Goal: Information Seeking & Learning: Compare options

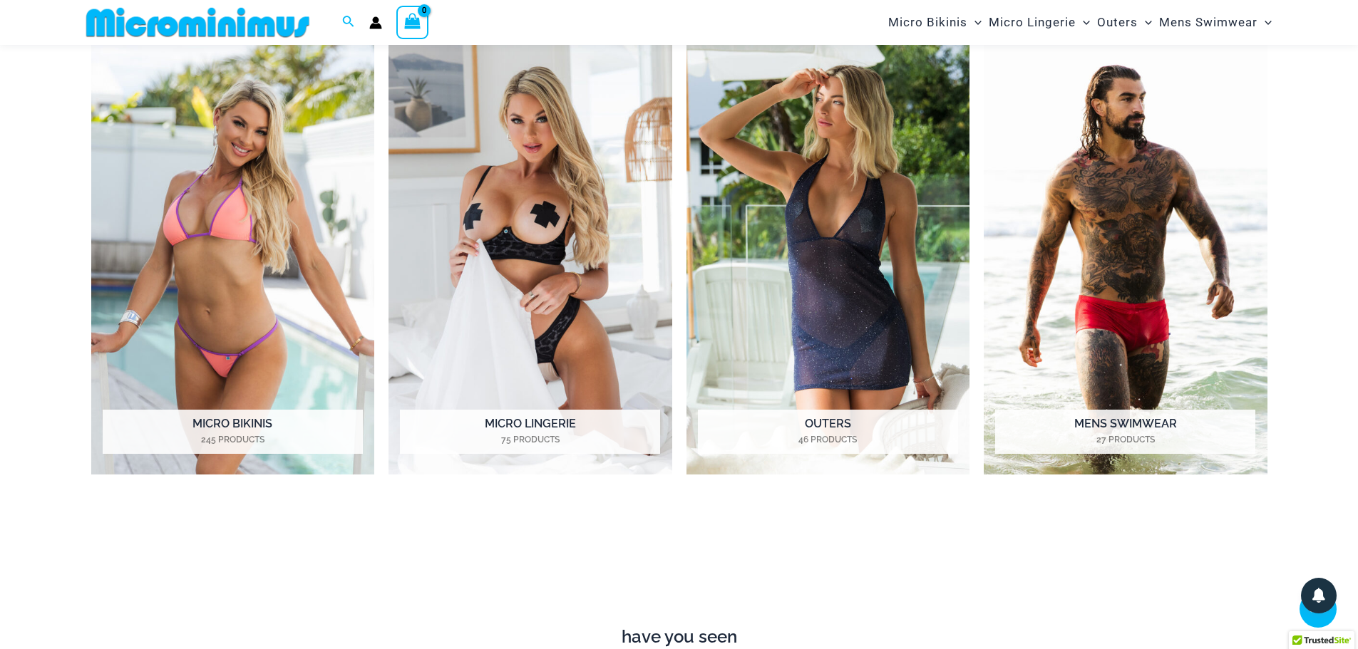
scroll to position [1270, 0]
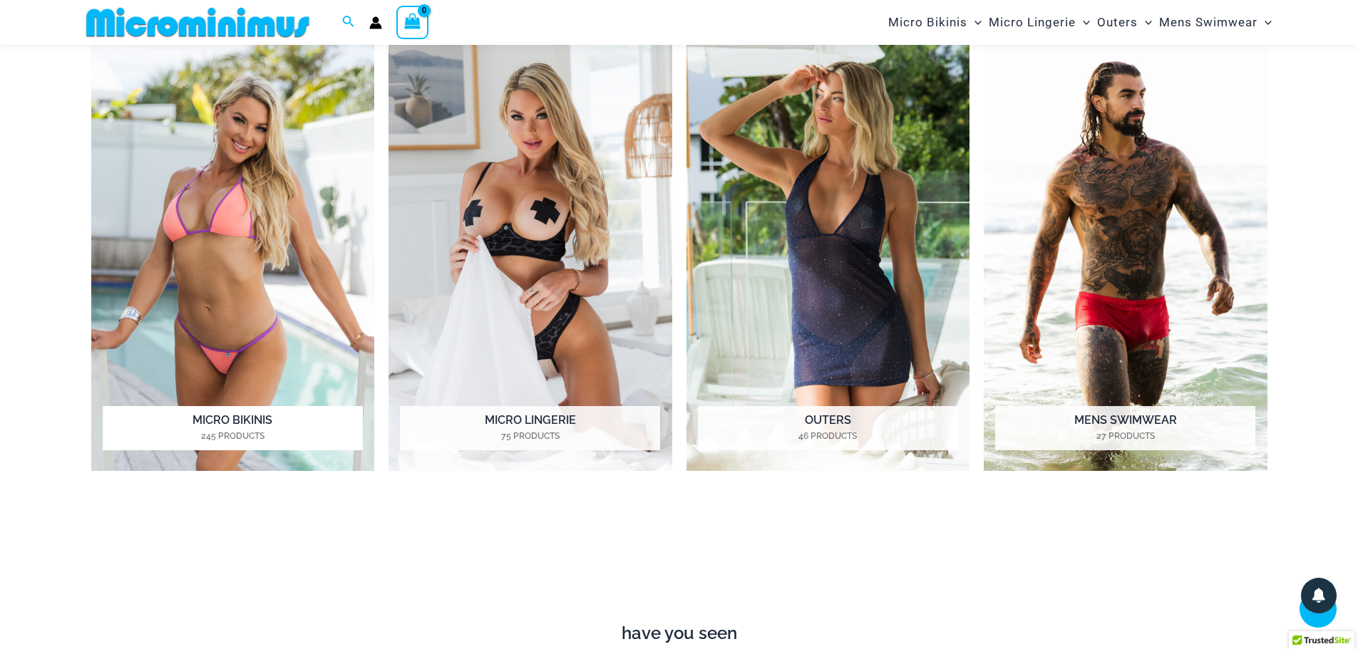
click at [260, 292] on img "Visit product category Micro Bikinis" at bounding box center [233, 253] width 284 height 435
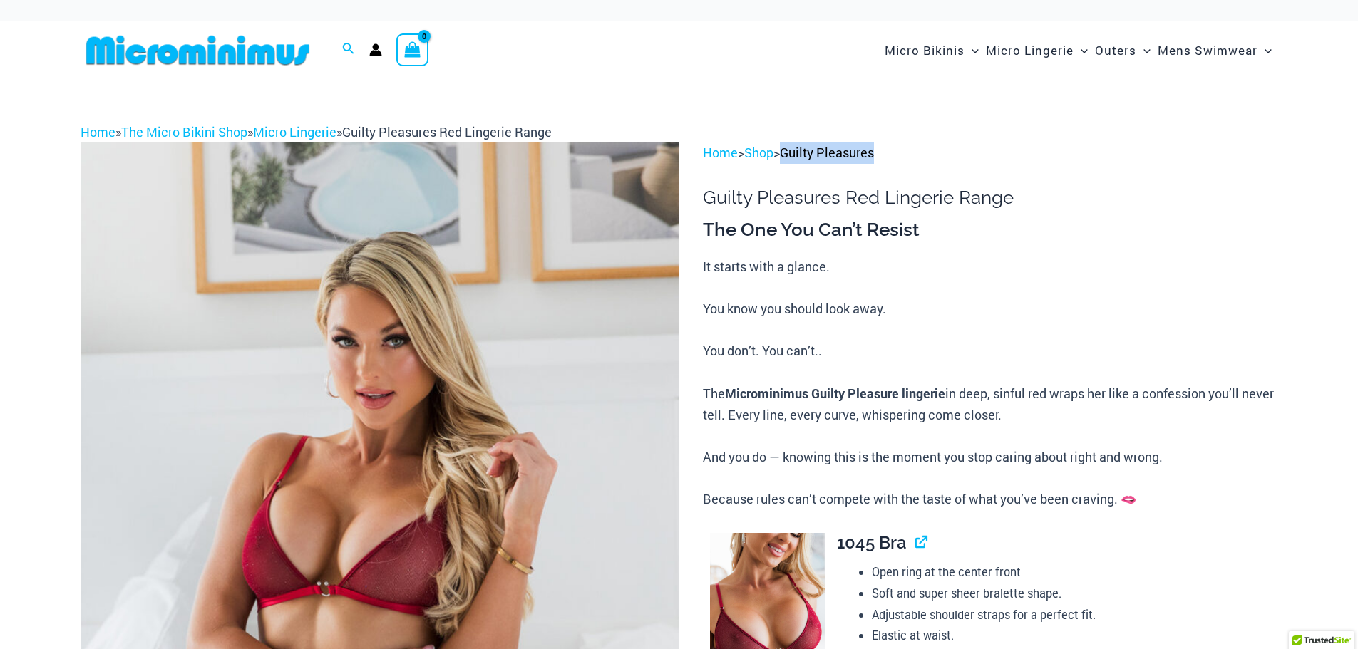
drag, startPoint x: 902, startPoint y: 155, endPoint x: 794, endPoint y: 161, distance: 108.5
click at [794, 161] on p "Home > Shop > Guilty Pleasures" at bounding box center [990, 153] width 574 height 21
copy link "Guilty Pleasures"
click at [566, 339] on img at bounding box center [380, 592] width 599 height 898
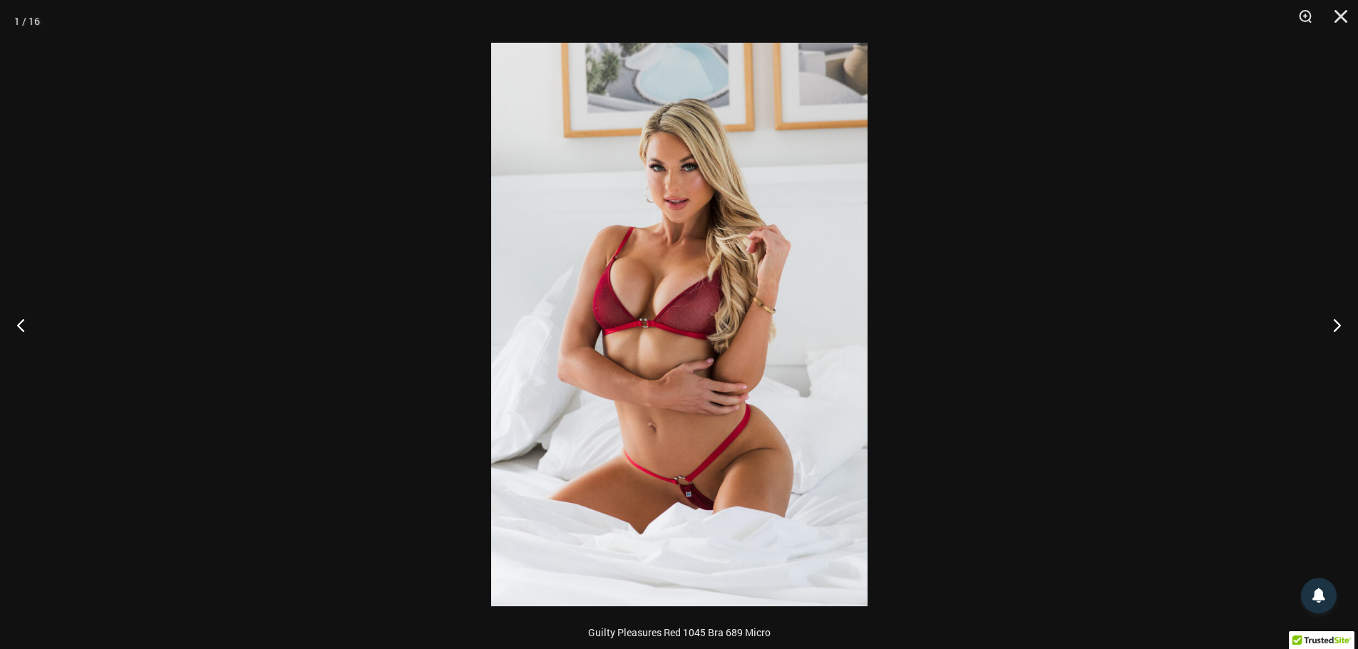
click at [743, 373] on img at bounding box center [679, 325] width 376 height 564
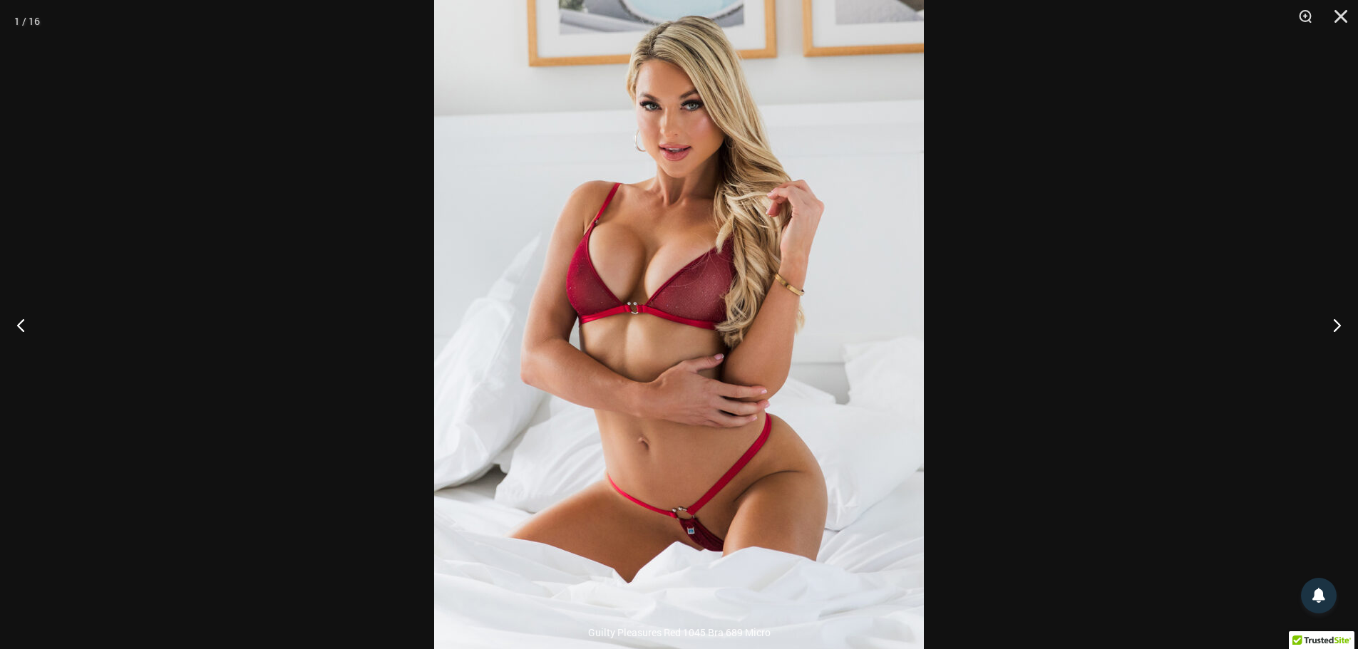
click at [743, 373] on img at bounding box center [679, 310] width 490 height 734
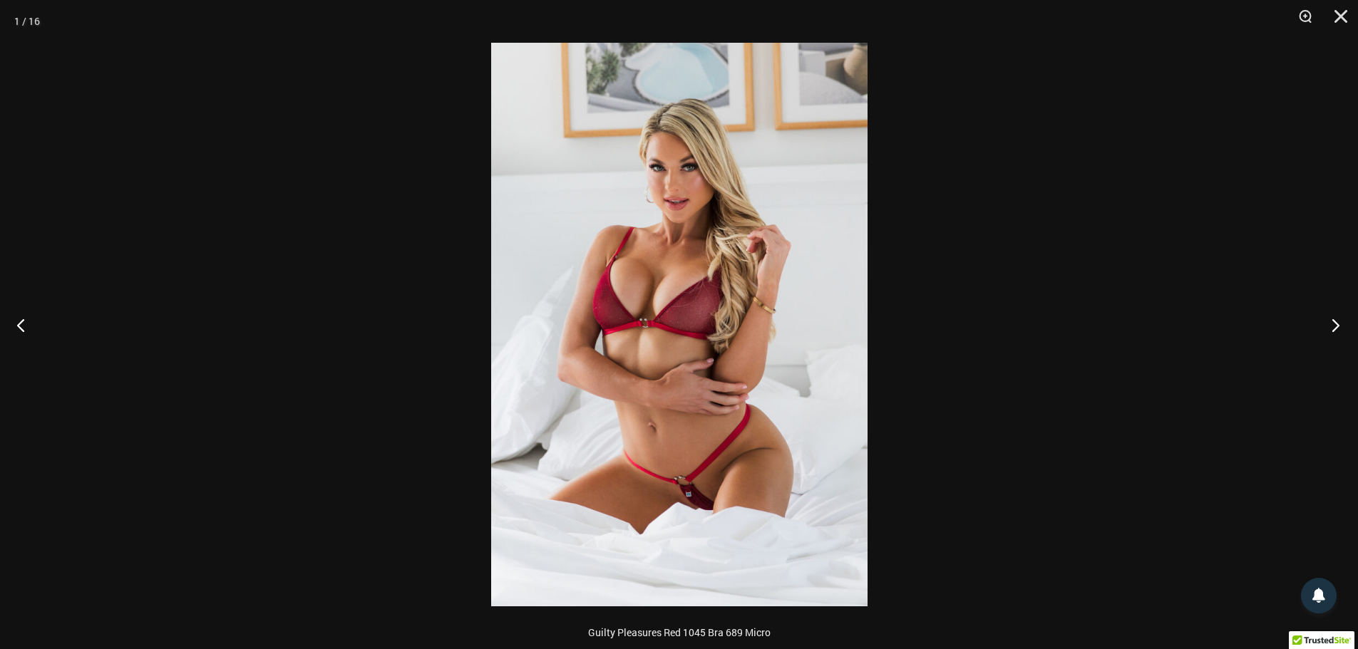
click at [1341, 326] on button "Next" at bounding box center [1330, 324] width 53 height 71
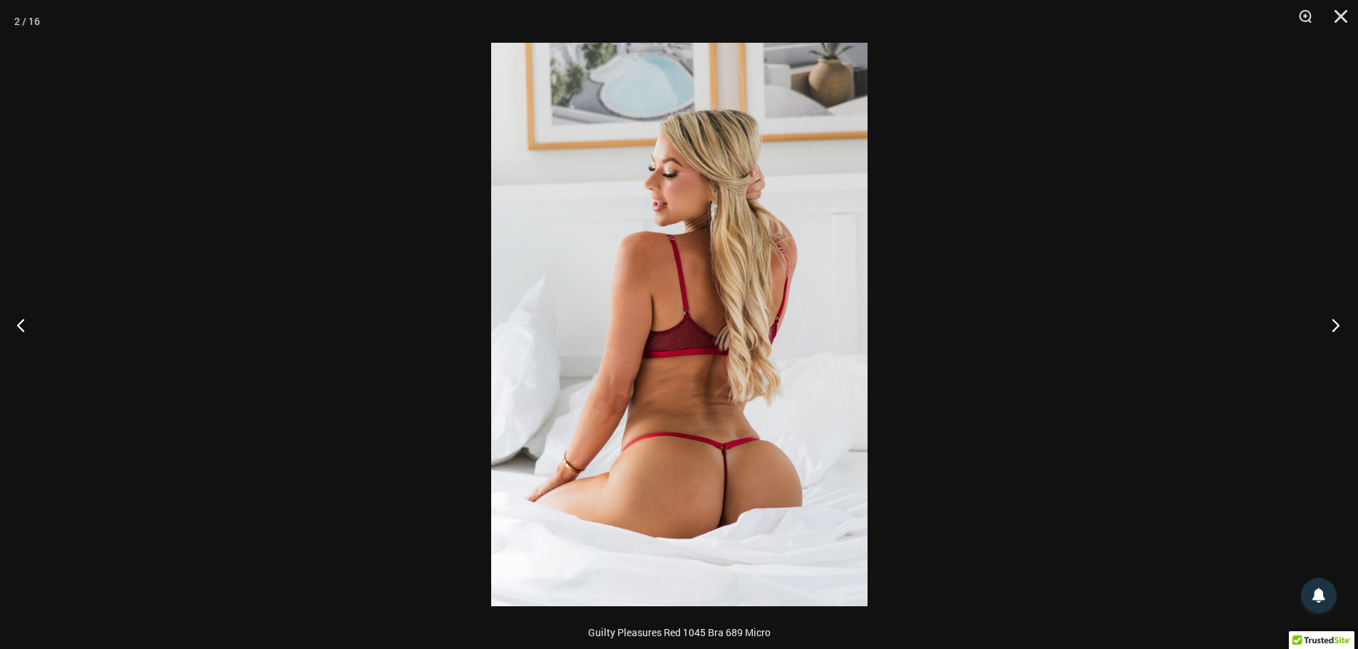
click at [1326, 324] on button "Next" at bounding box center [1330, 324] width 53 height 71
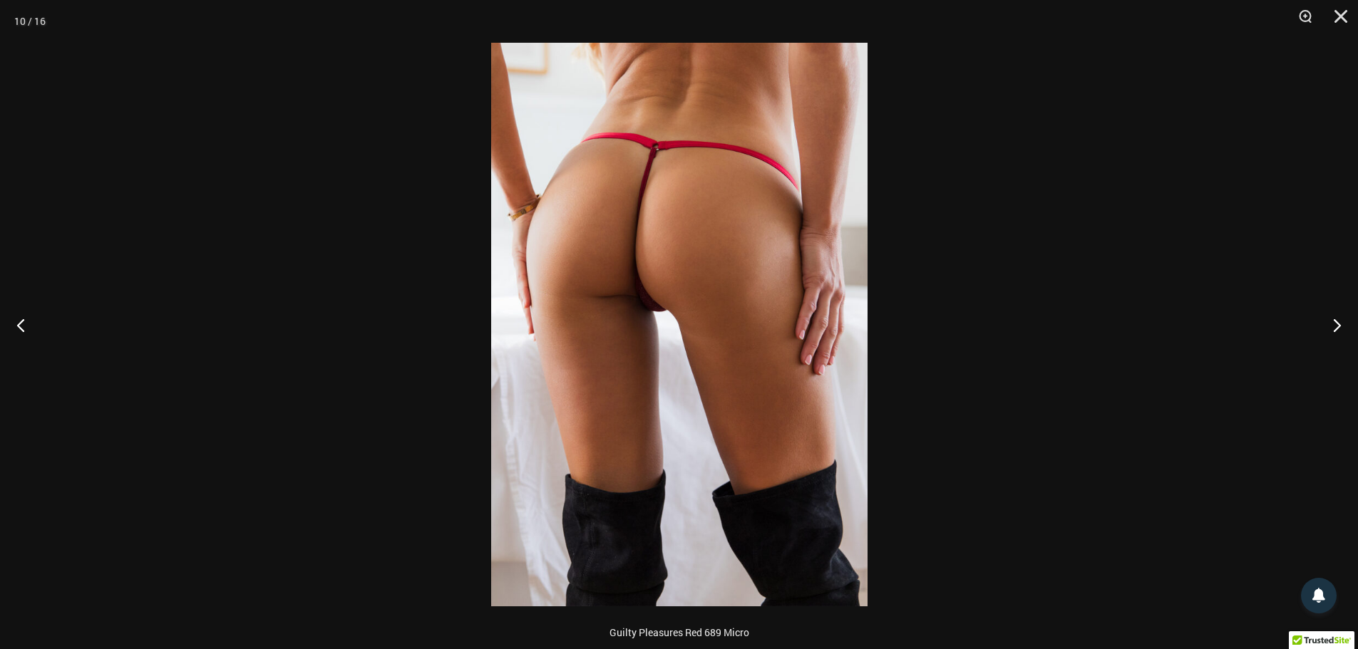
click at [701, 334] on img at bounding box center [679, 325] width 376 height 564
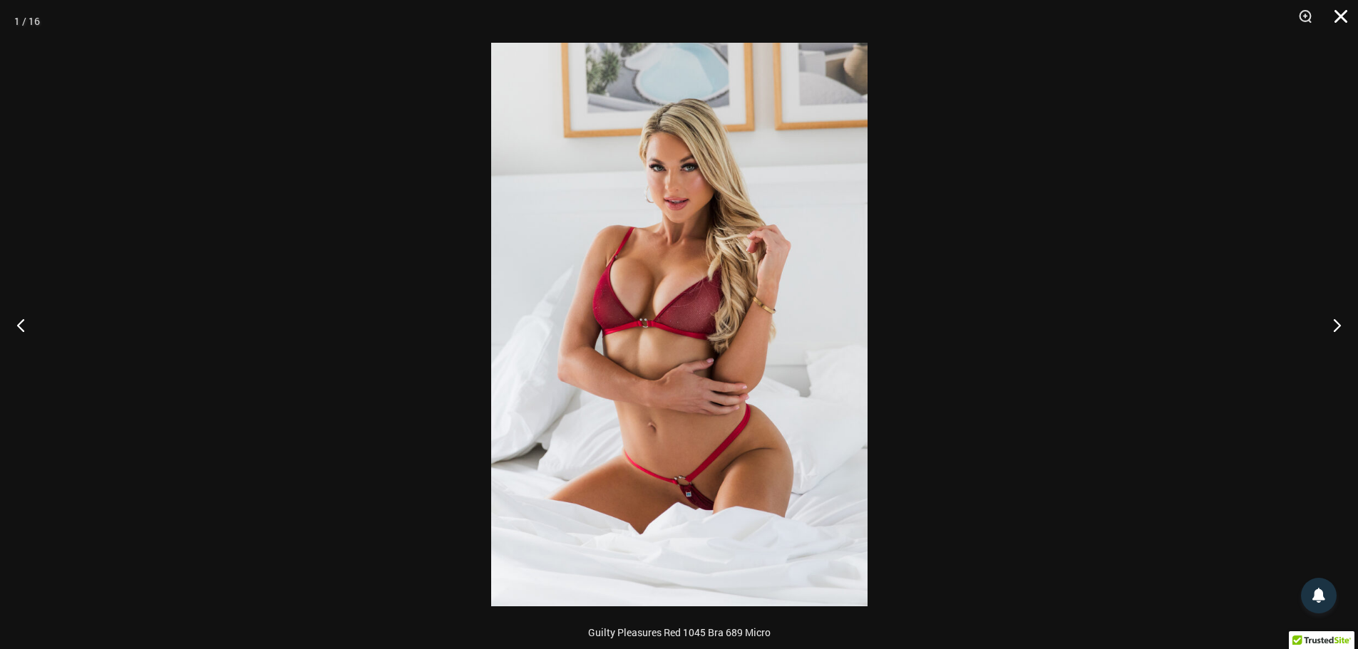
click at [1332, 16] on button "Close" at bounding box center [1336, 21] width 36 height 43
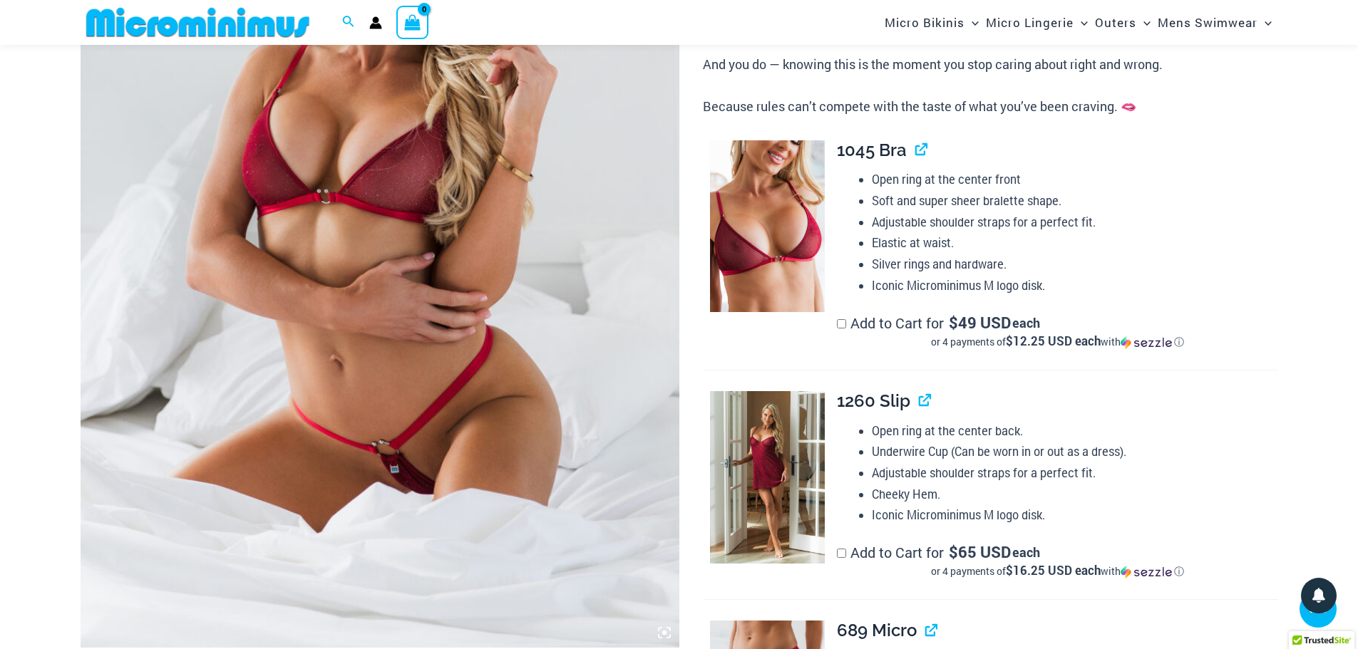
scroll to position [414, 0]
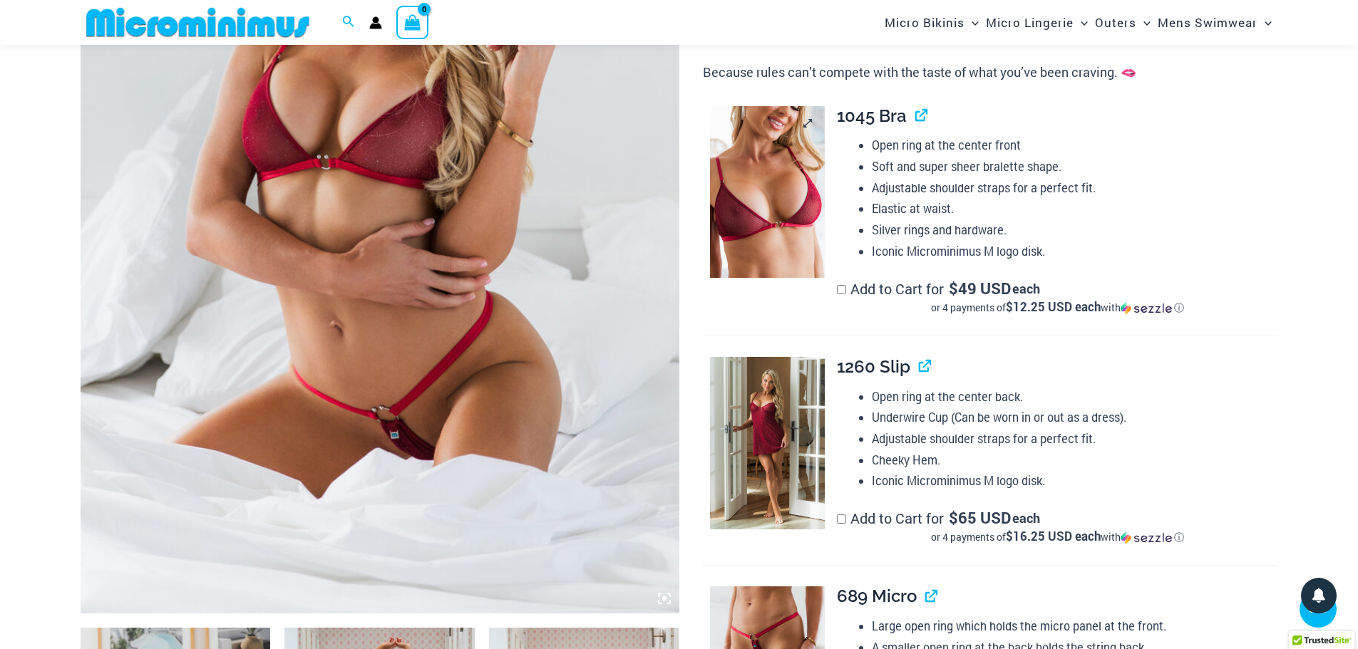
click at [799, 188] on img at bounding box center [767, 192] width 115 height 172
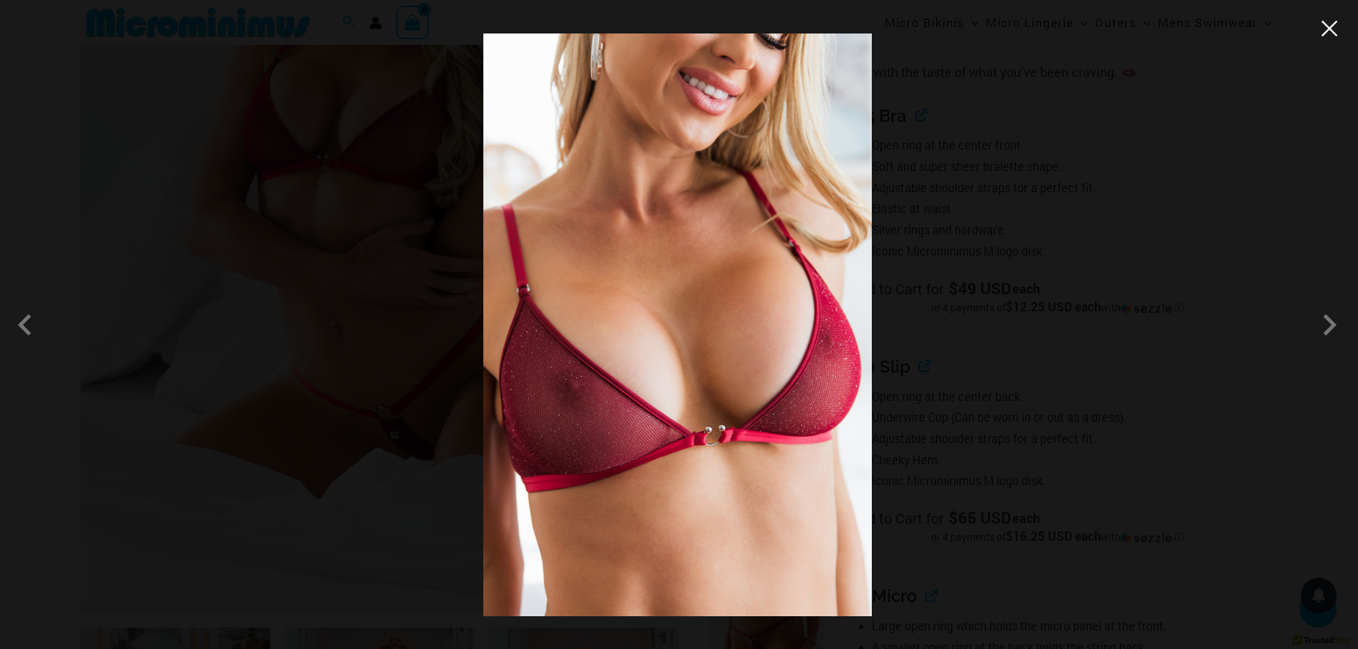
click at [1322, 38] on button "Close" at bounding box center [1329, 28] width 21 height 21
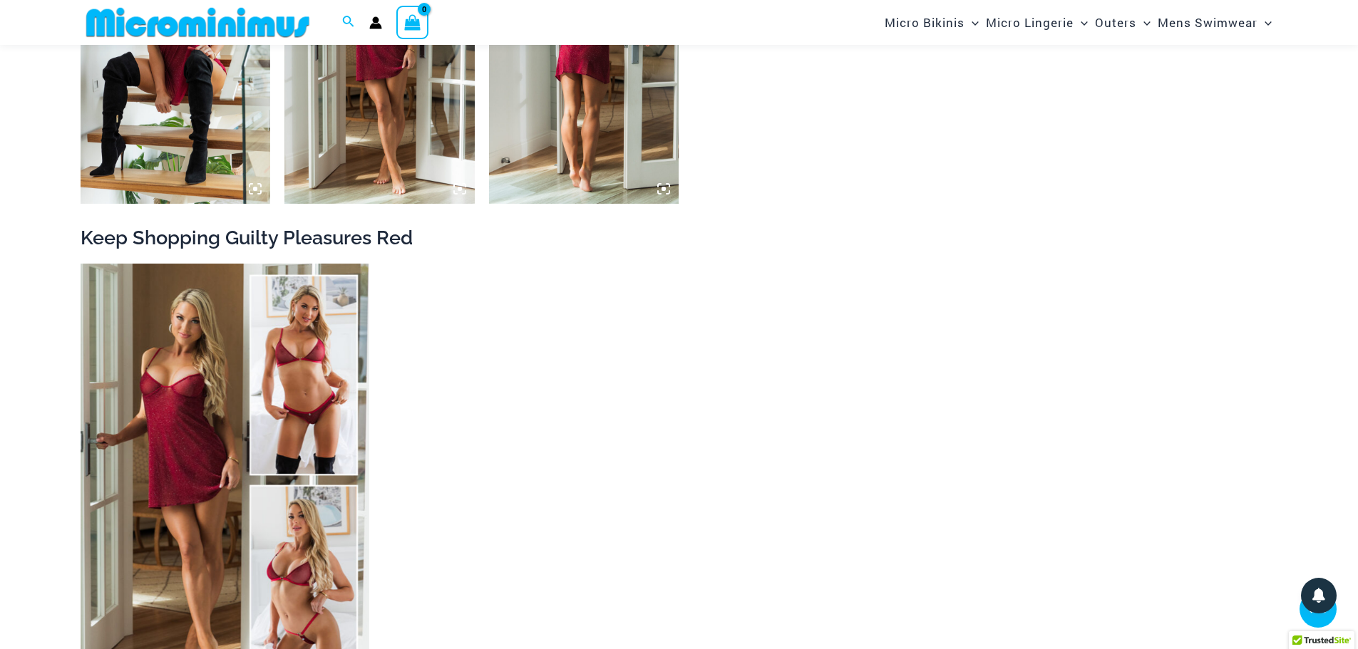
scroll to position [2481, 0]
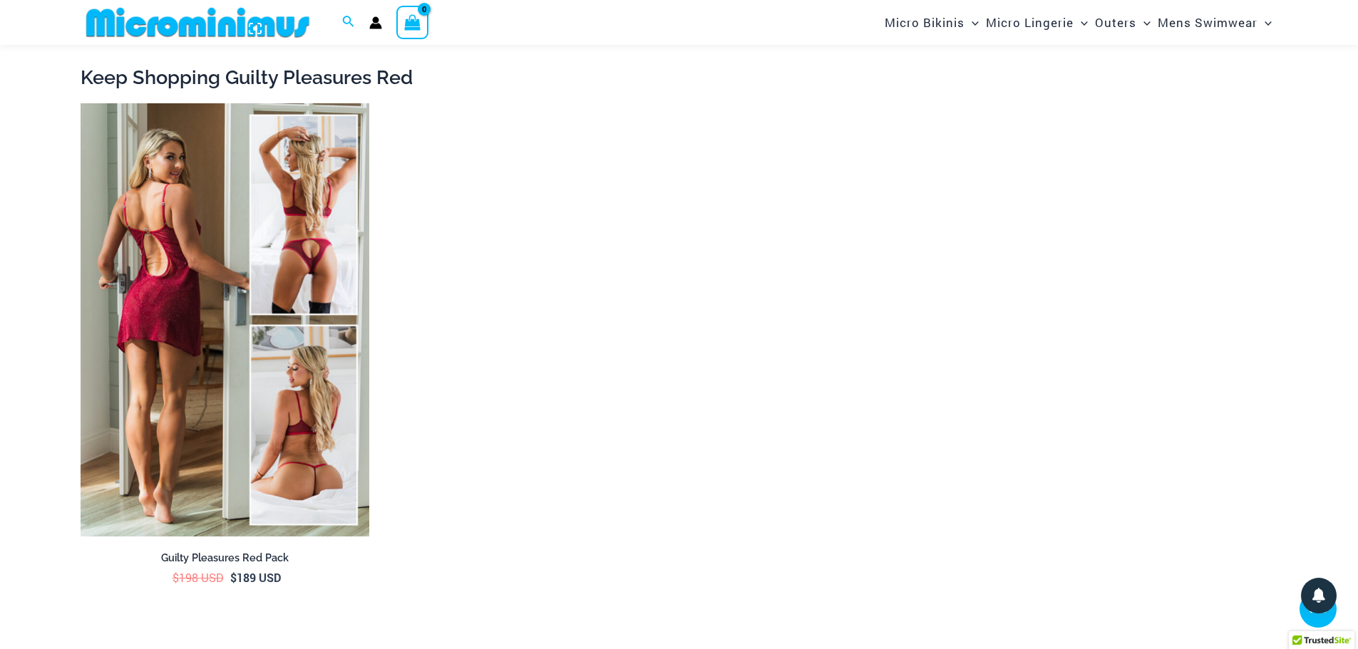
click at [304, 284] on img at bounding box center [225, 319] width 289 height 433
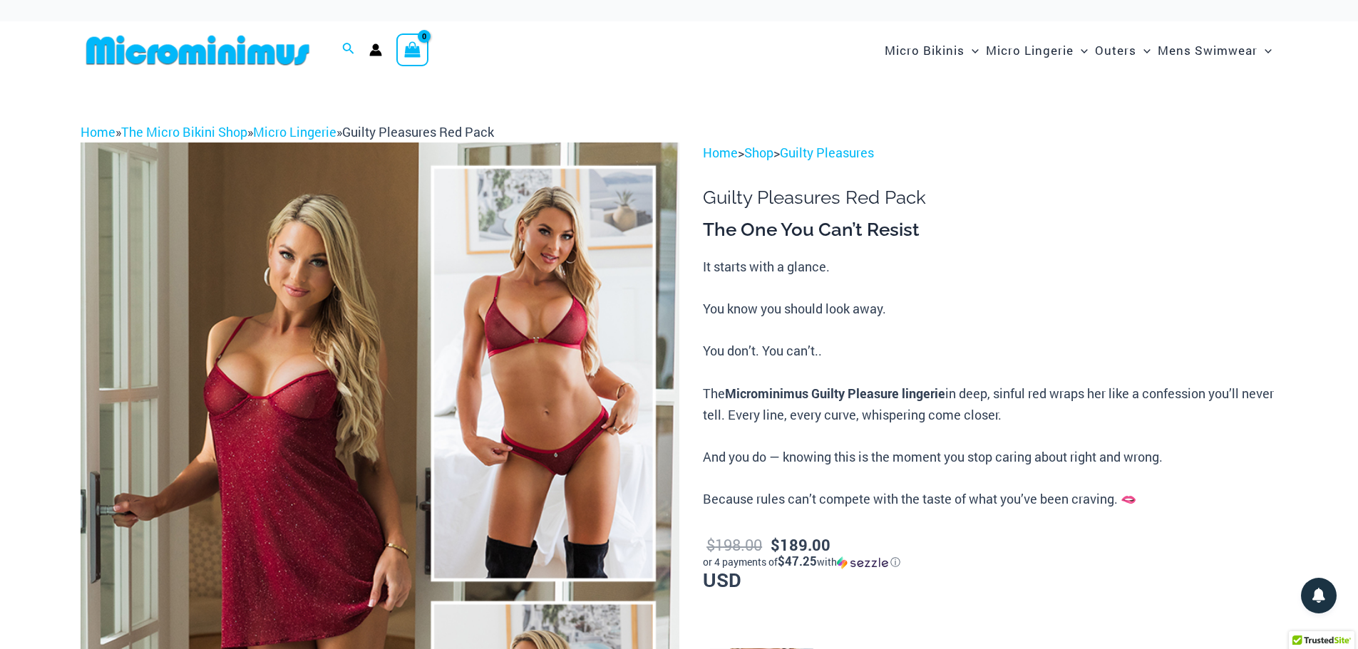
click at [433, 410] on img at bounding box center [380, 592] width 599 height 898
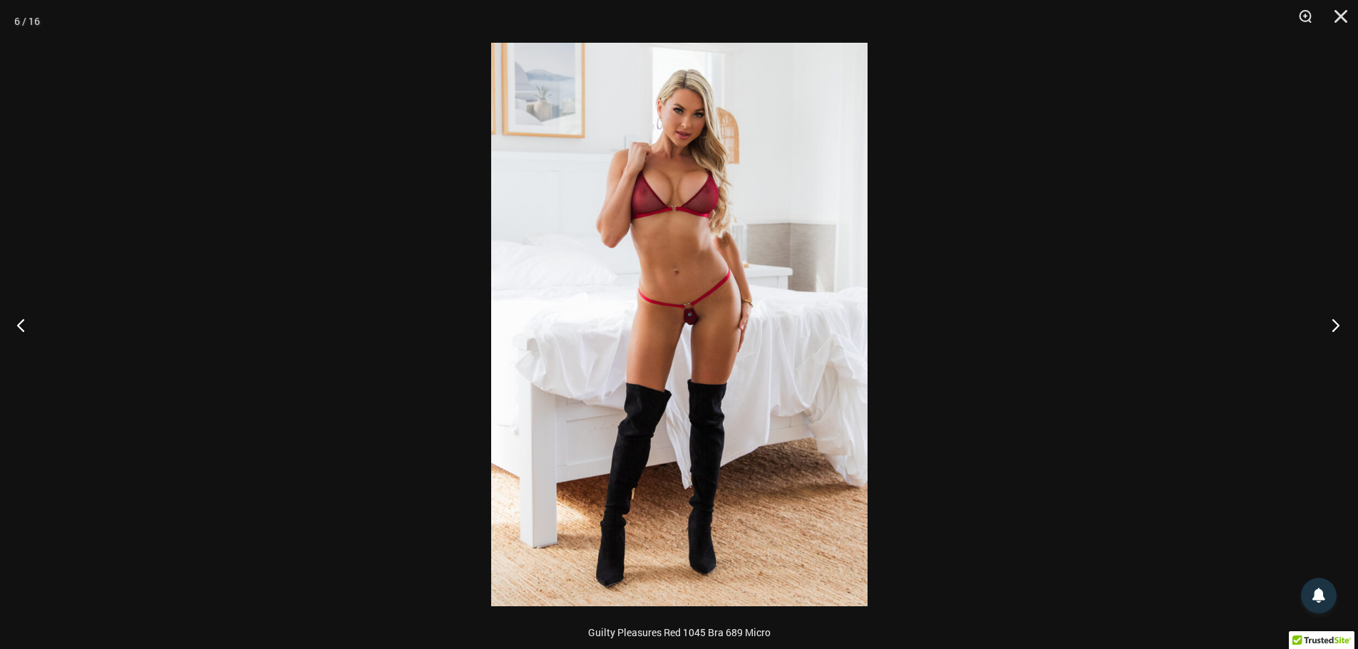
click at [1318, 321] on button "Next" at bounding box center [1330, 324] width 53 height 71
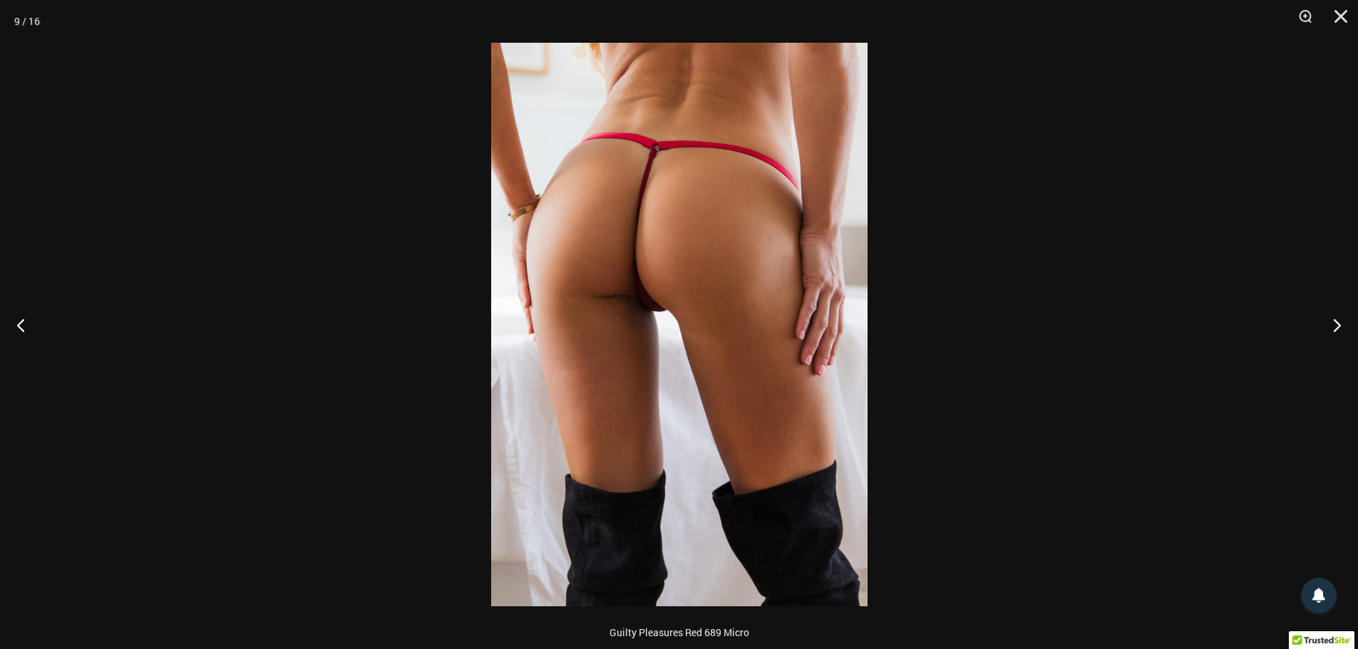
click at [666, 272] on img at bounding box center [679, 325] width 376 height 564
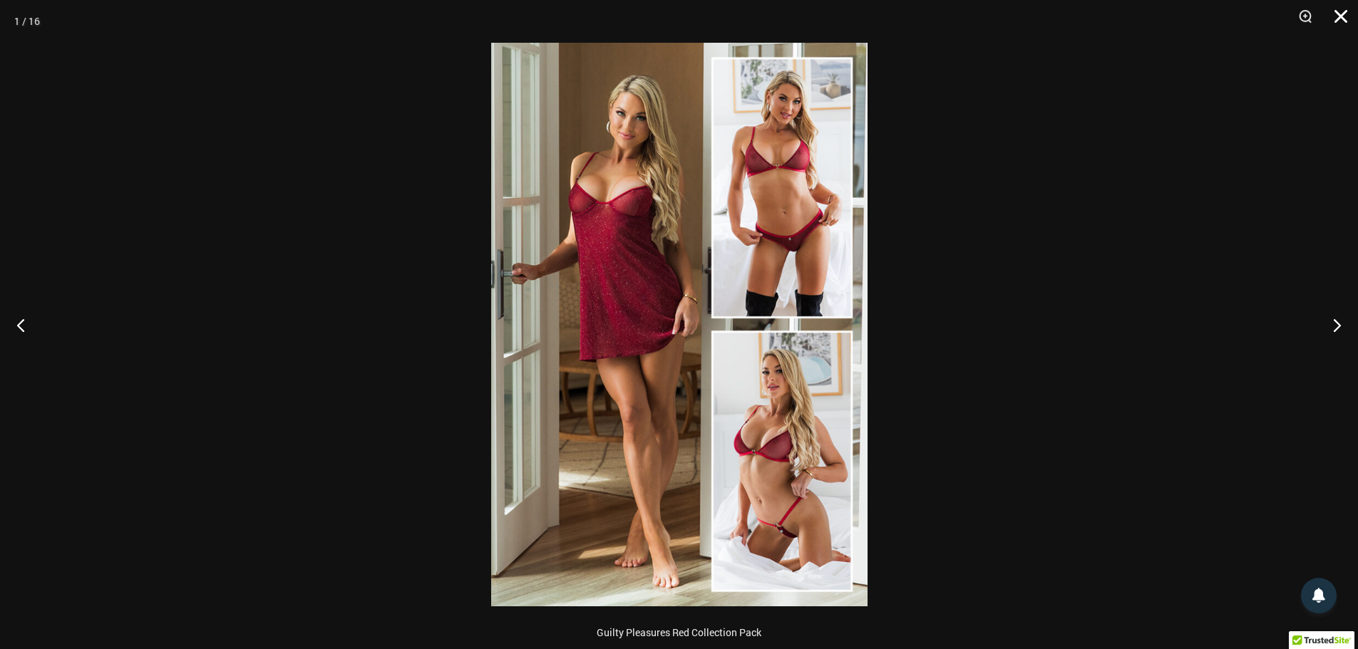
click at [1342, 19] on button "Close" at bounding box center [1336, 21] width 36 height 43
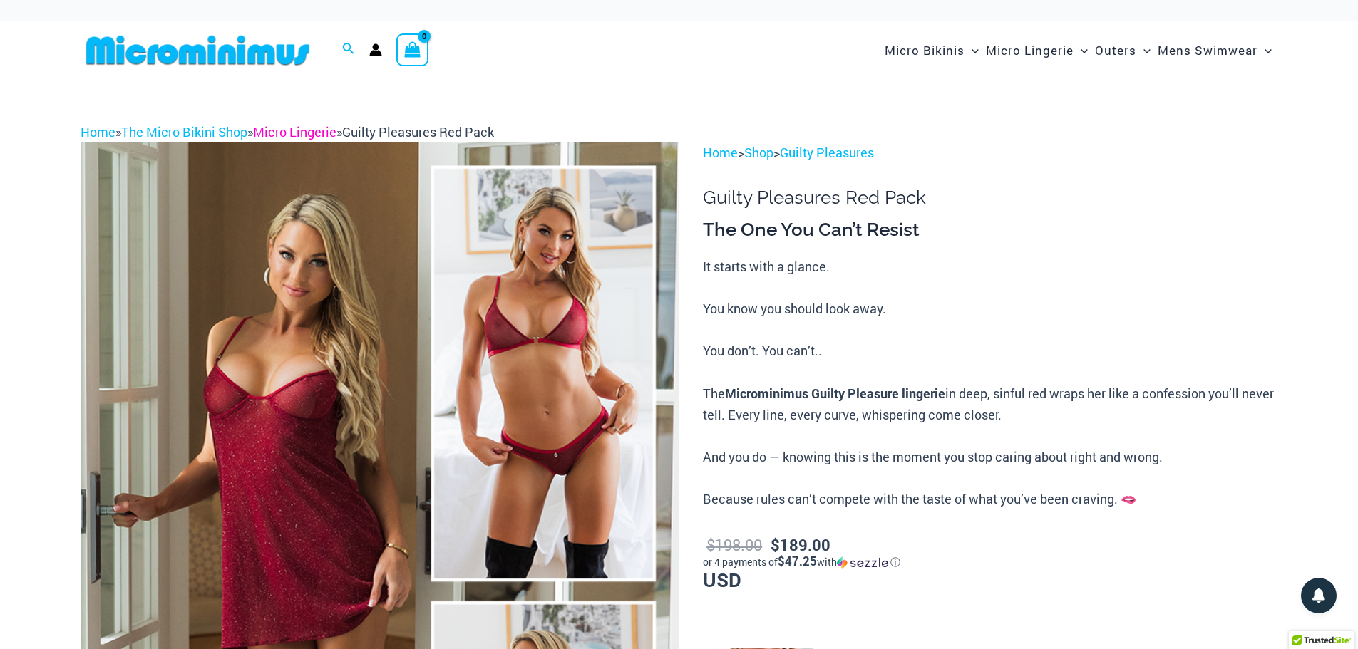
click at [294, 134] on link "Micro Lingerie" at bounding box center [294, 131] width 83 height 17
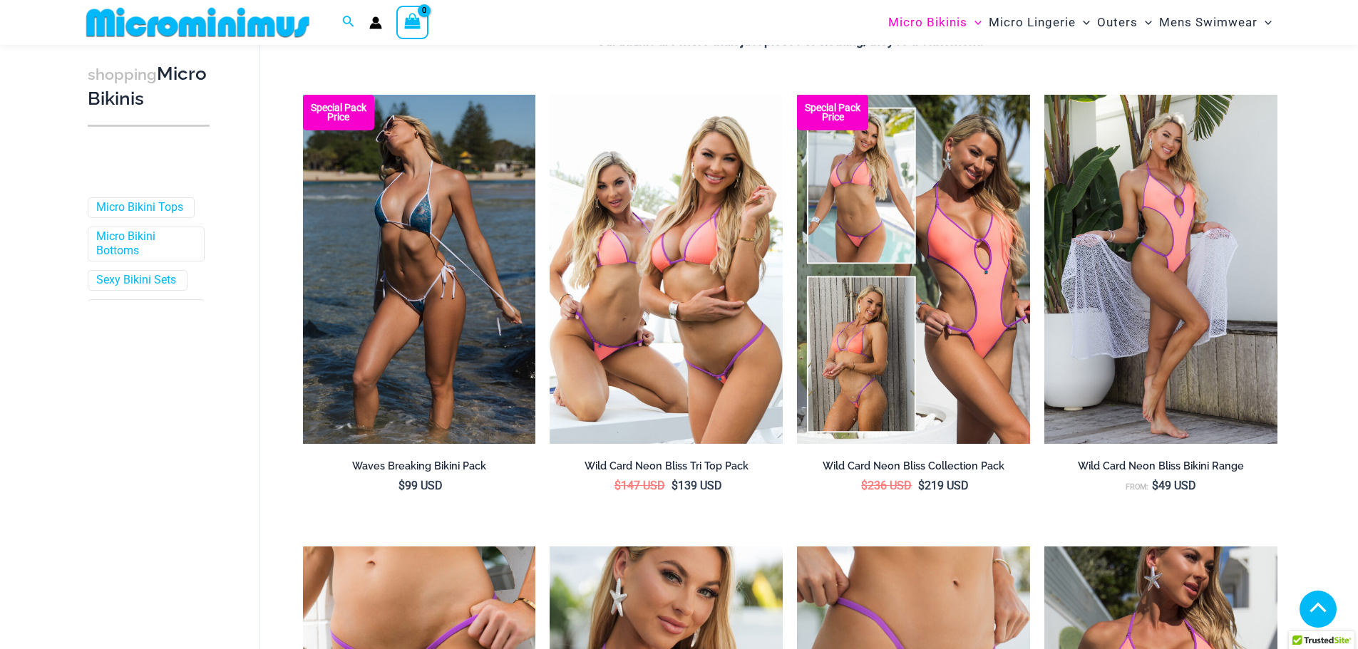
scroll to position [426, 0]
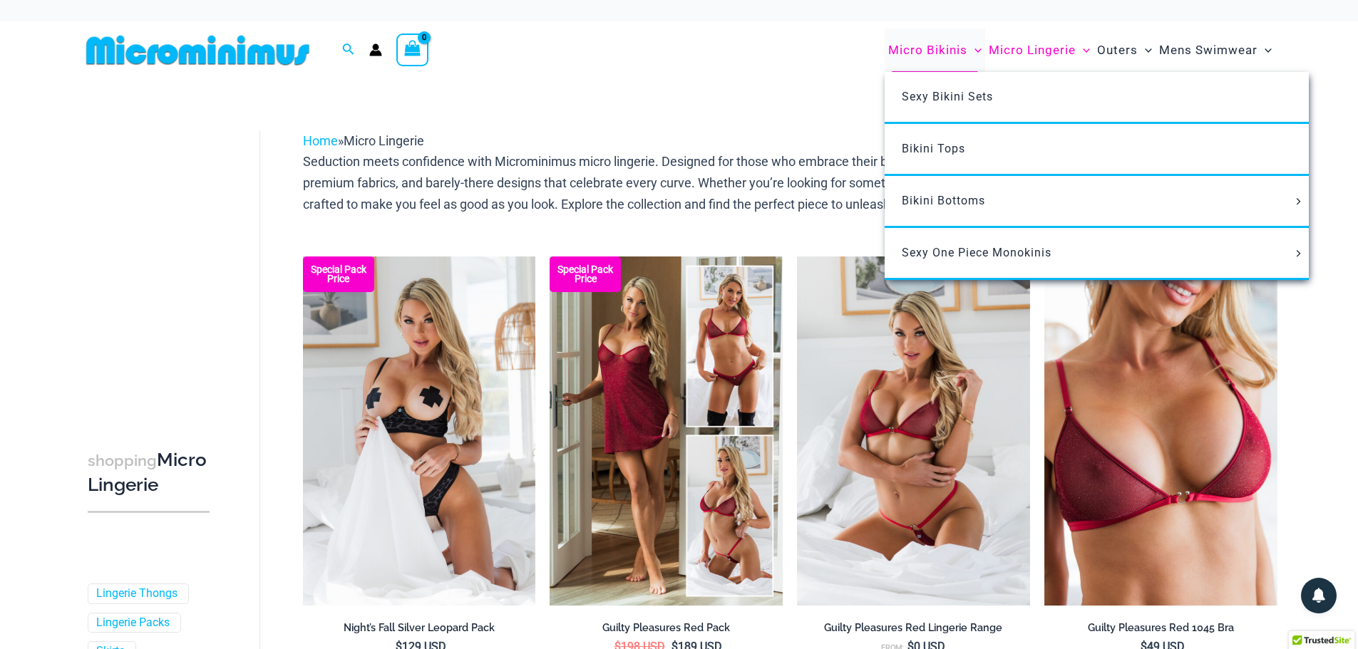
click at [942, 56] on span "Micro Bikinis" at bounding box center [927, 50] width 79 height 36
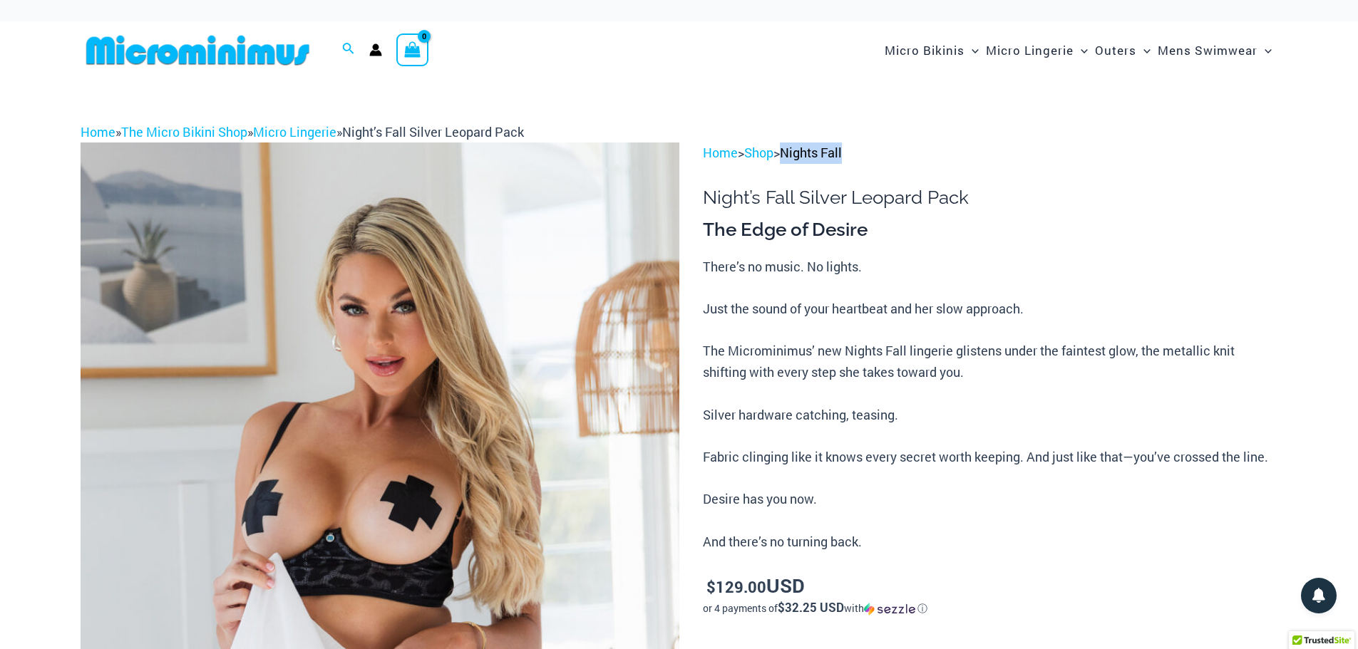
drag, startPoint x: 894, startPoint y: 159, endPoint x: 811, endPoint y: 148, distance: 83.4
click at [795, 148] on p "Home > Shop > Nights Fall" at bounding box center [990, 153] width 574 height 21
copy link "Nights Fall"
click at [500, 343] on img at bounding box center [380, 592] width 599 height 898
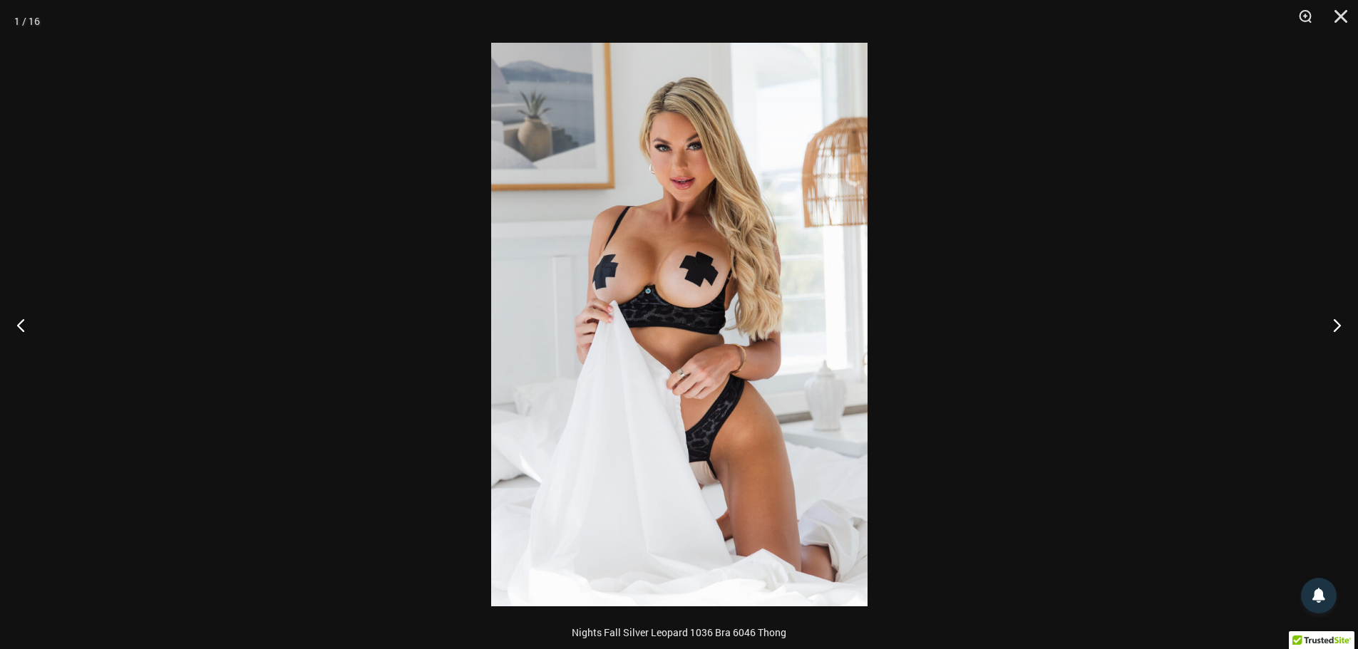
click at [577, 295] on img at bounding box center [679, 325] width 376 height 564
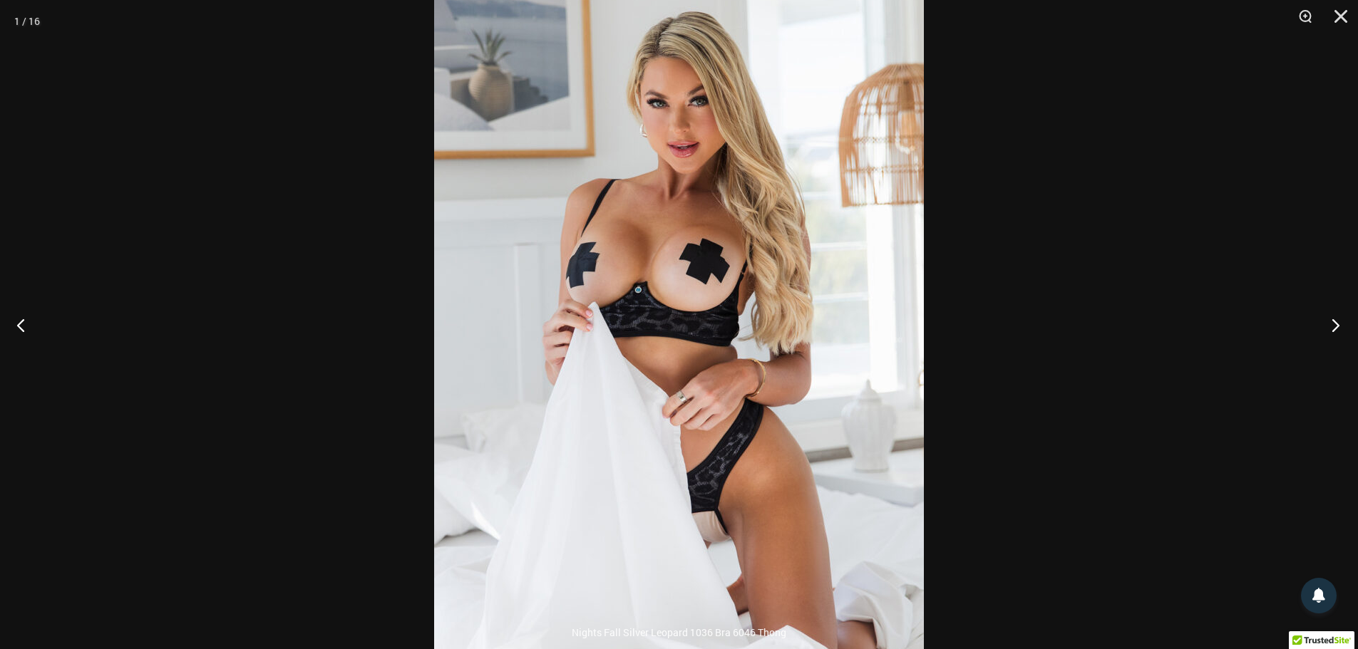
click at [1339, 314] on button "Next" at bounding box center [1330, 324] width 53 height 71
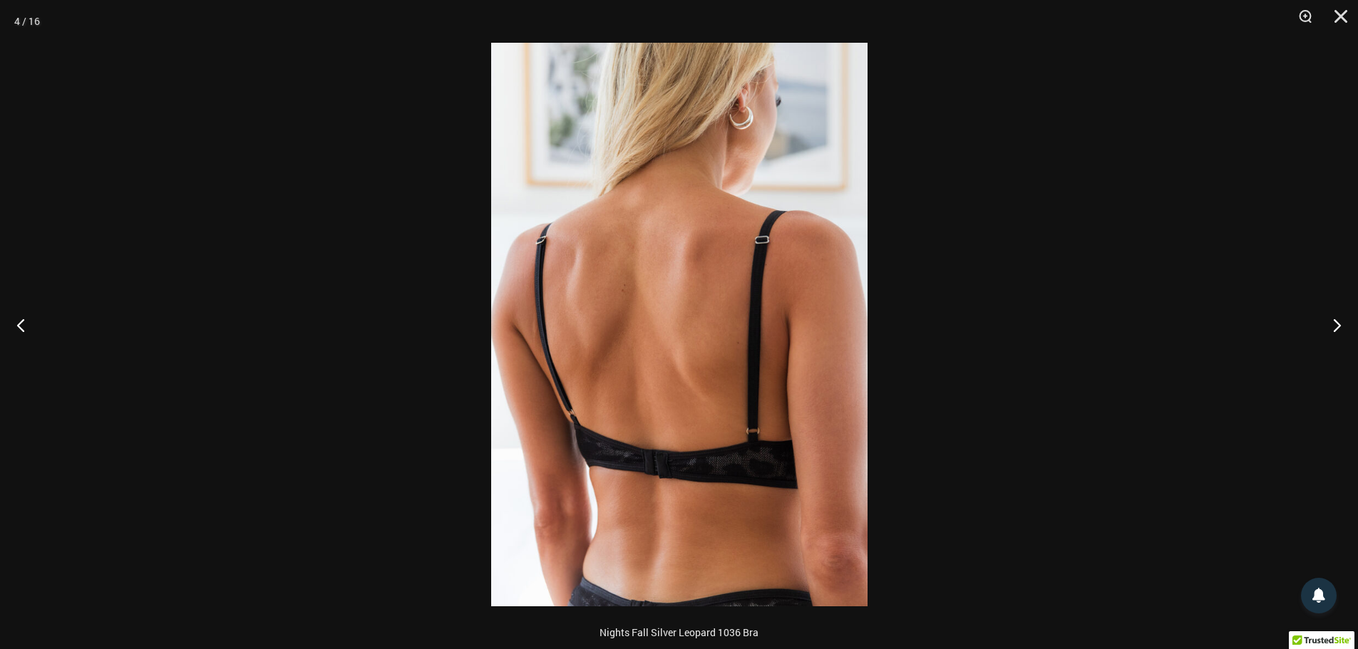
click at [952, 243] on div at bounding box center [679, 324] width 1358 height 649
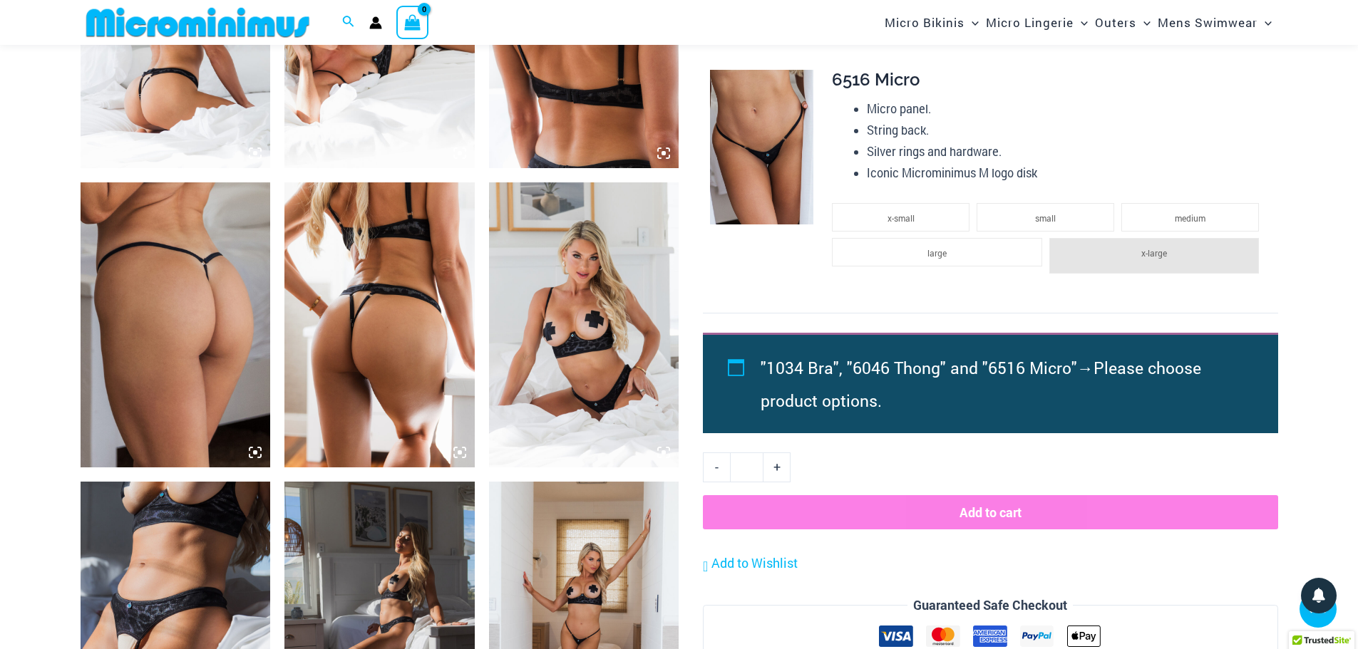
scroll to position [1200, 0]
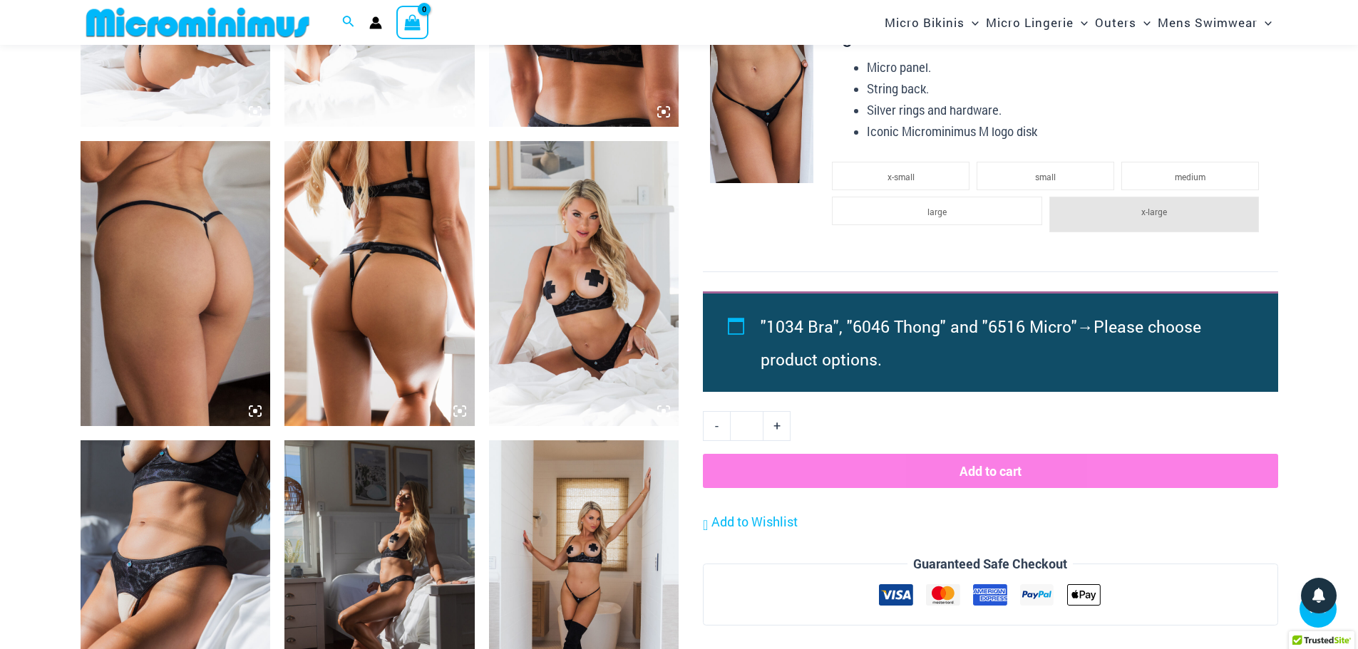
click at [580, 309] on img at bounding box center [584, 283] width 190 height 285
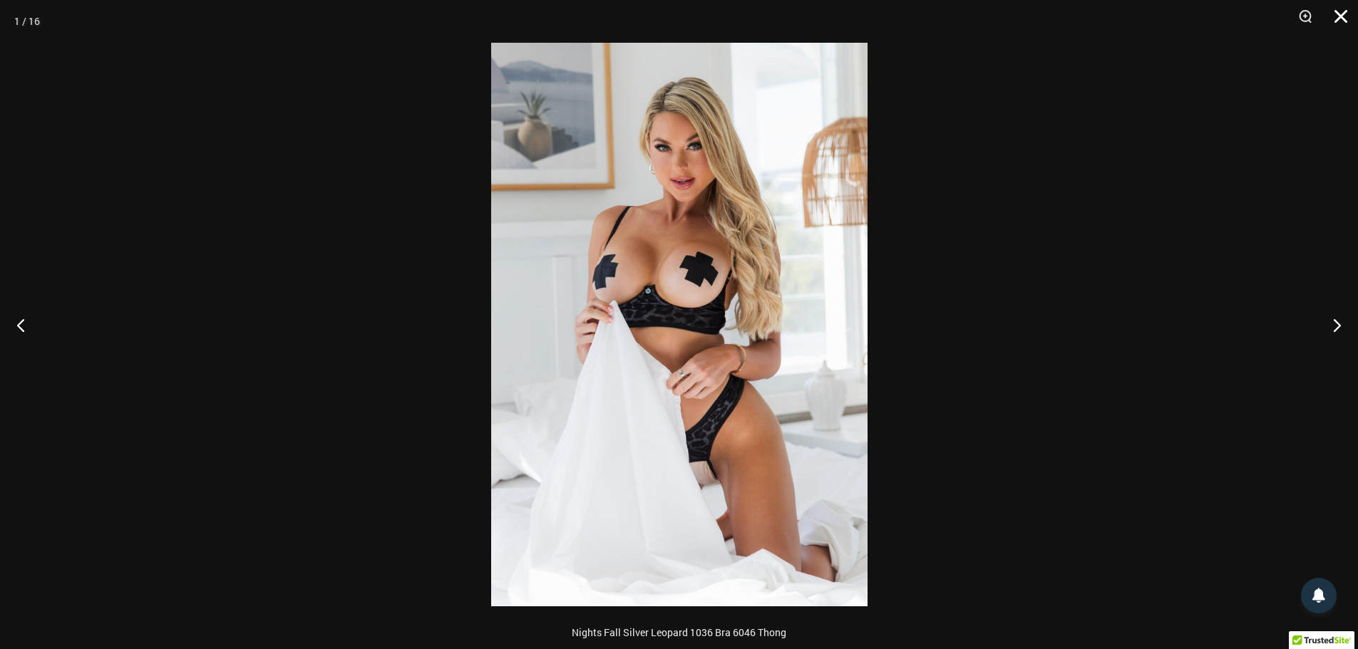
click at [1345, 13] on button "Close" at bounding box center [1336, 21] width 36 height 43
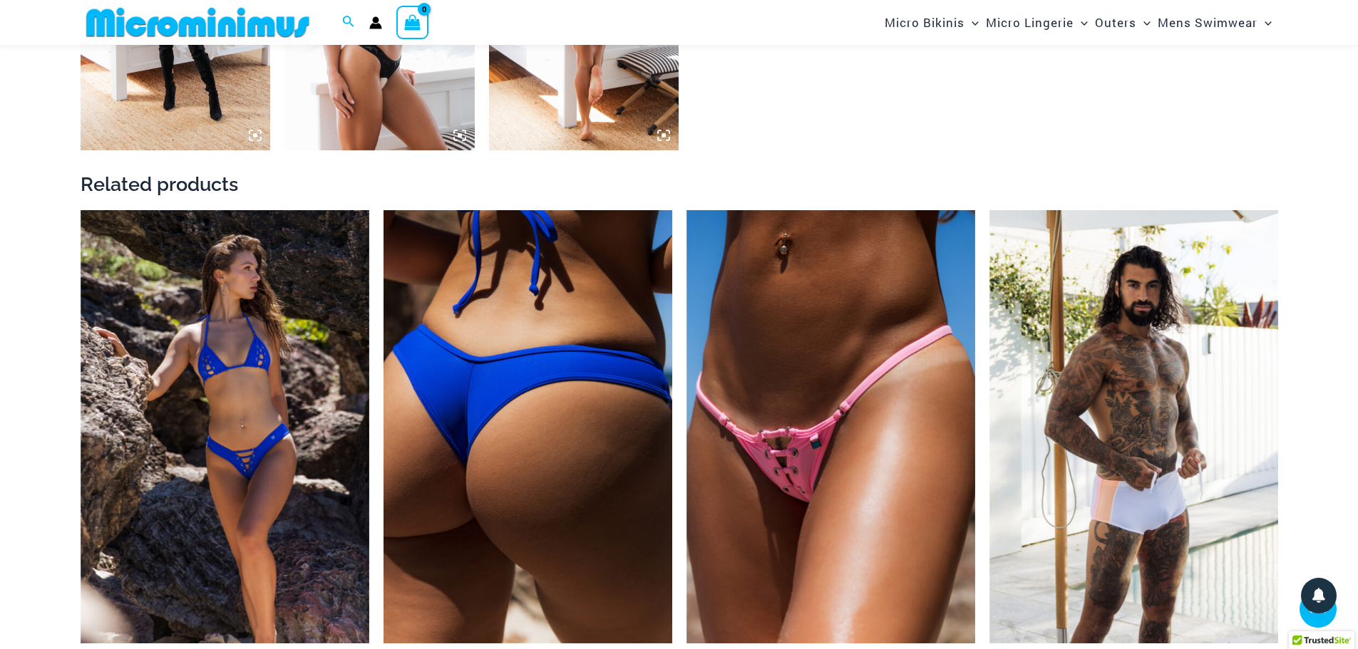
scroll to position [2269, 0]
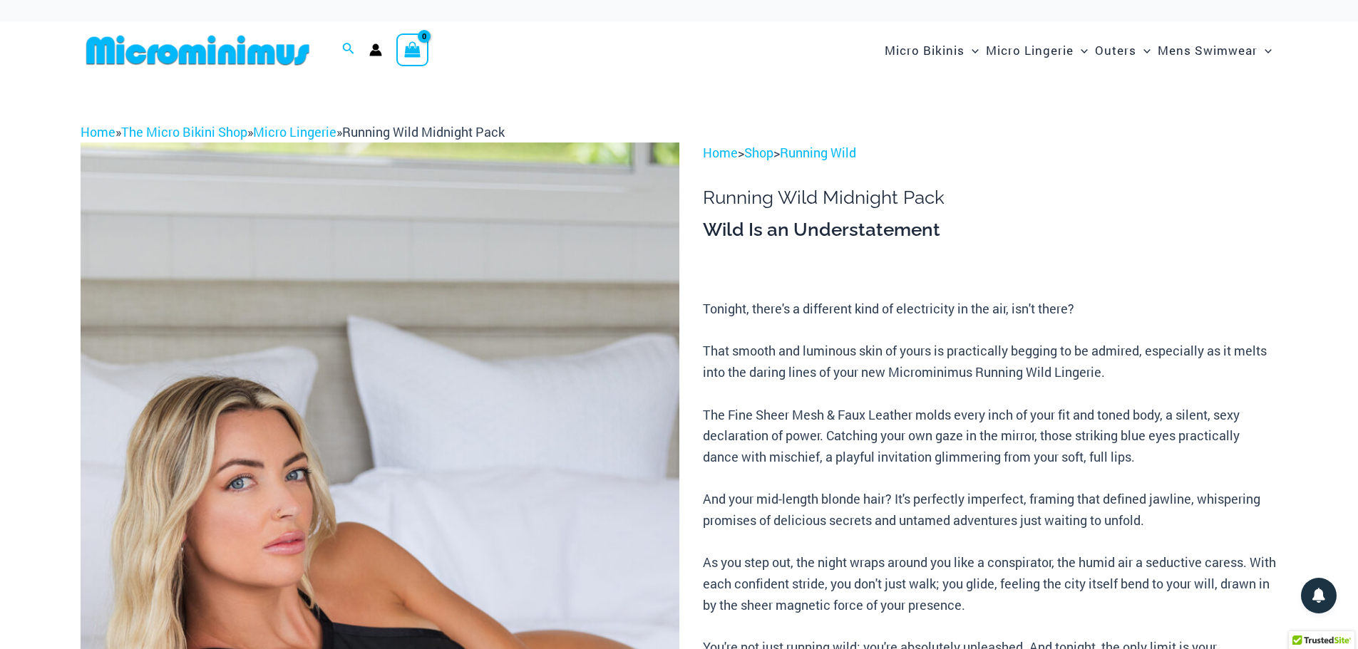
click at [443, 316] on img at bounding box center [380, 592] width 599 height 898
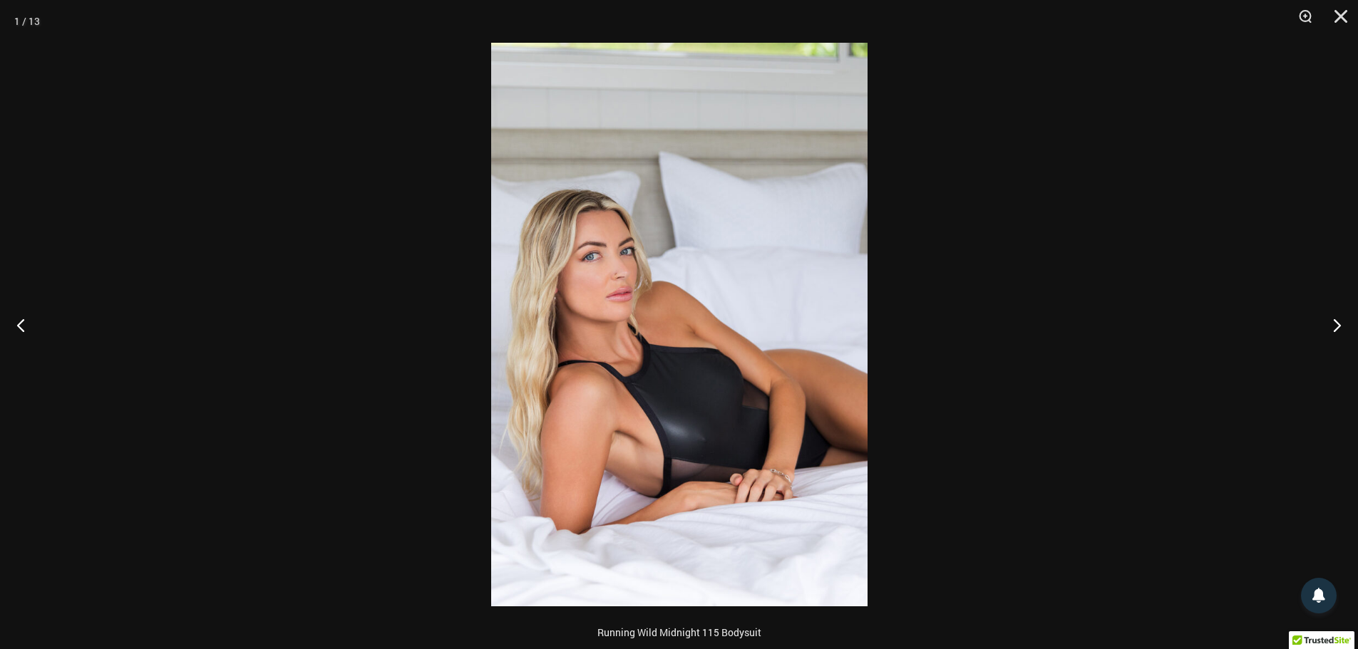
click at [1336, 16] on button "Close" at bounding box center [1336, 21] width 36 height 43
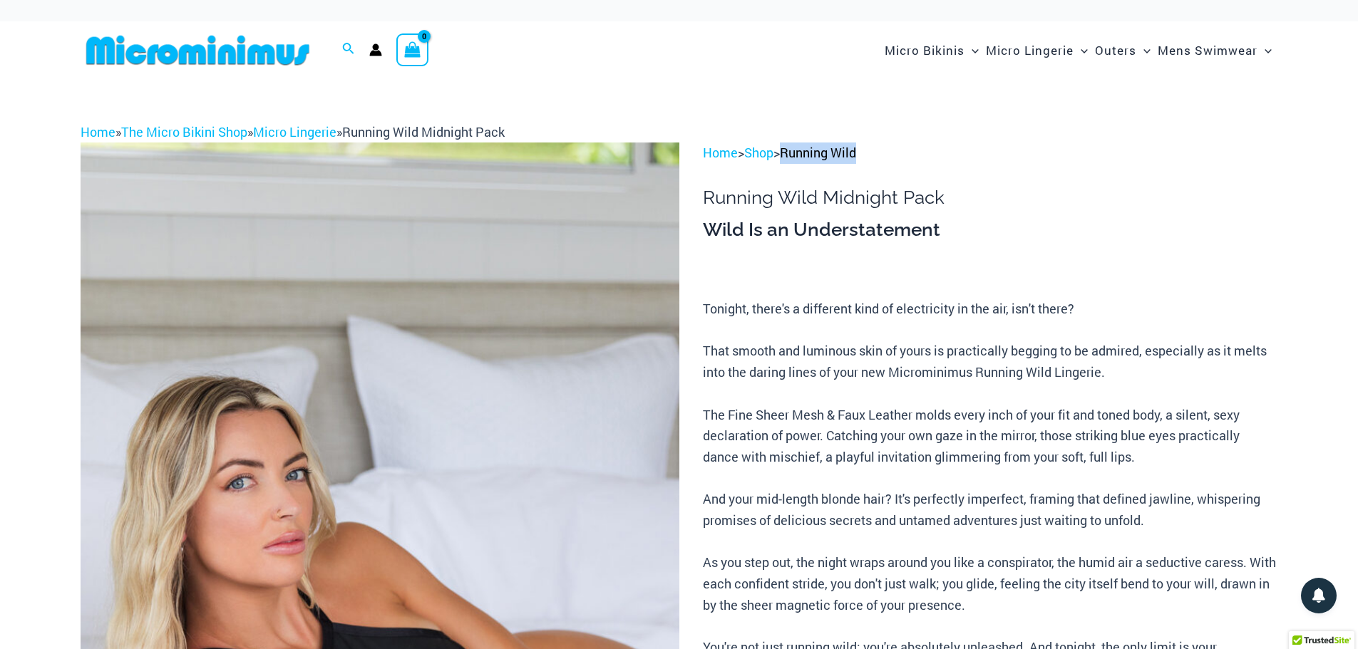
drag, startPoint x: 916, startPoint y: 152, endPoint x: 795, endPoint y: 160, distance: 121.5
click at [795, 160] on p "Home > Shop > Running Wild" at bounding box center [990, 153] width 574 height 21
copy link "Running Wild"
click at [567, 290] on img at bounding box center [380, 592] width 599 height 898
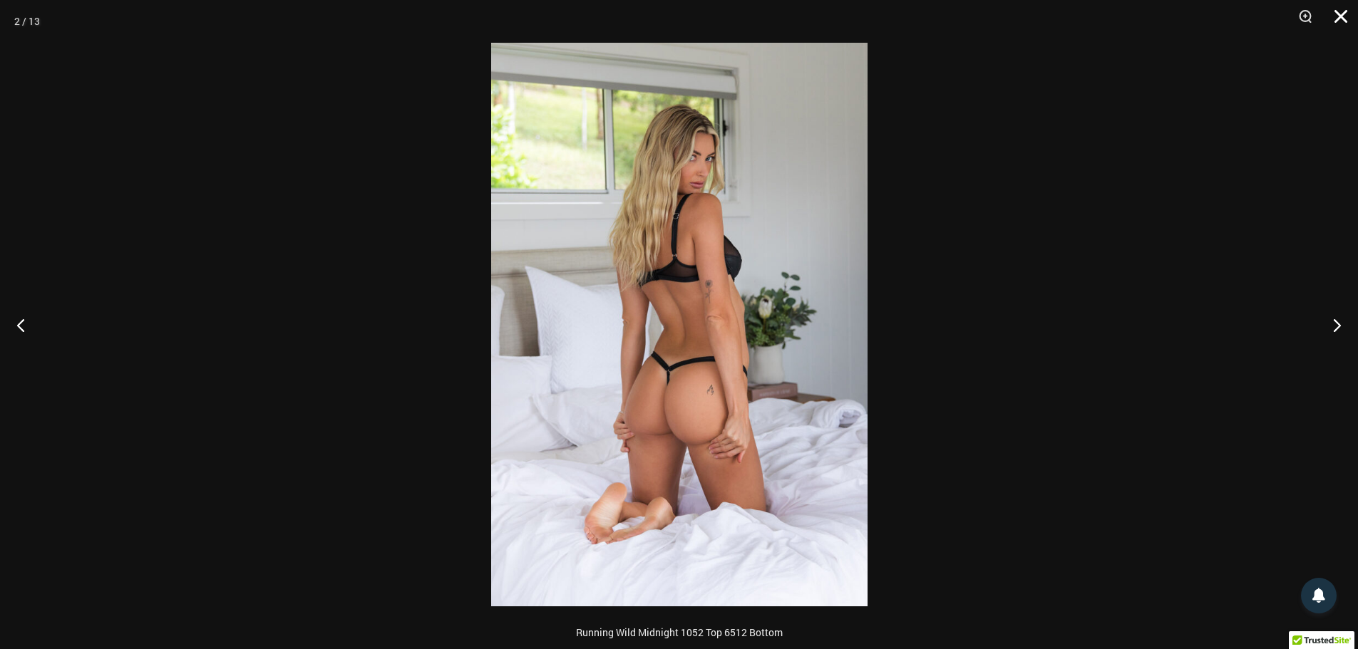
click at [1334, 21] on button "Close" at bounding box center [1336, 21] width 36 height 43
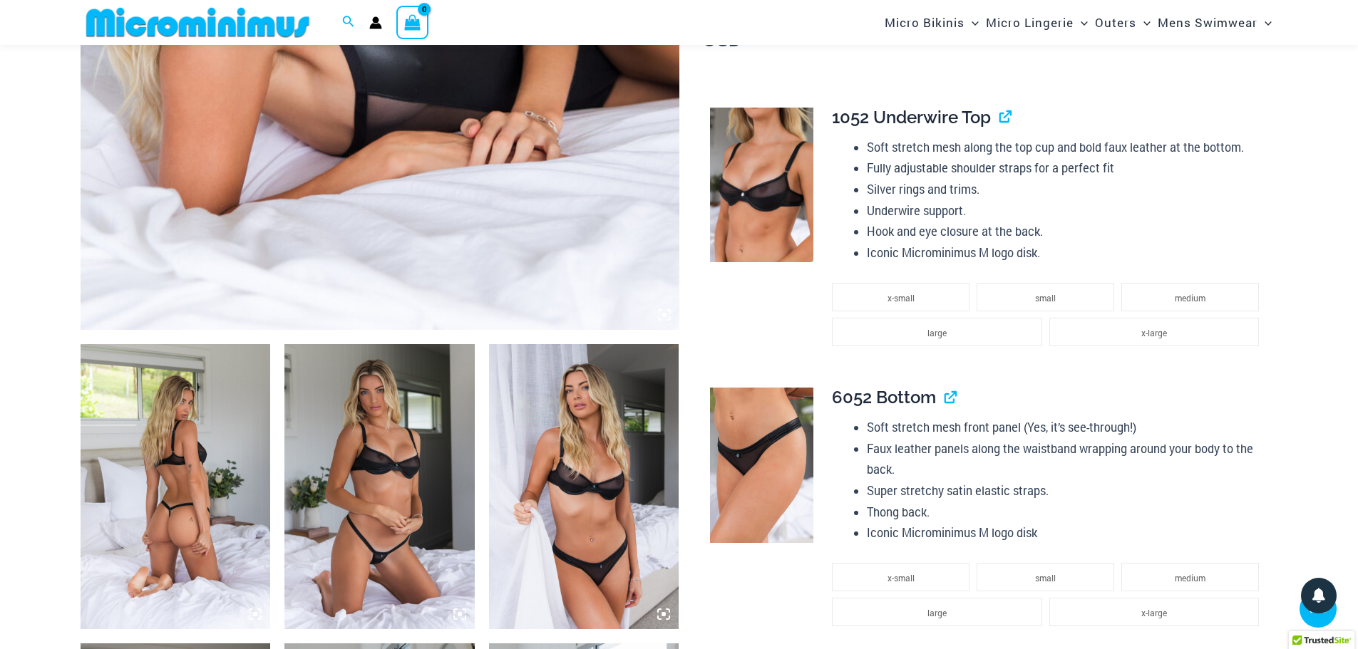
scroll to position [699, 0]
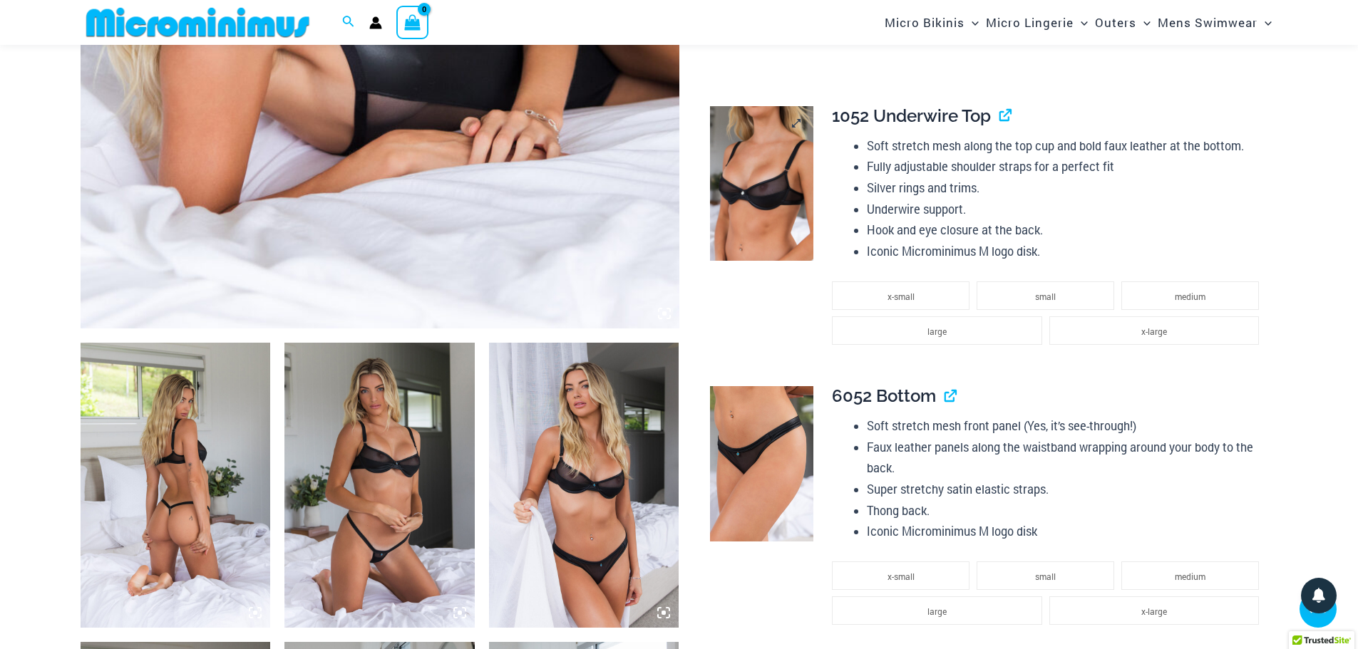
click at [803, 171] on img at bounding box center [761, 183] width 103 height 155
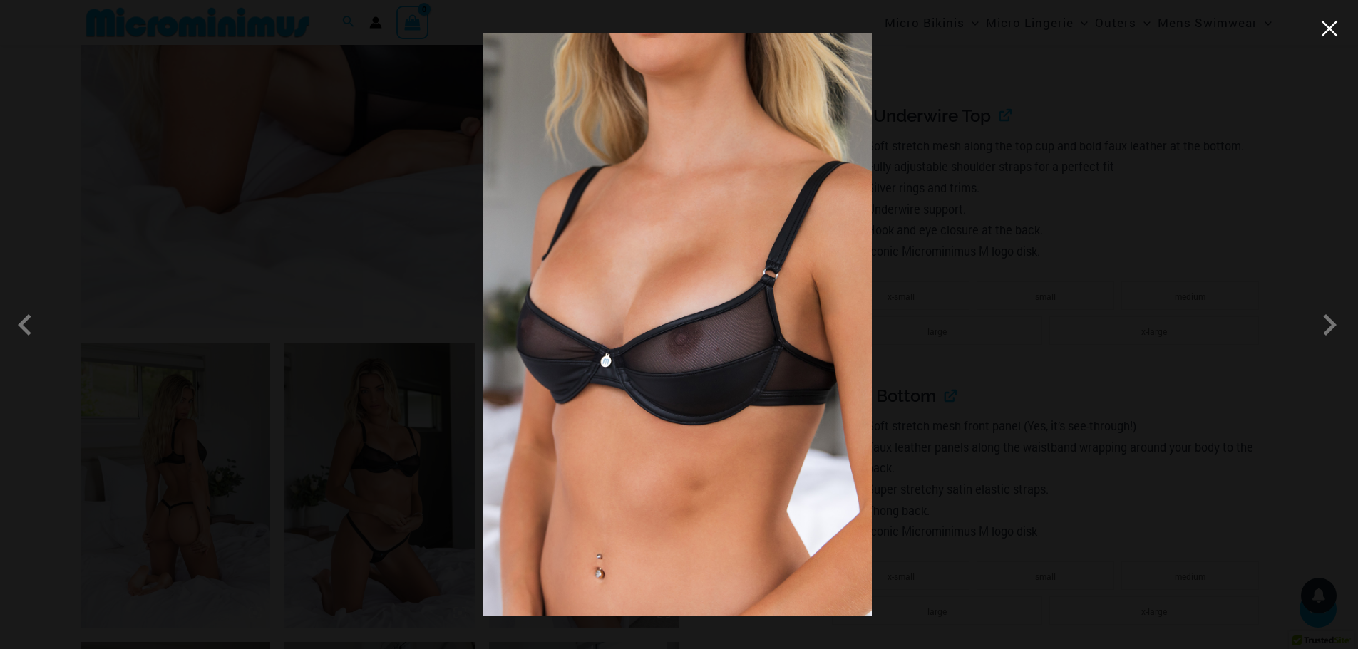
click at [1332, 36] on button "Close" at bounding box center [1329, 28] width 21 height 21
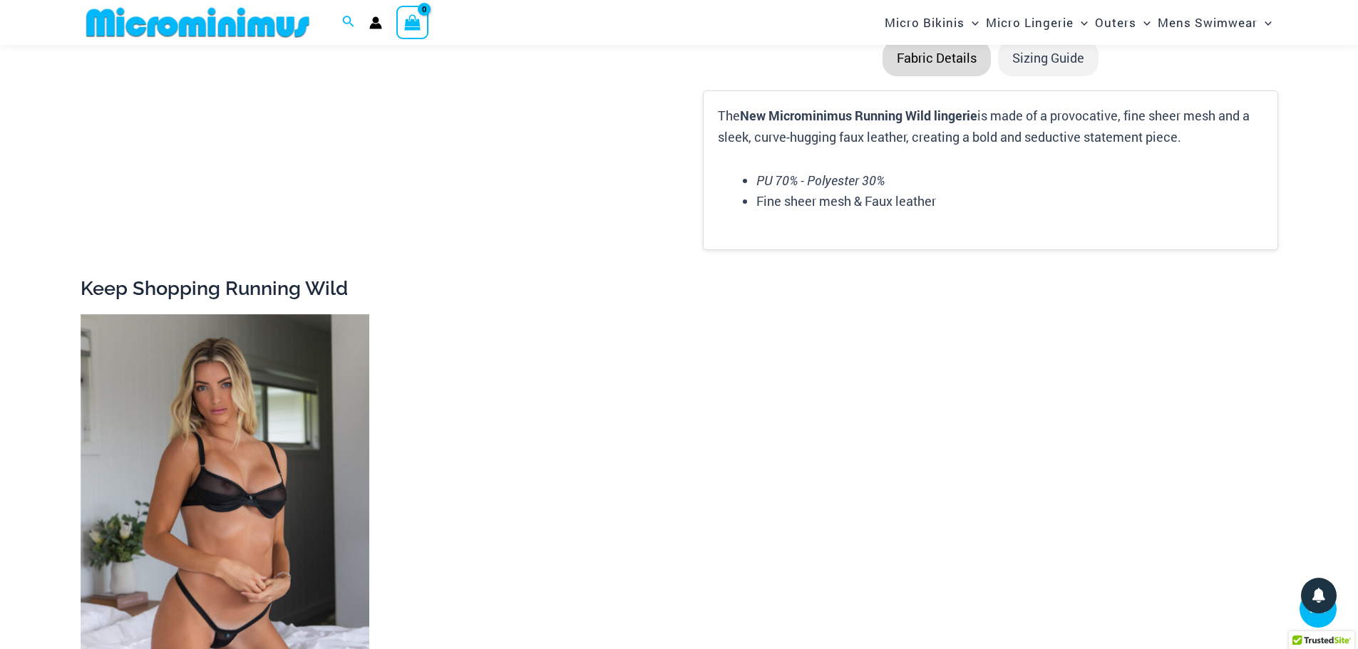
scroll to position [2552, 0]
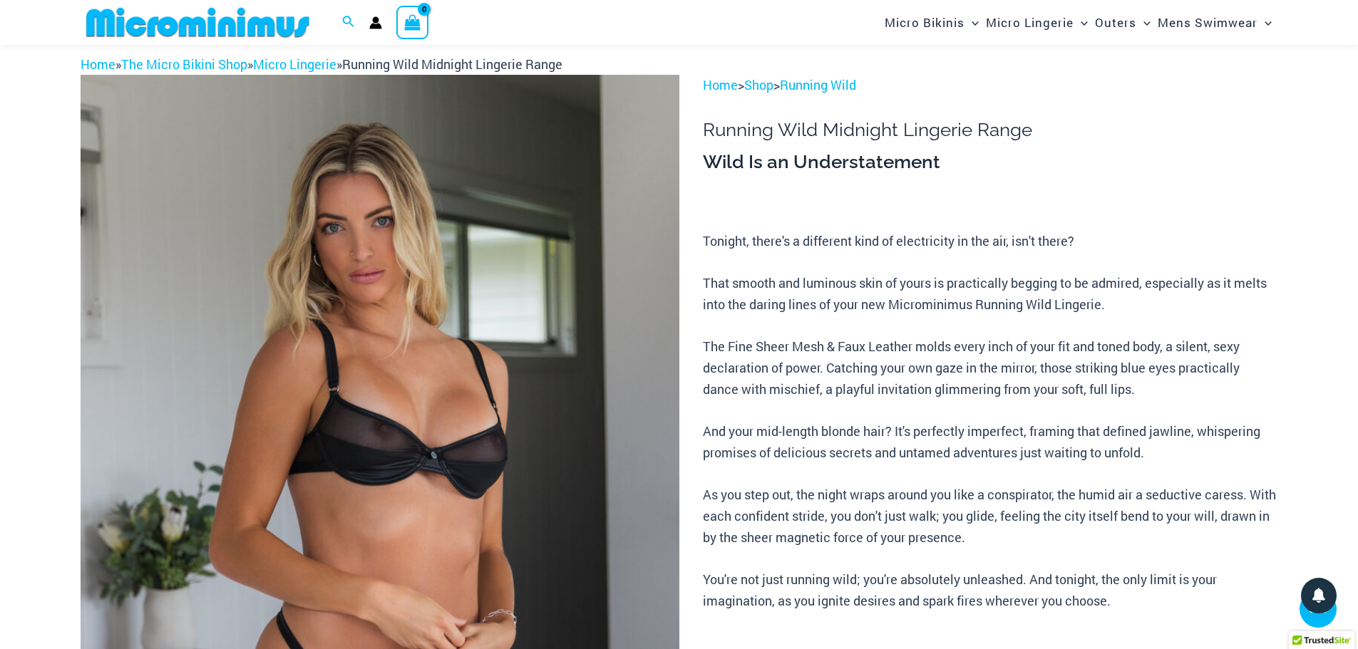
scroll to position [274, 0]
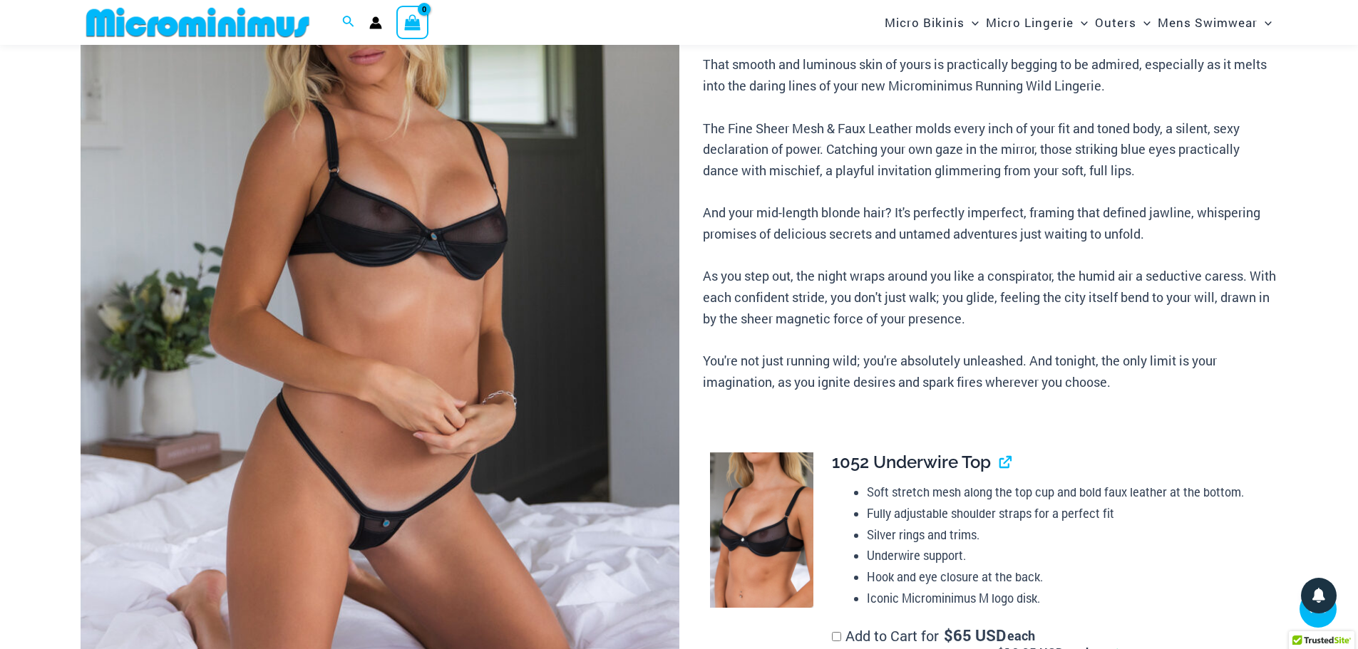
click at [475, 243] on img at bounding box center [380, 305] width 599 height 898
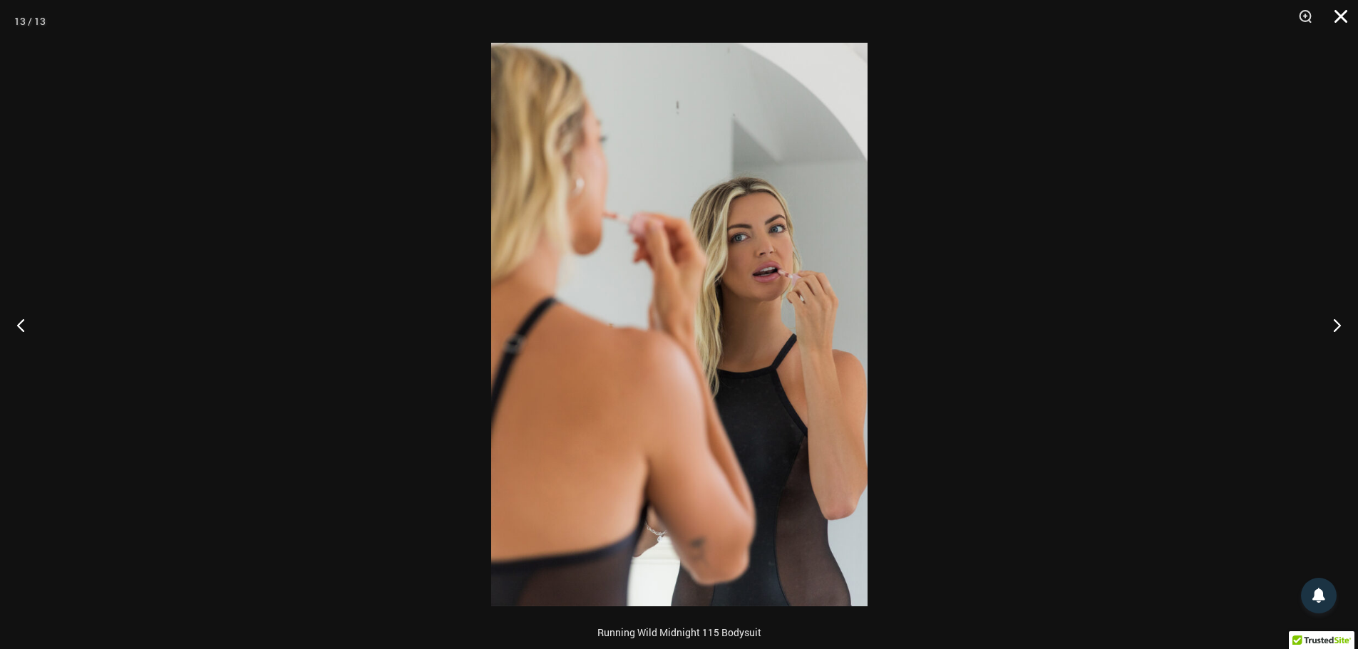
click at [1339, 16] on button "Close" at bounding box center [1336, 21] width 36 height 43
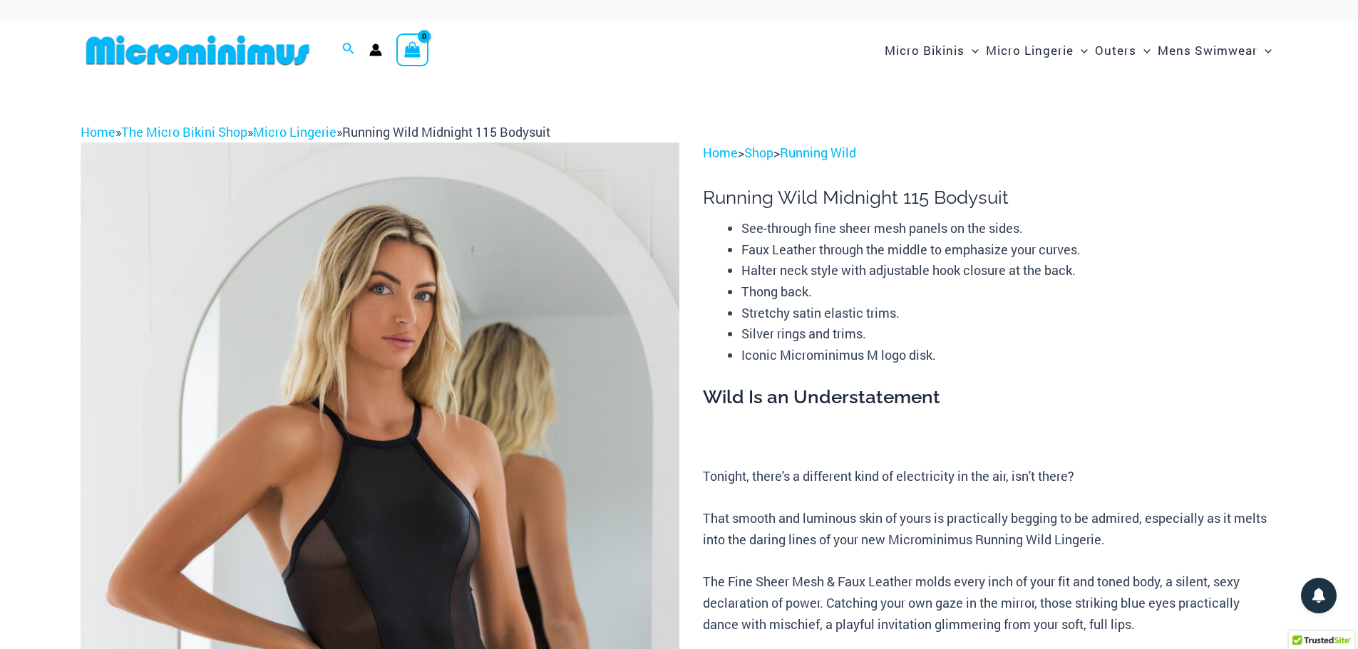
drag, startPoint x: 393, startPoint y: 428, endPoint x: 265, endPoint y: 333, distance: 159.9
click at [265, 333] on img at bounding box center [380, 592] width 599 height 898
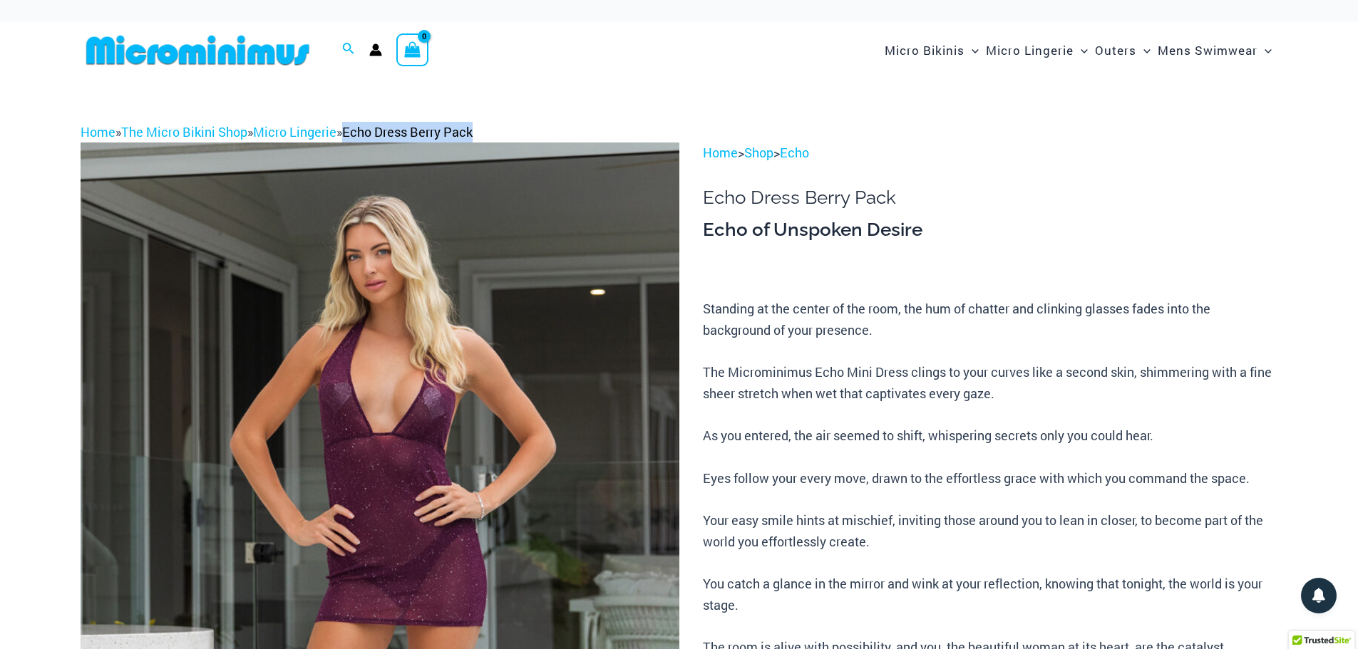
drag, startPoint x: 497, startPoint y: 130, endPoint x: 361, endPoint y: 135, distance: 136.2
click at [361, 135] on div "Home » The Micro Bikini Shop » Micro Lingerie » Echo Dress Berry Pack" at bounding box center [679, 132] width 1197 height 21
copy span "Echo Dress Berry Pack"
click at [407, 280] on img at bounding box center [380, 592] width 599 height 898
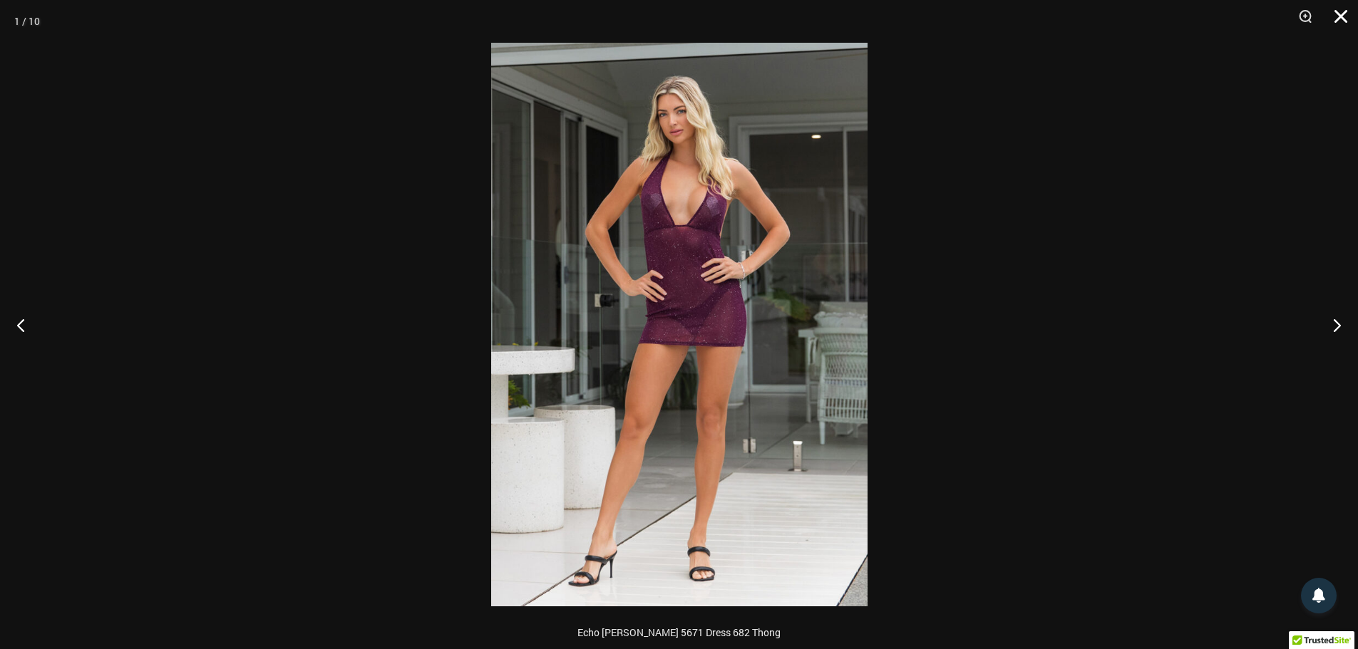
click at [1348, 19] on button "Close" at bounding box center [1336, 21] width 36 height 43
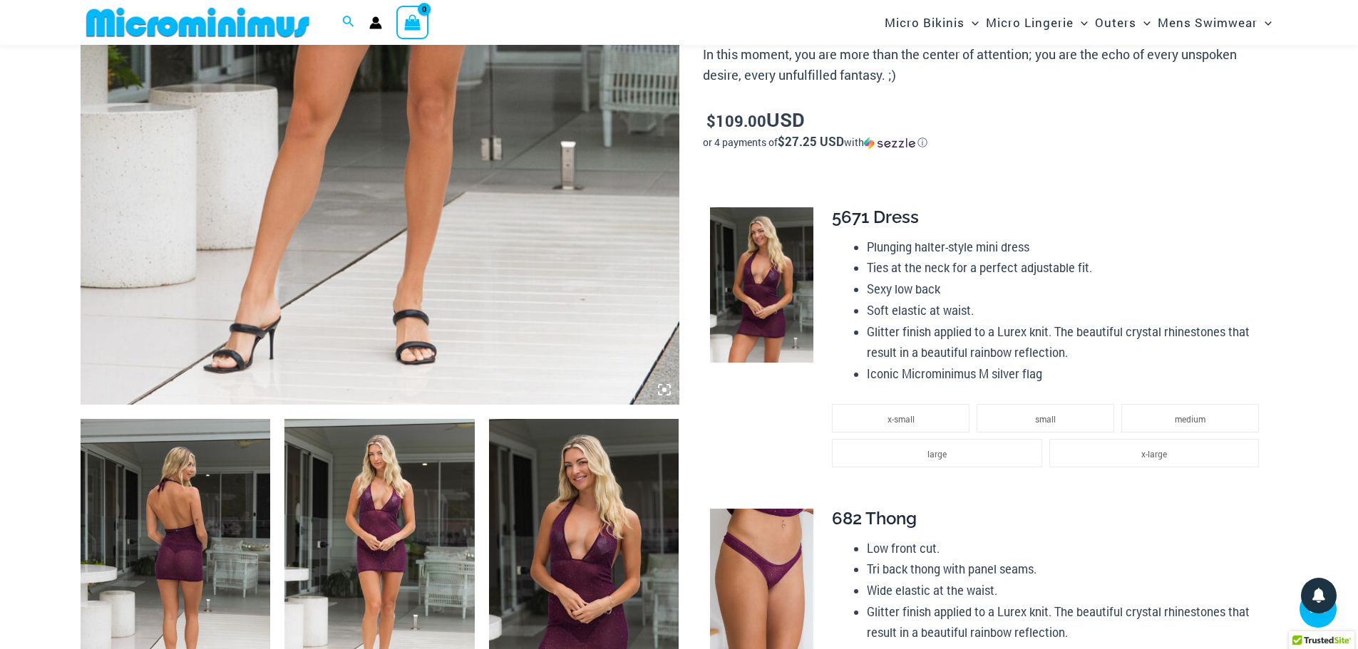
scroll to position [630, 0]
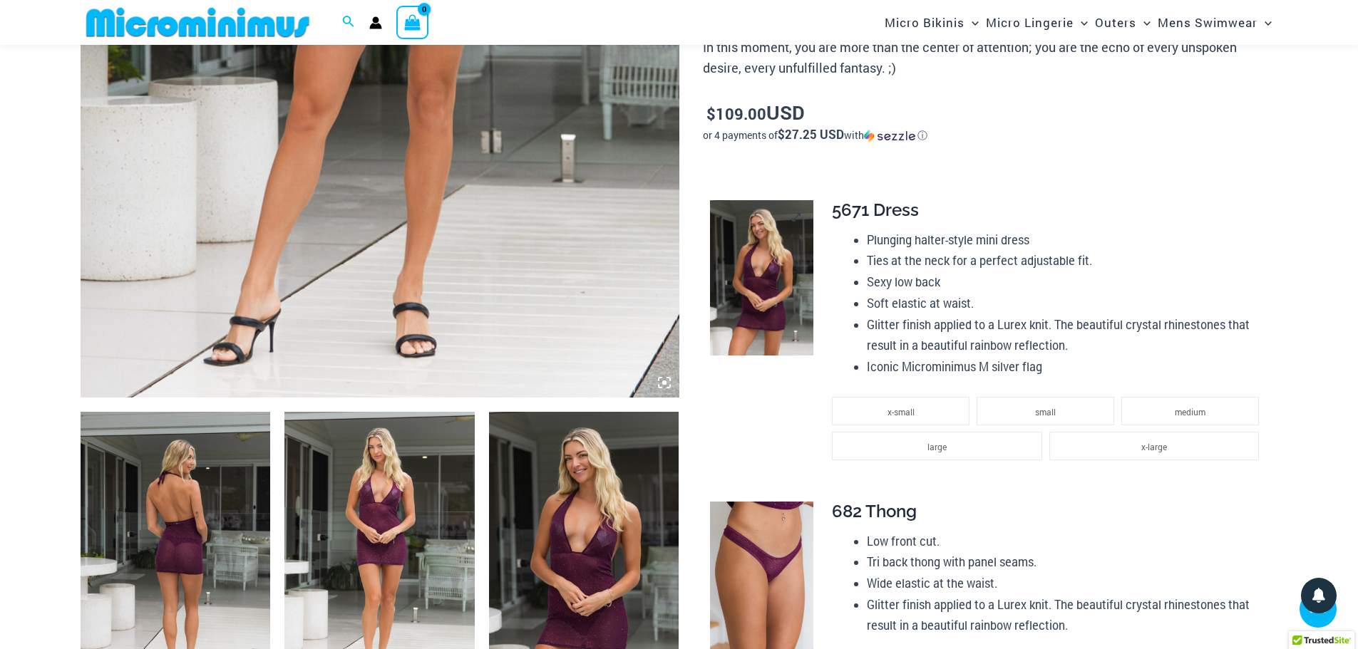
click at [777, 275] on img at bounding box center [761, 277] width 103 height 155
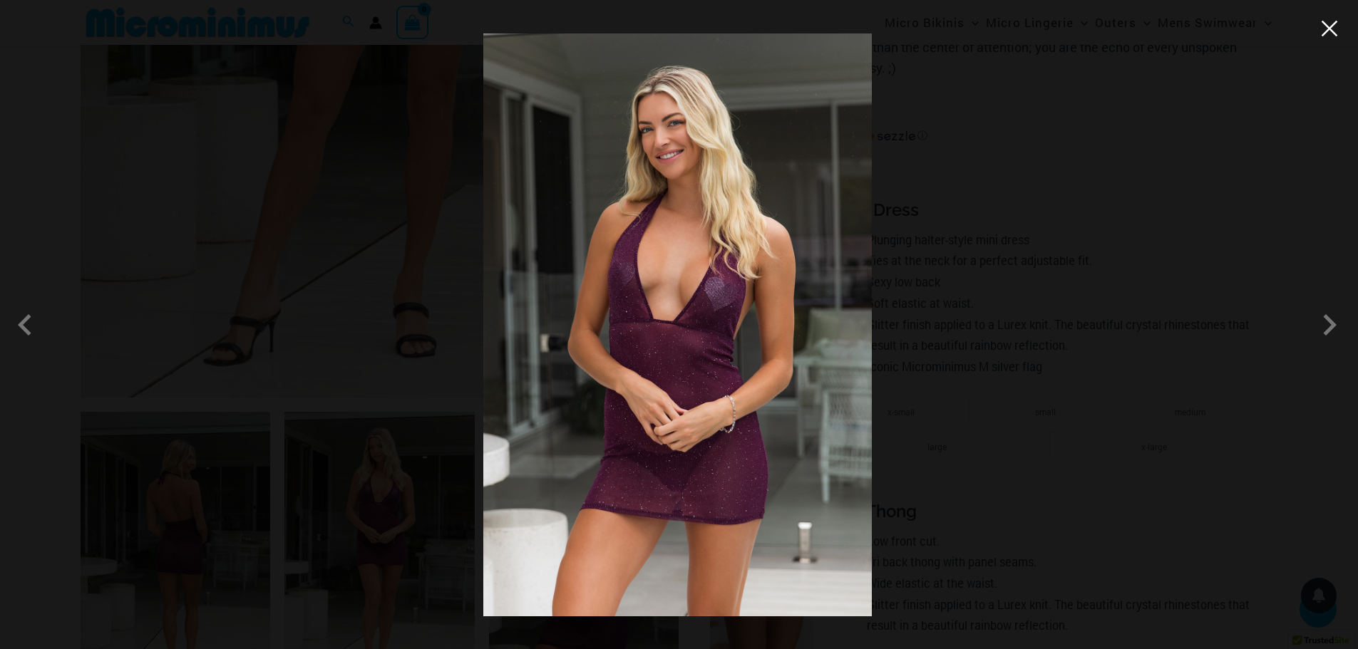
click at [1327, 37] on button "Close" at bounding box center [1329, 28] width 21 height 21
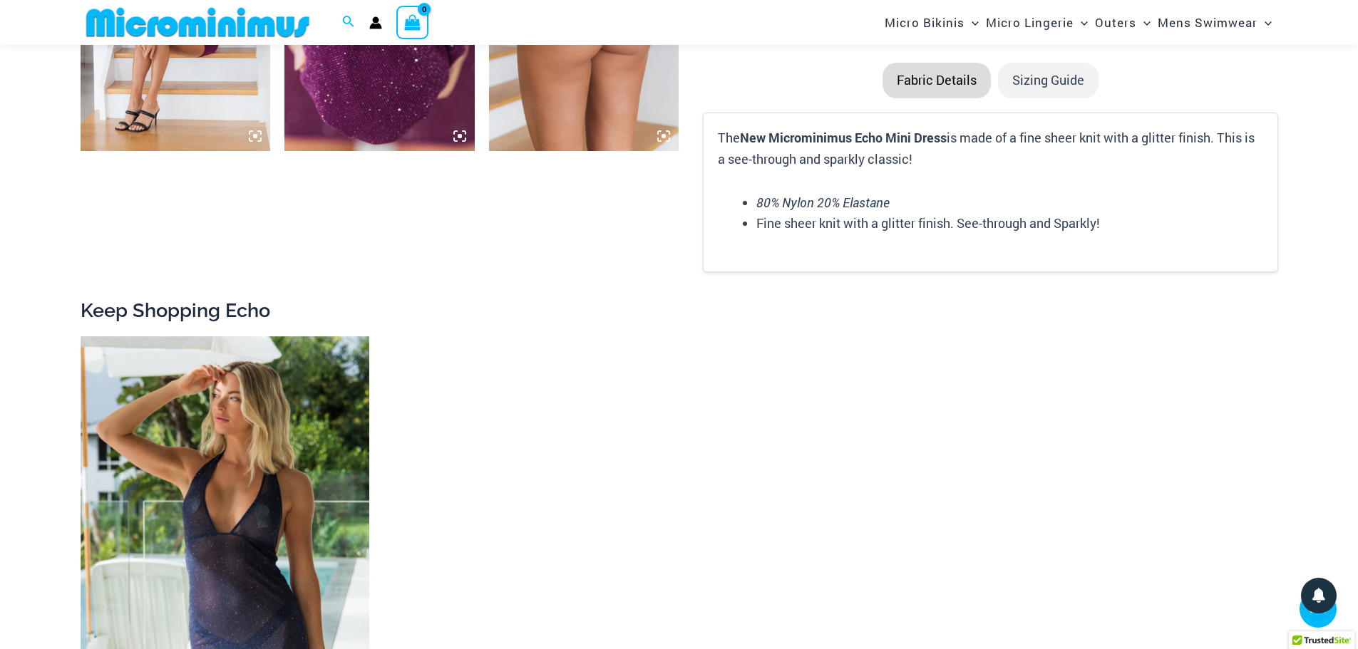
scroll to position [1984, 0]
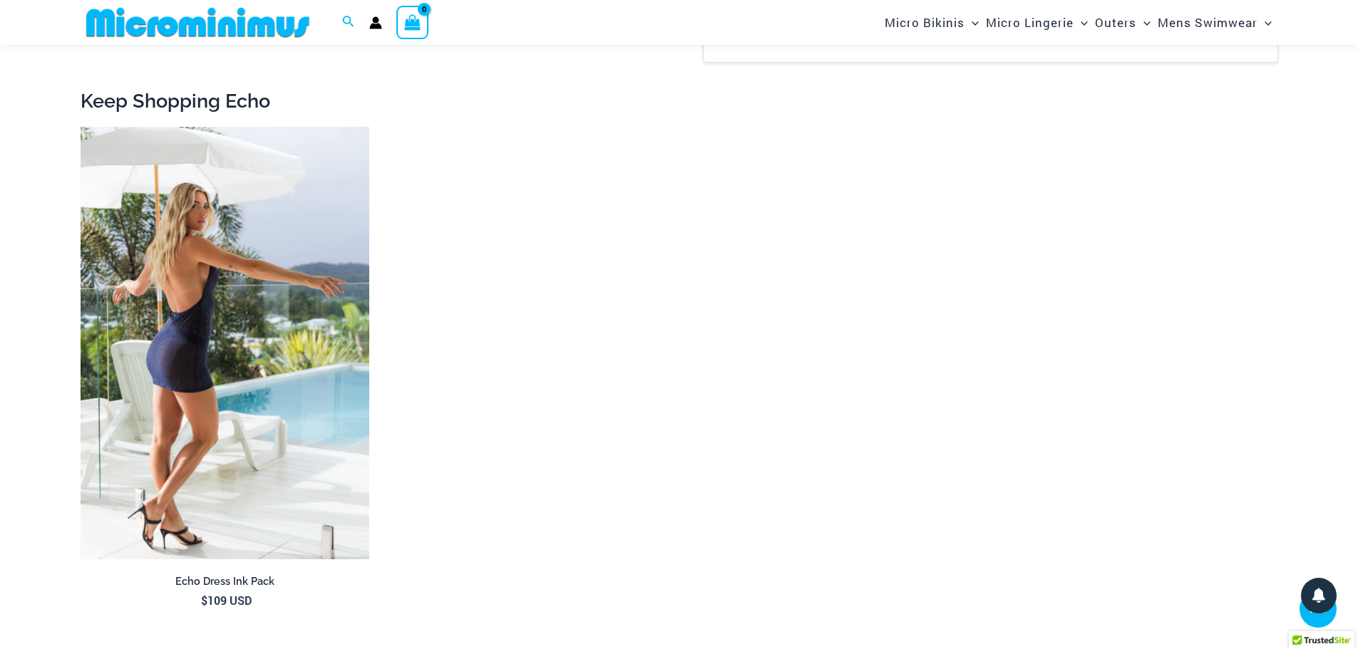
click at [291, 392] on img at bounding box center [225, 343] width 289 height 433
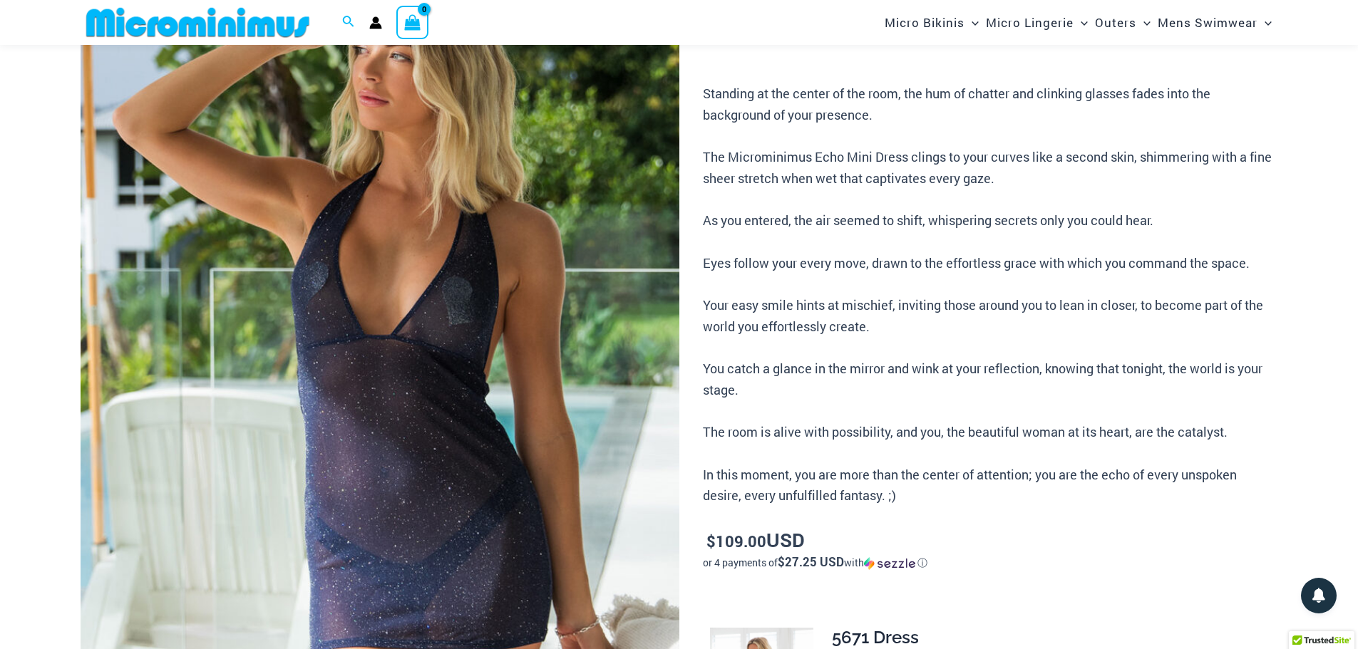
scroll to position [201, 0]
click at [326, 207] on img at bounding box center [380, 378] width 599 height 898
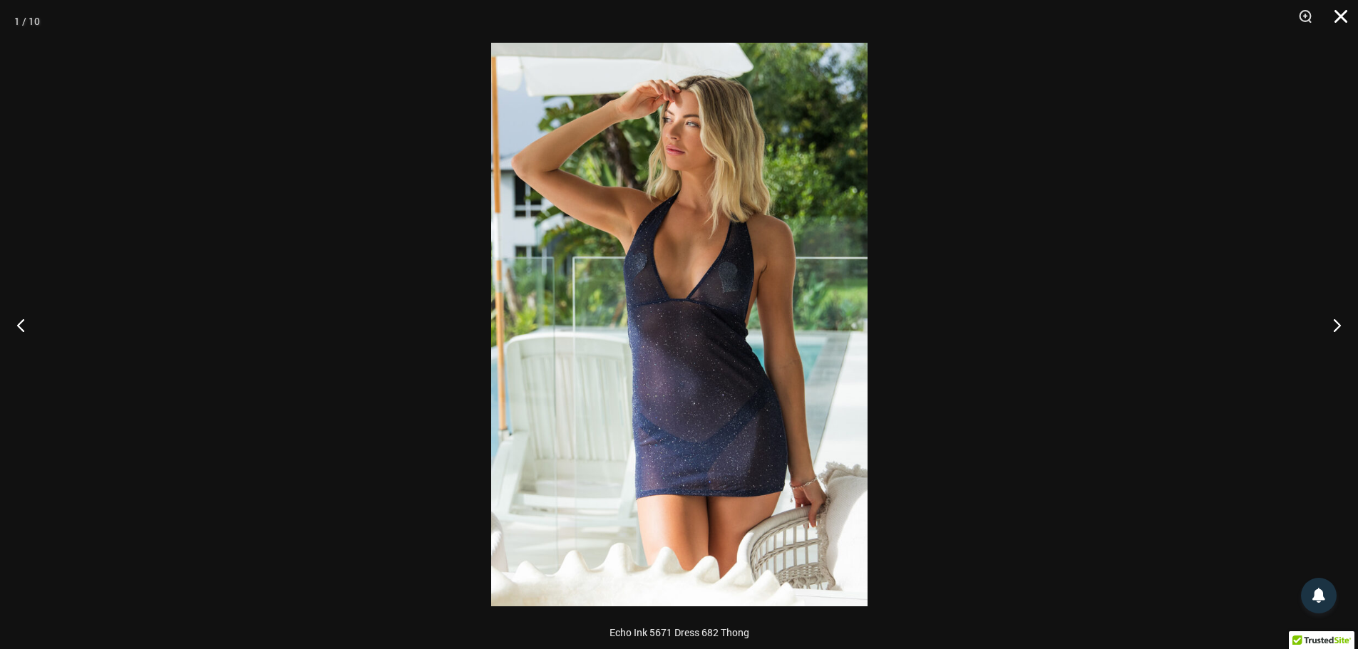
click at [1334, 17] on button "Close" at bounding box center [1336, 21] width 36 height 43
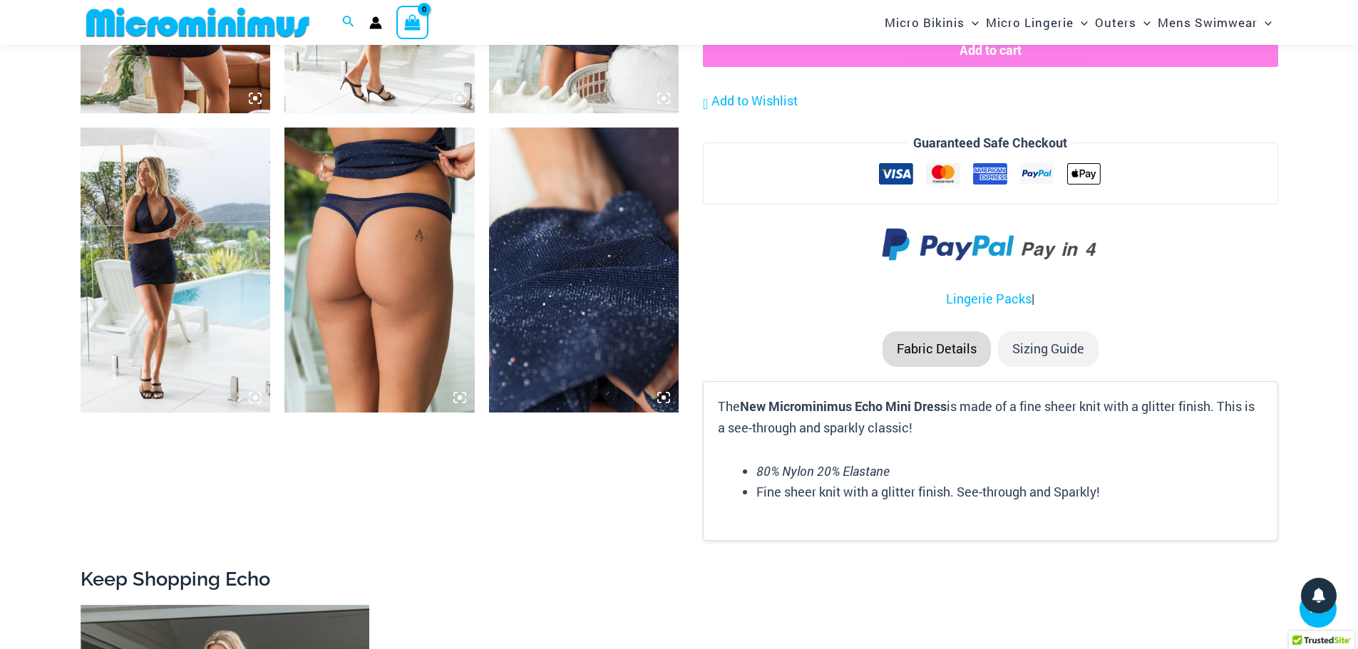
scroll to position [1484, 0]
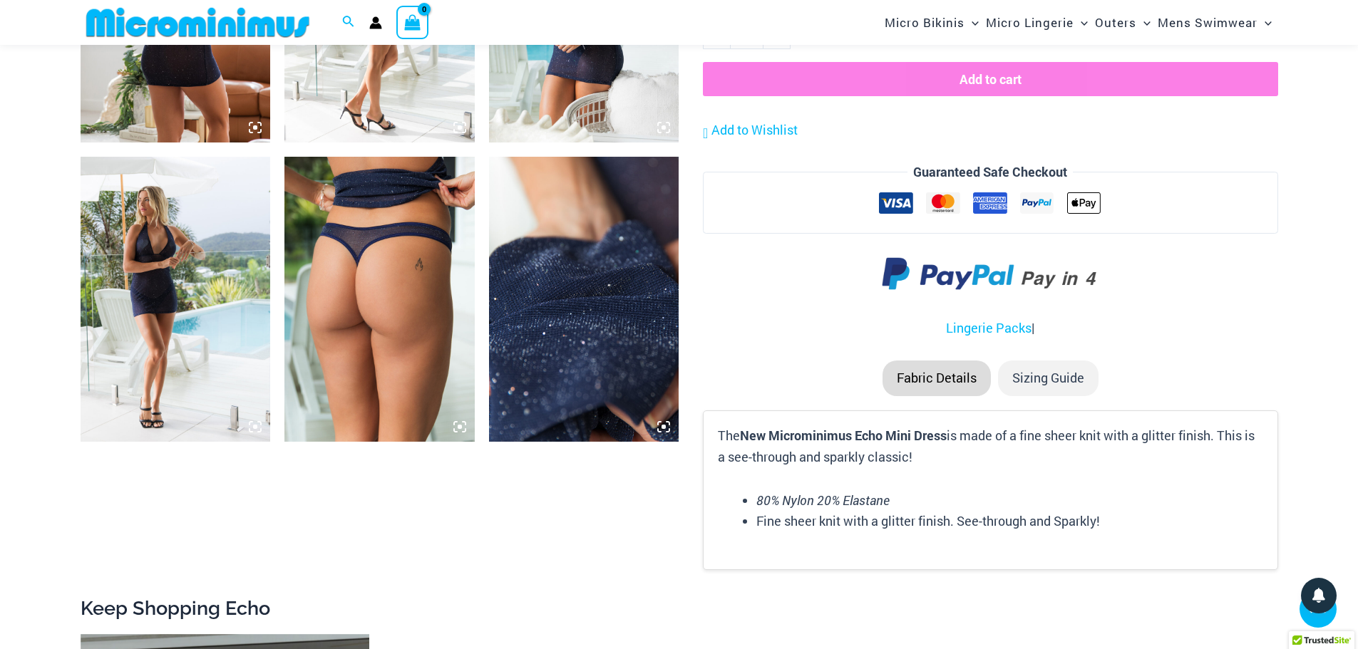
click at [150, 192] on img at bounding box center [176, 299] width 190 height 285
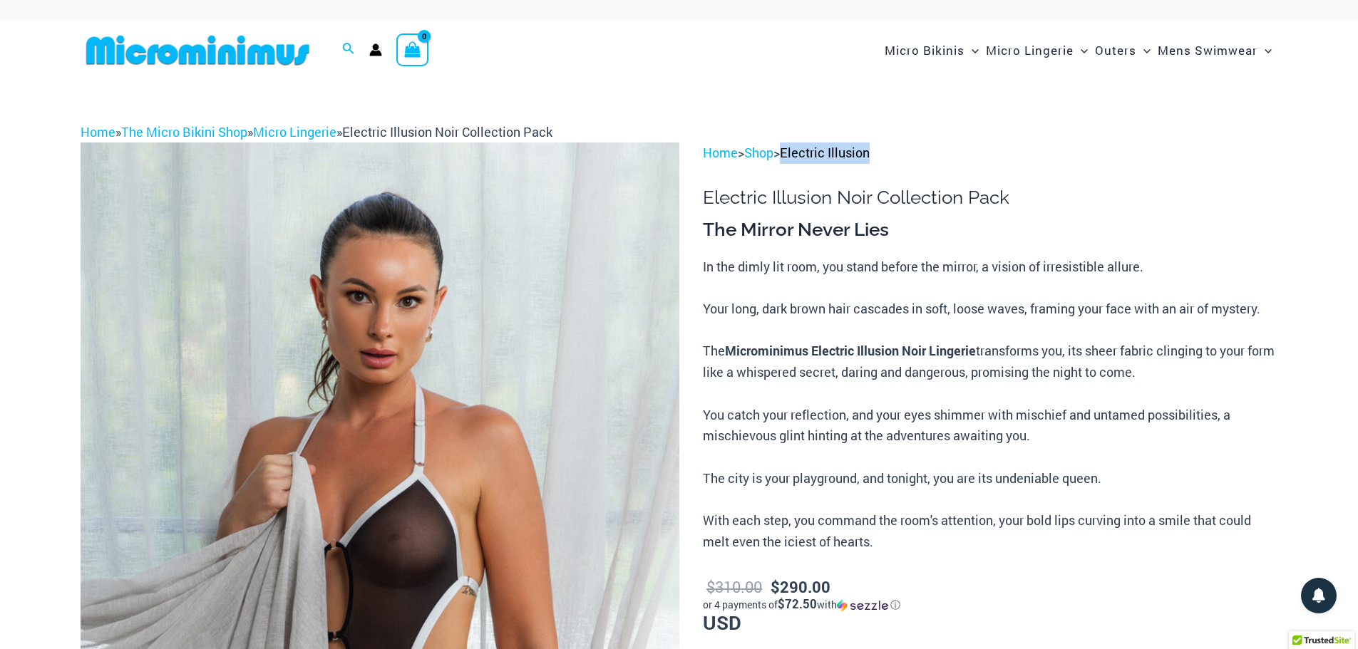
drag, startPoint x: 898, startPoint y: 150, endPoint x: 805, endPoint y: 153, distance: 92.7
click at [793, 158] on p "Home > Shop > Electric Illusion" at bounding box center [990, 153] width 574 height 21
copy link "Electric Illusion"
click at [475, 269] on img at bounding box center [380, 592] width 599 height 898
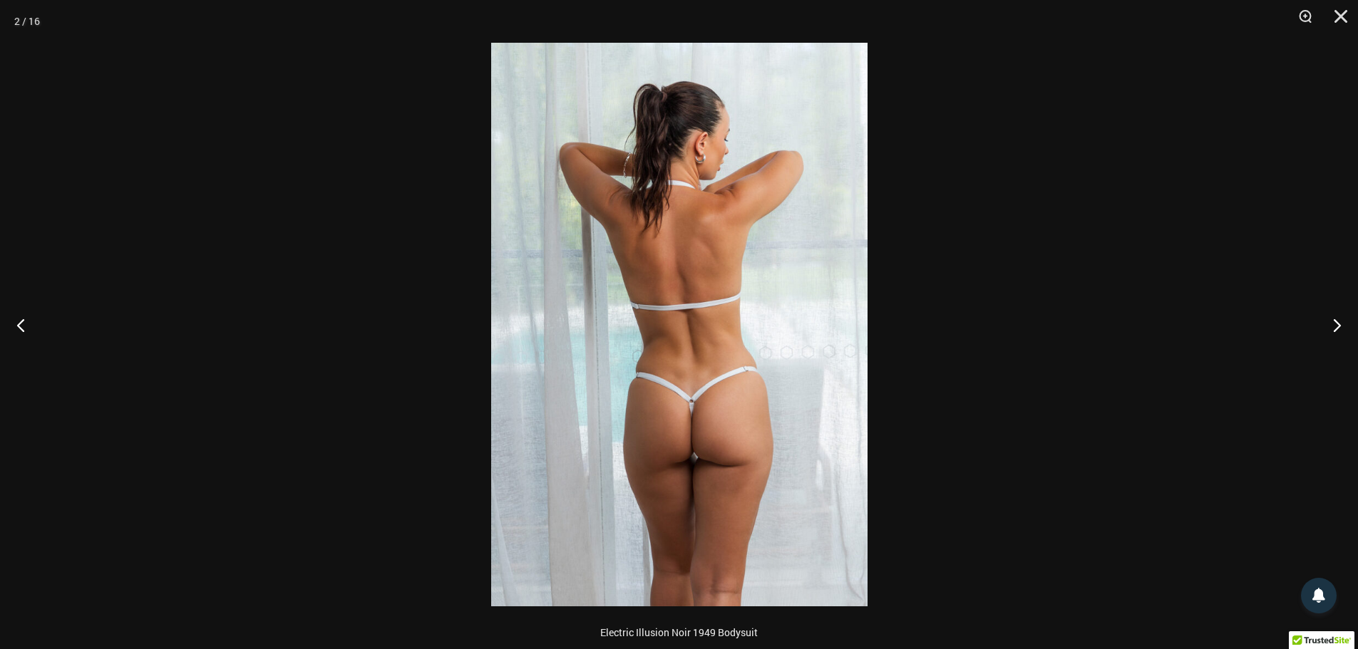
click at [1006, 232] on div at bounding box center [679, 324] width 1358 height 649
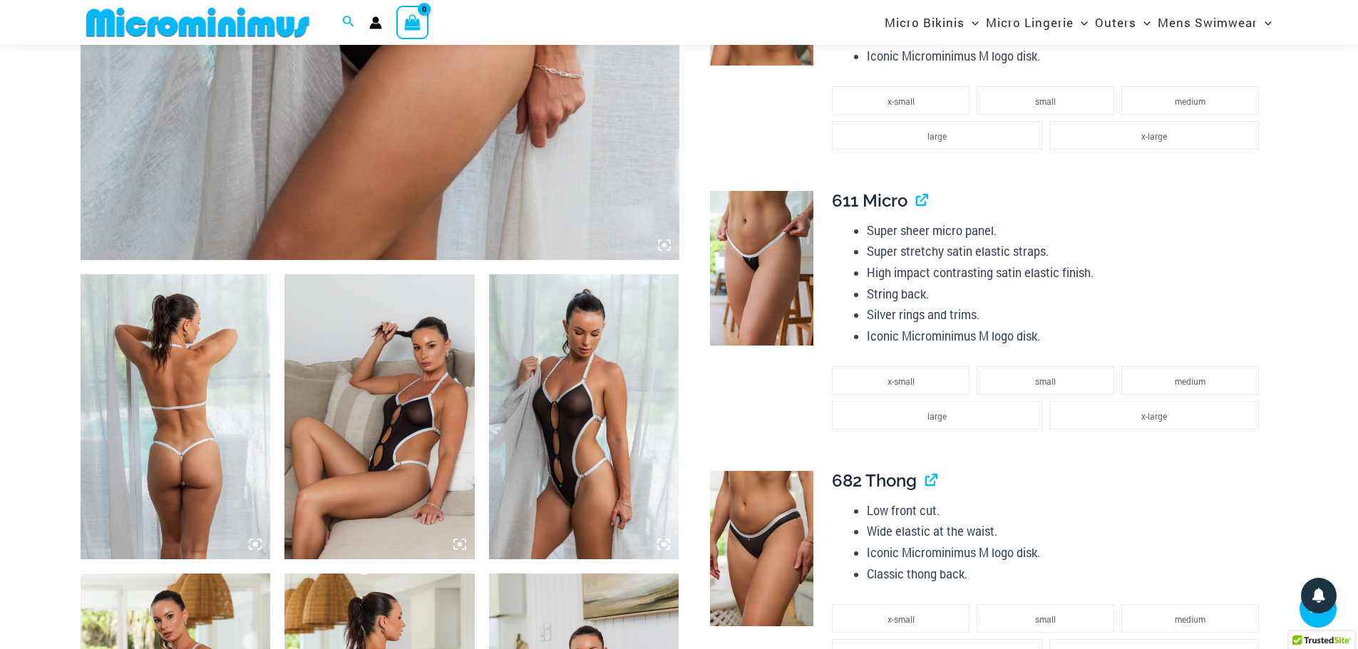
scroll to position [771, 0]
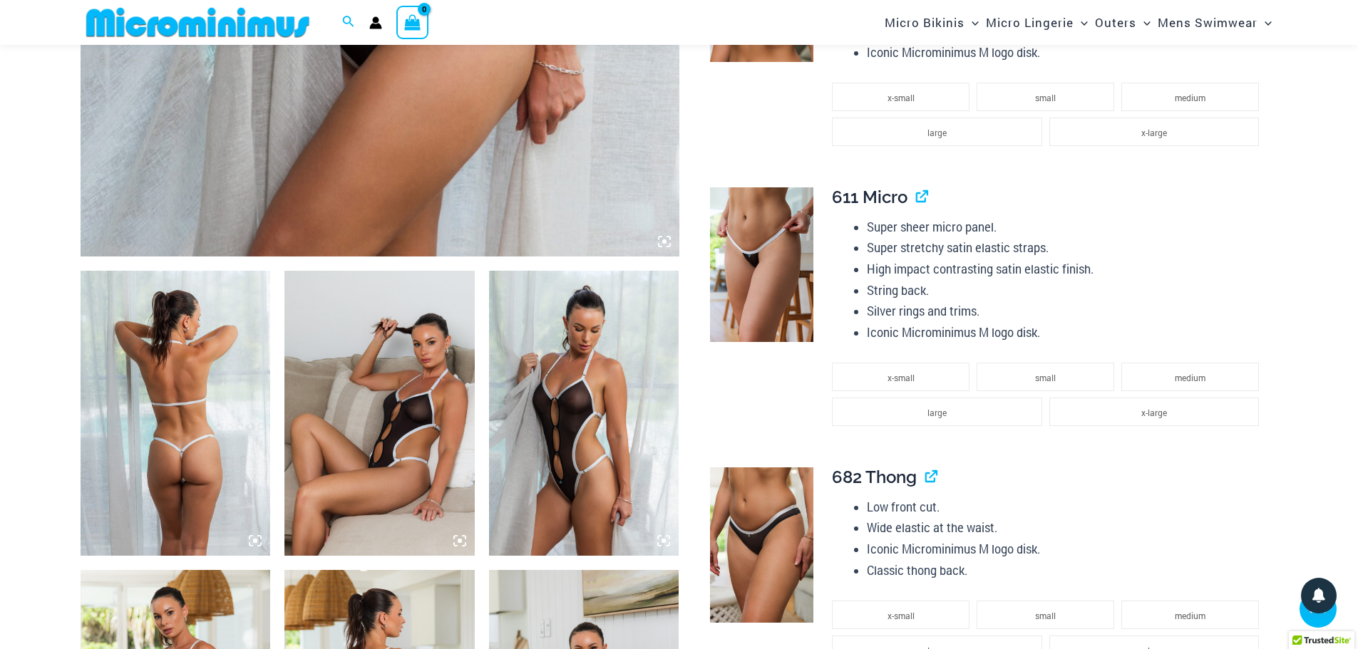
click at [398, 411] on img at bounding box center [379, 413] width 190 height 285
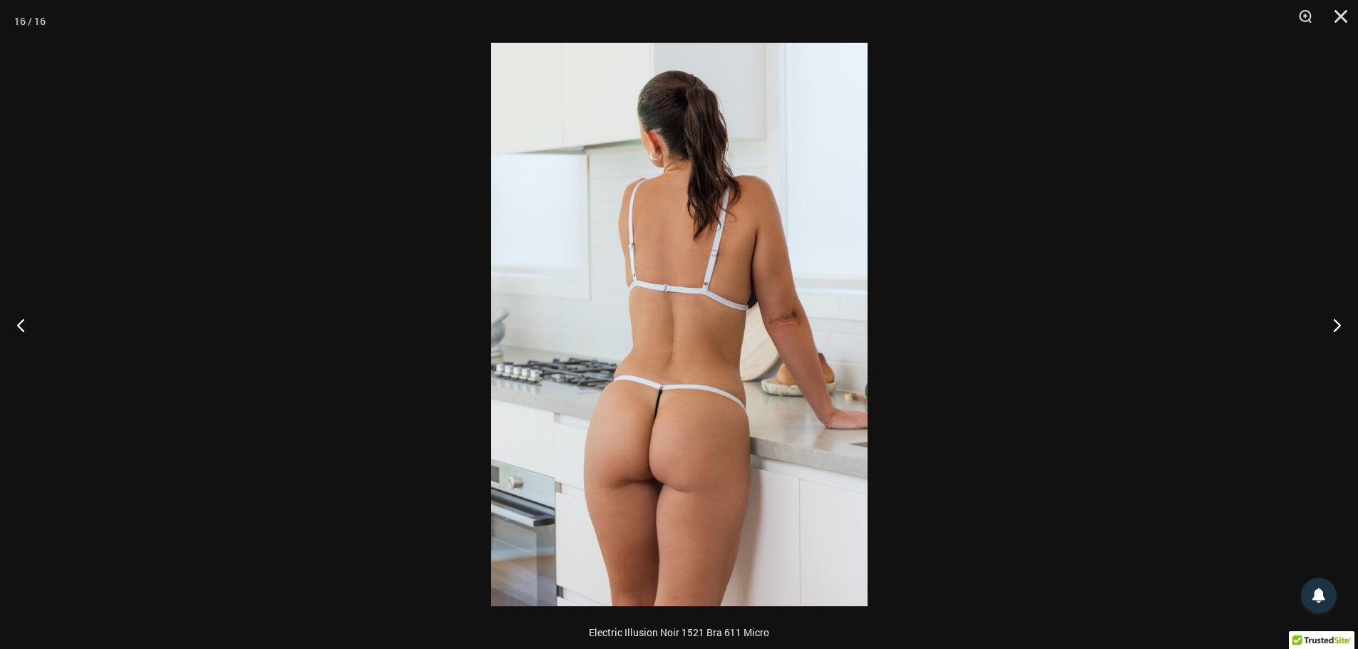
click at [656, 195] on img at bounding box center [679, 325] width 376 height 564
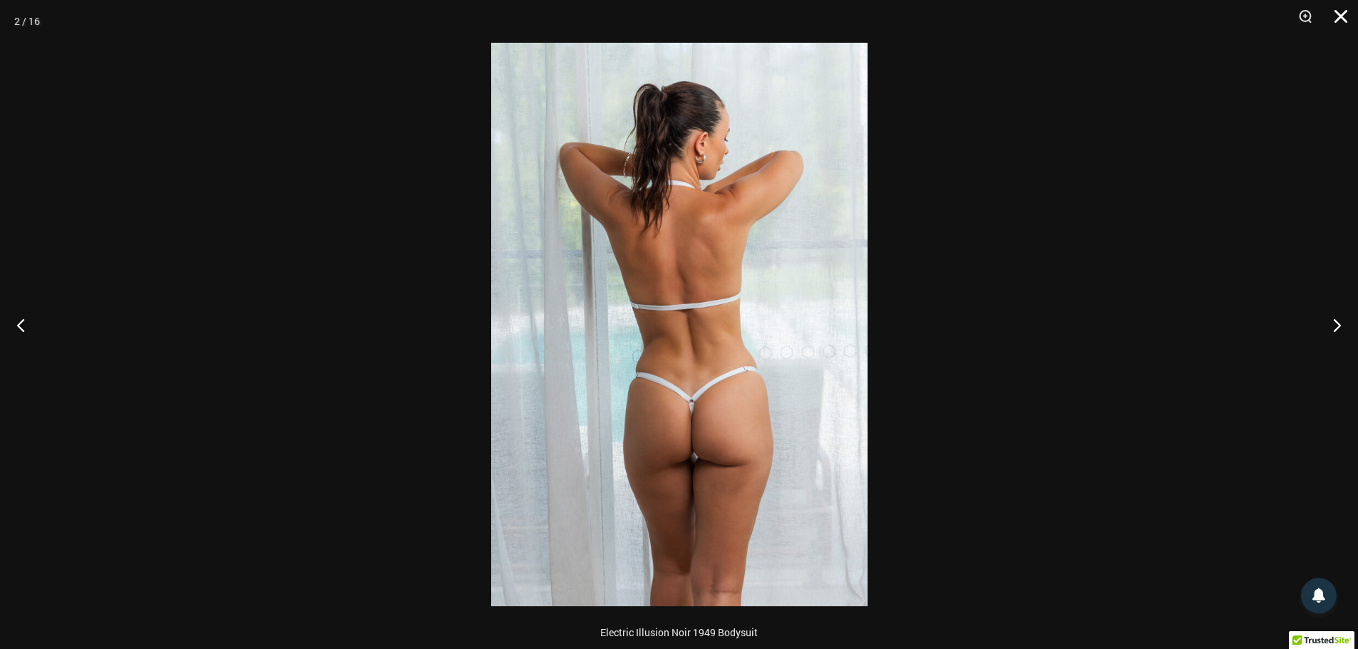
click at [1347, 19] on button "Close" at bounding box center [1336, 21] width 36 height 43
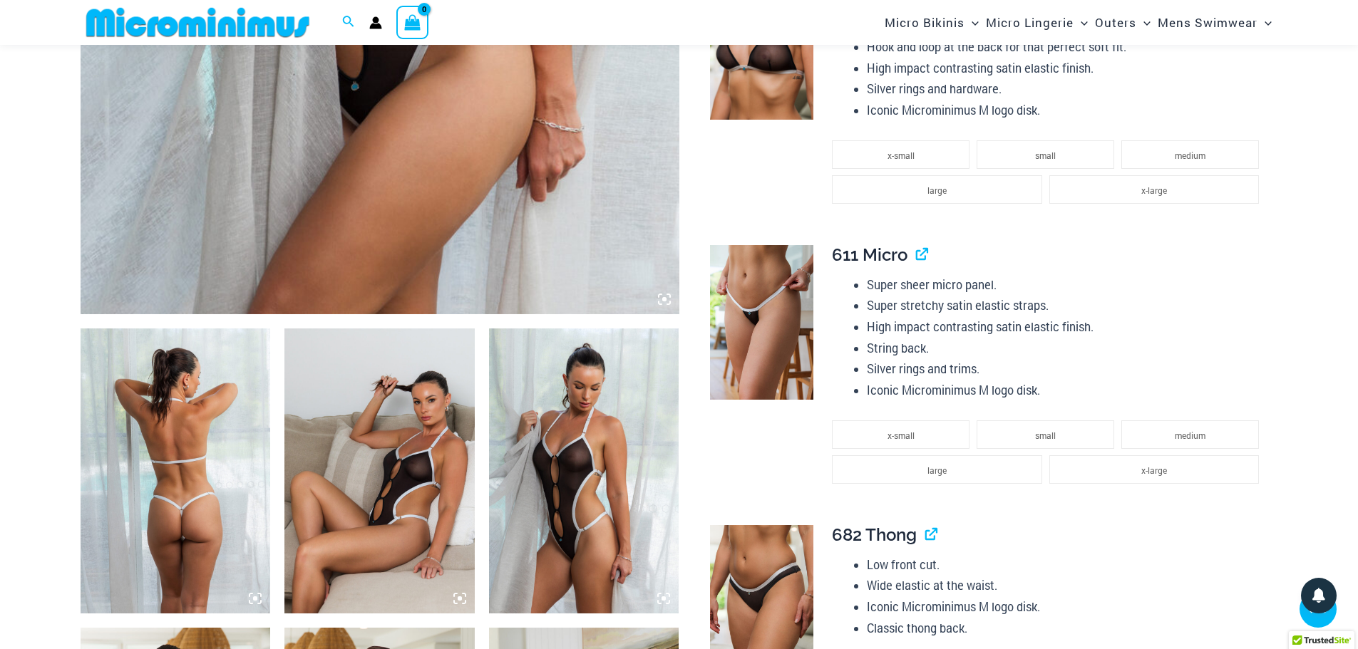
scroll to position [486, 0]
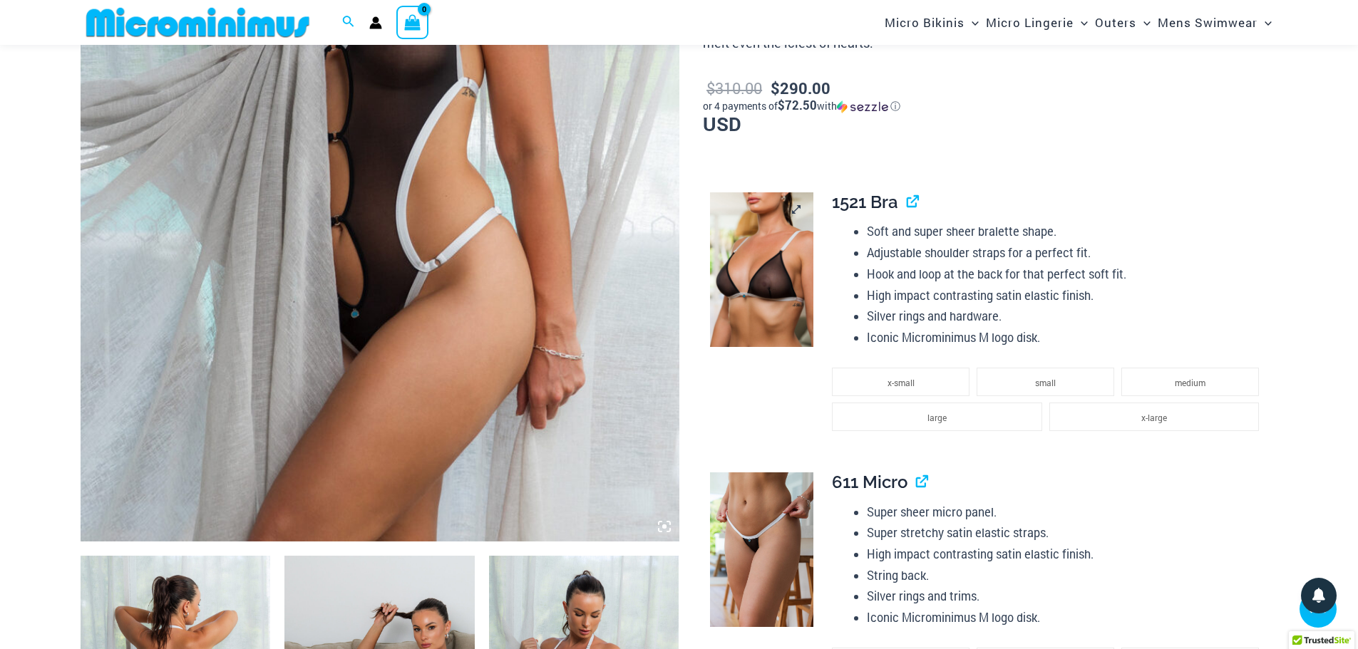
click at [776, 255] on img at bounding box center [761, 269] width 103 height 155
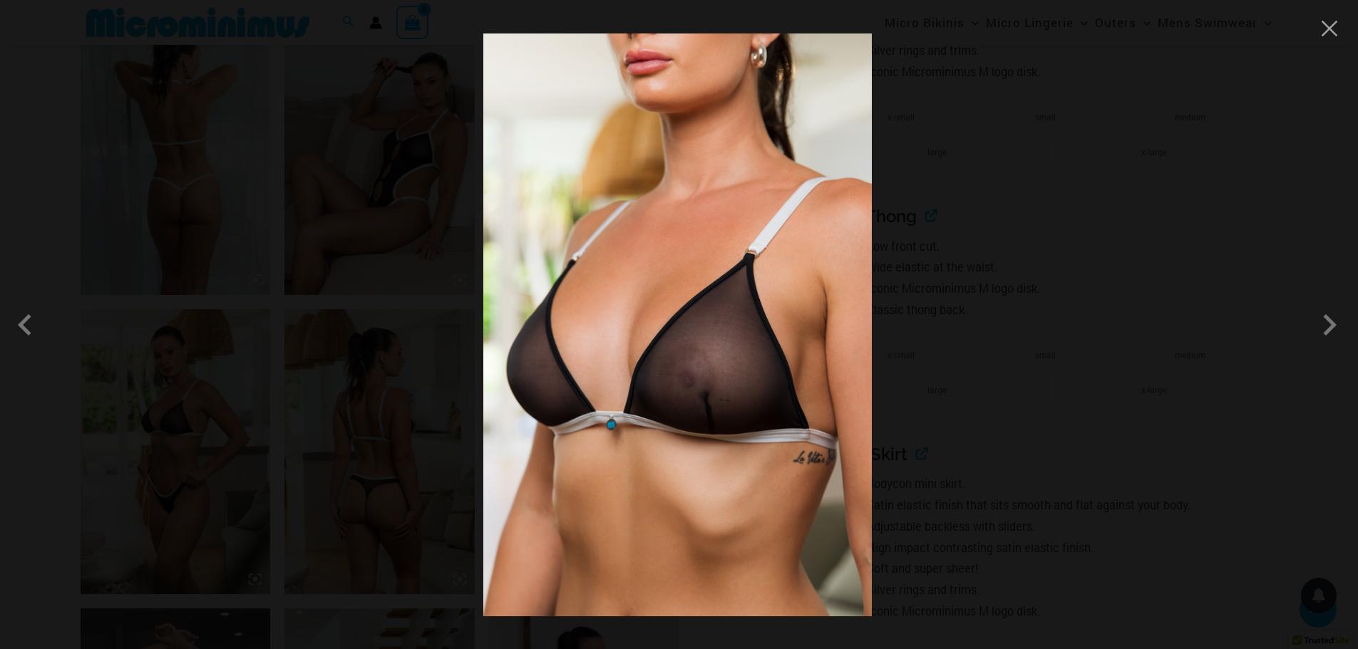
scroll to position [985, 0]
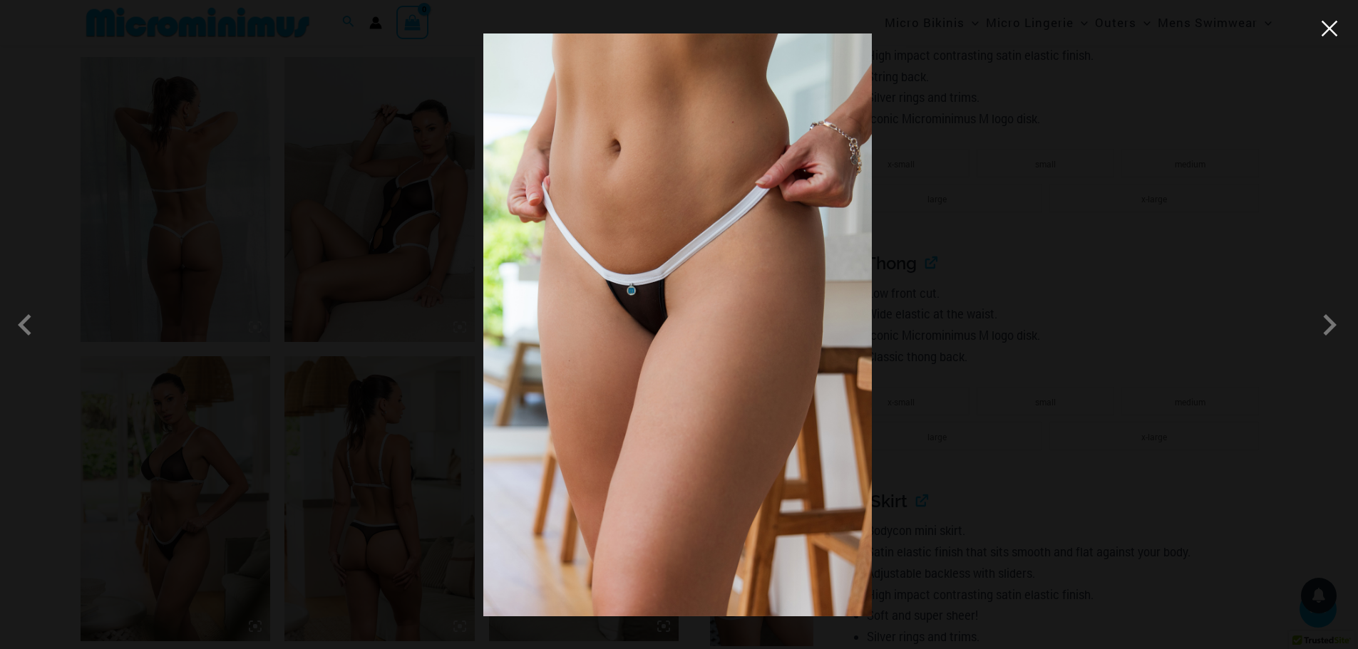
click at [1337, 37] on button "Close" at bounding box center [1329, 28] width 21 height 21
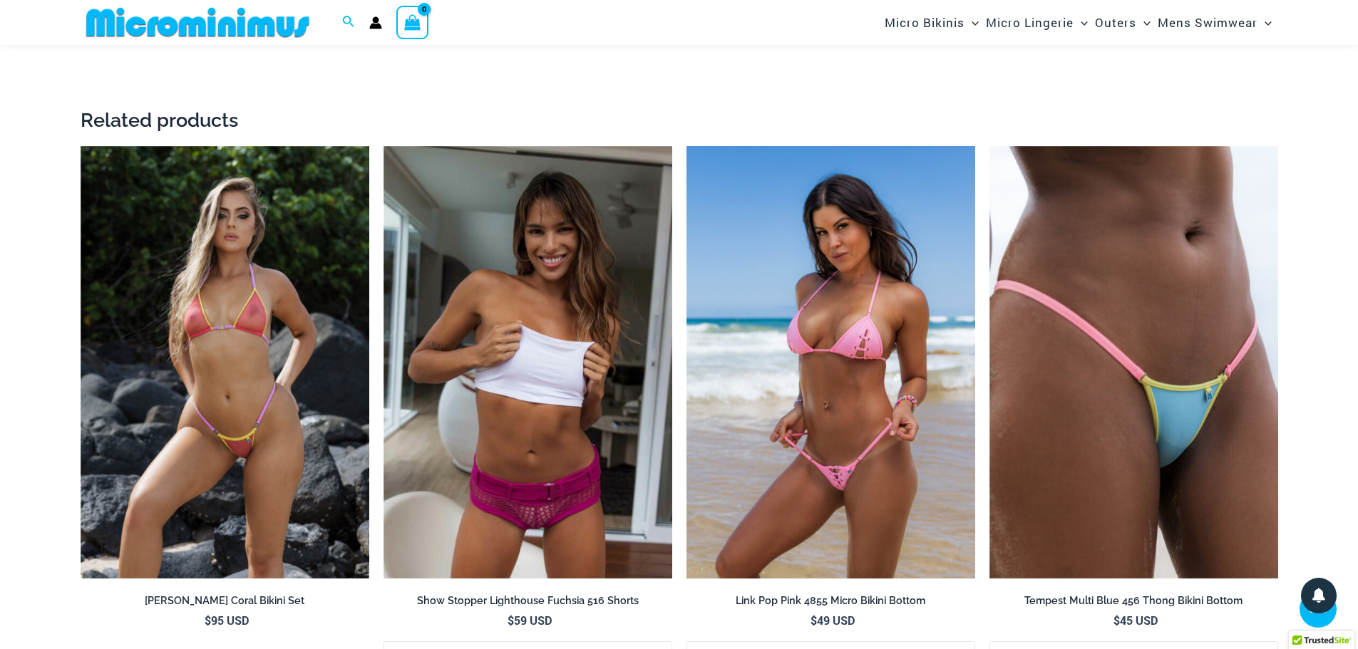
scroll to position [4050, 0]
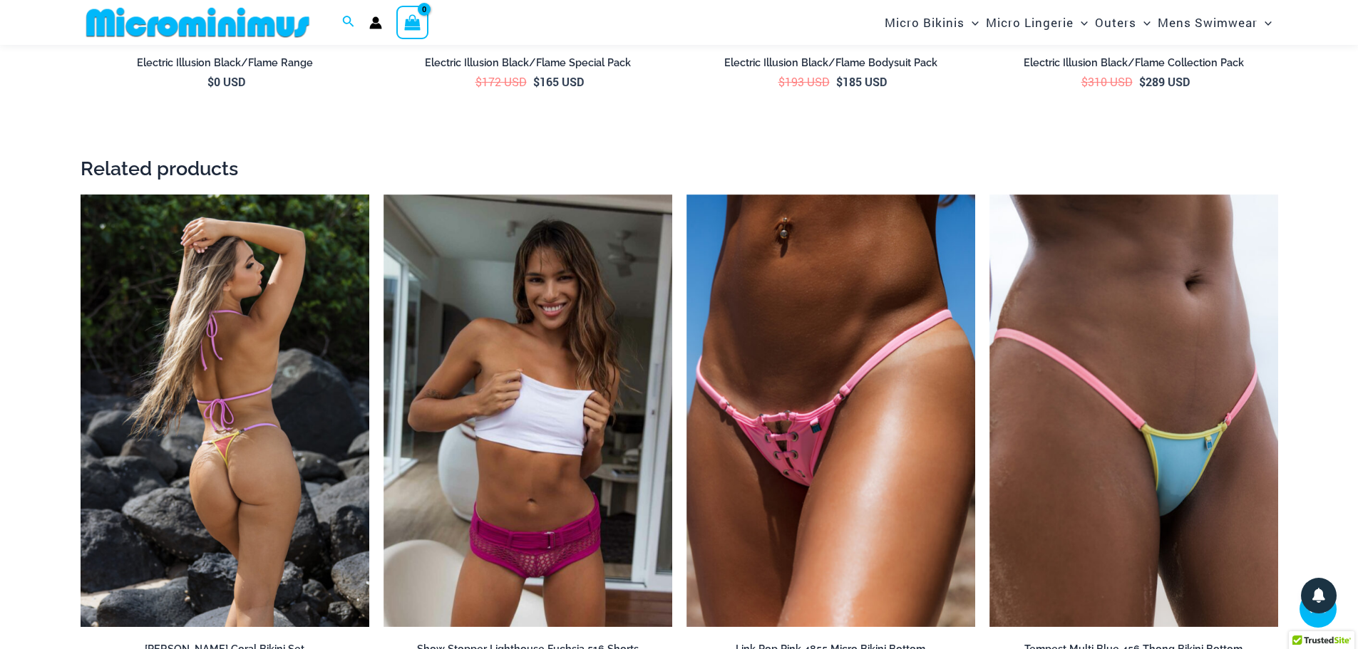
click at [206, 389] on img at bounding box center [225, 411] width 289 height 433
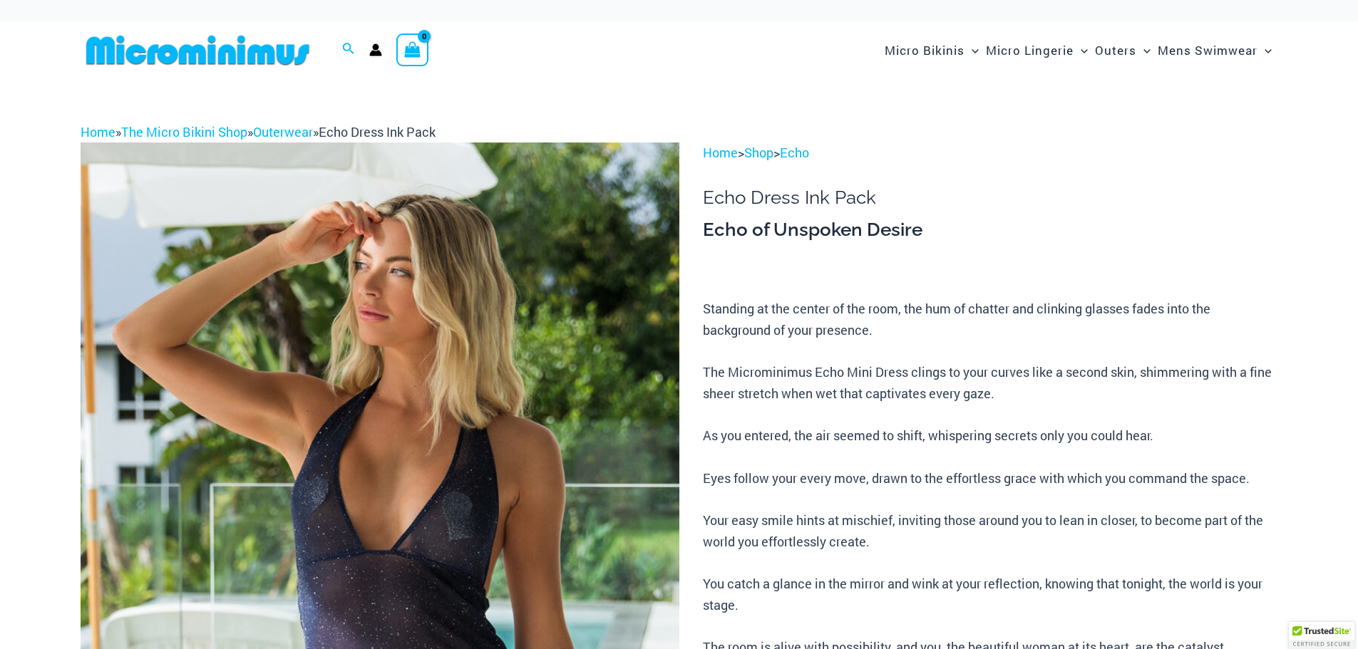
click at [530, 353] on img at bounding box center [380, 592] width 599 height 898
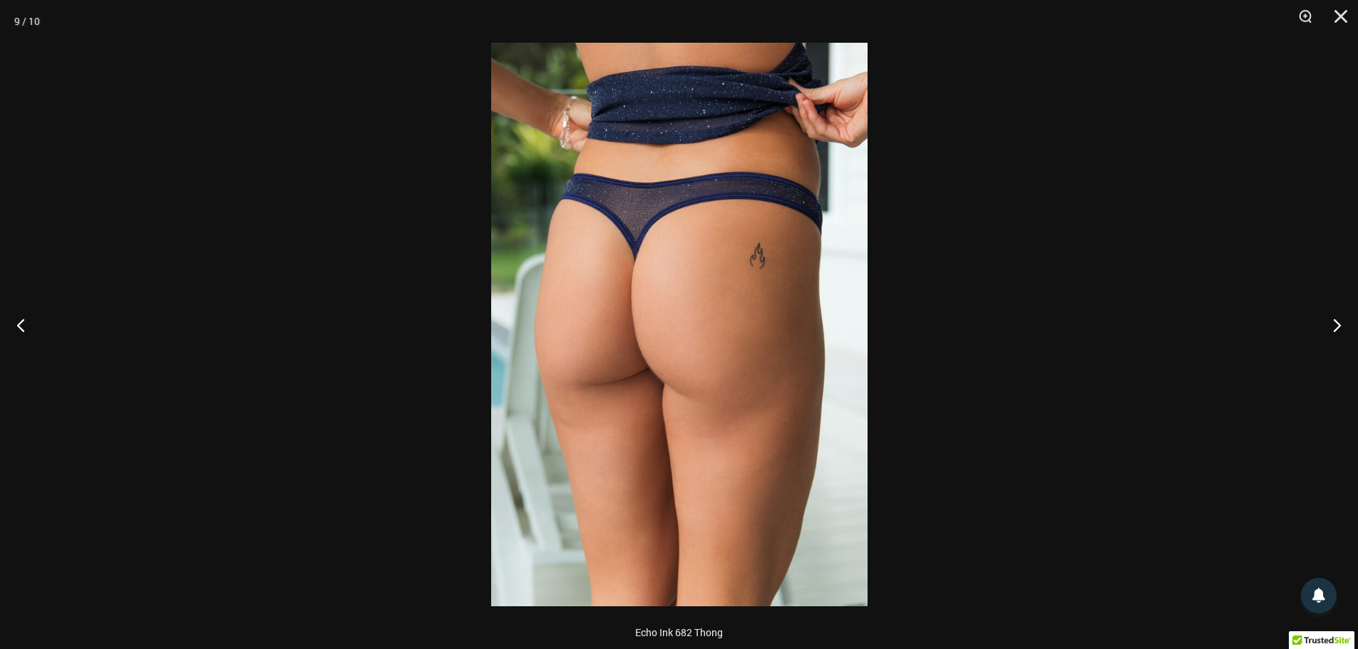
click at [660, 227] on img at bounding box center [679, 325] width 376 height 564
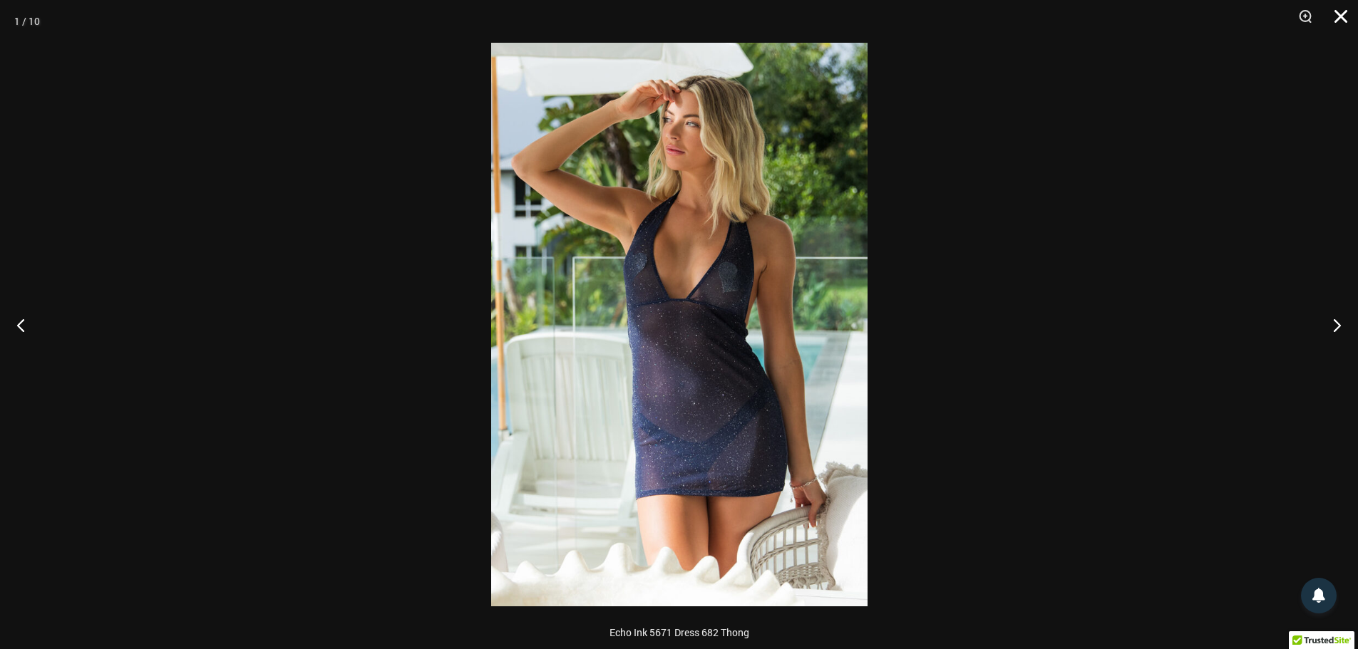
click at [1348, 15] on button "Close" at bounding box center [1336, 21] width 36 height 43
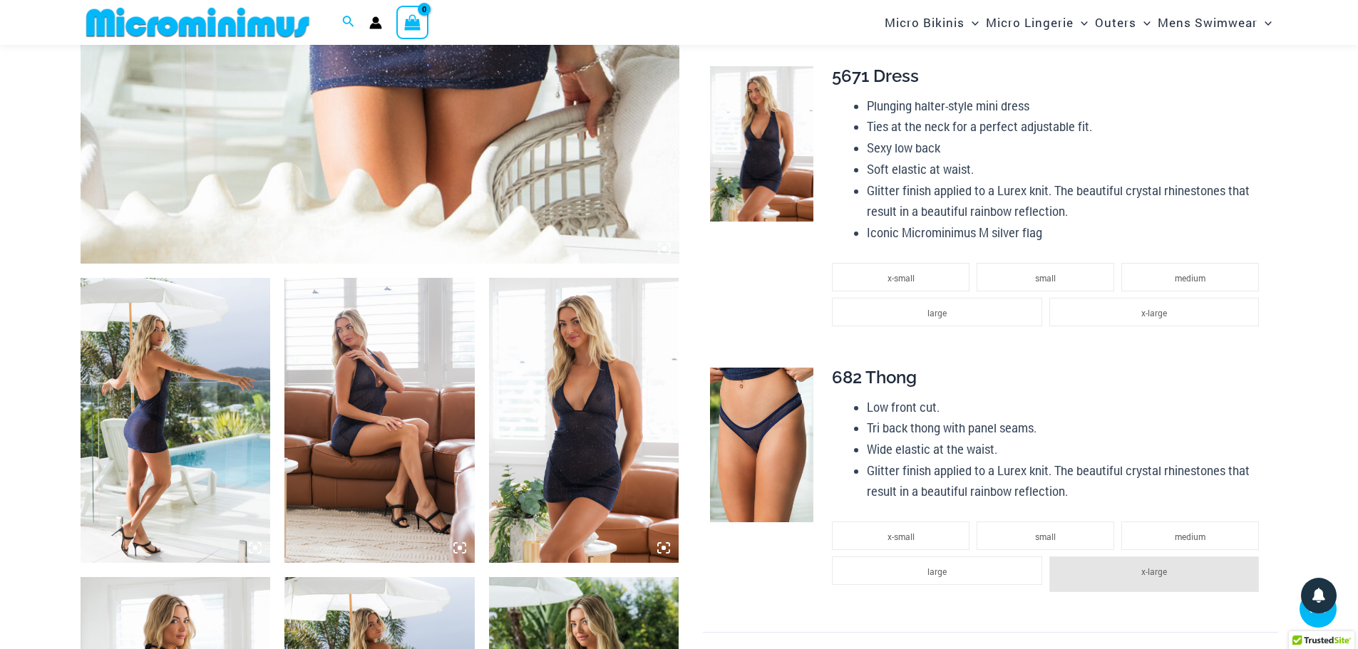
scroll to position [773, 0]
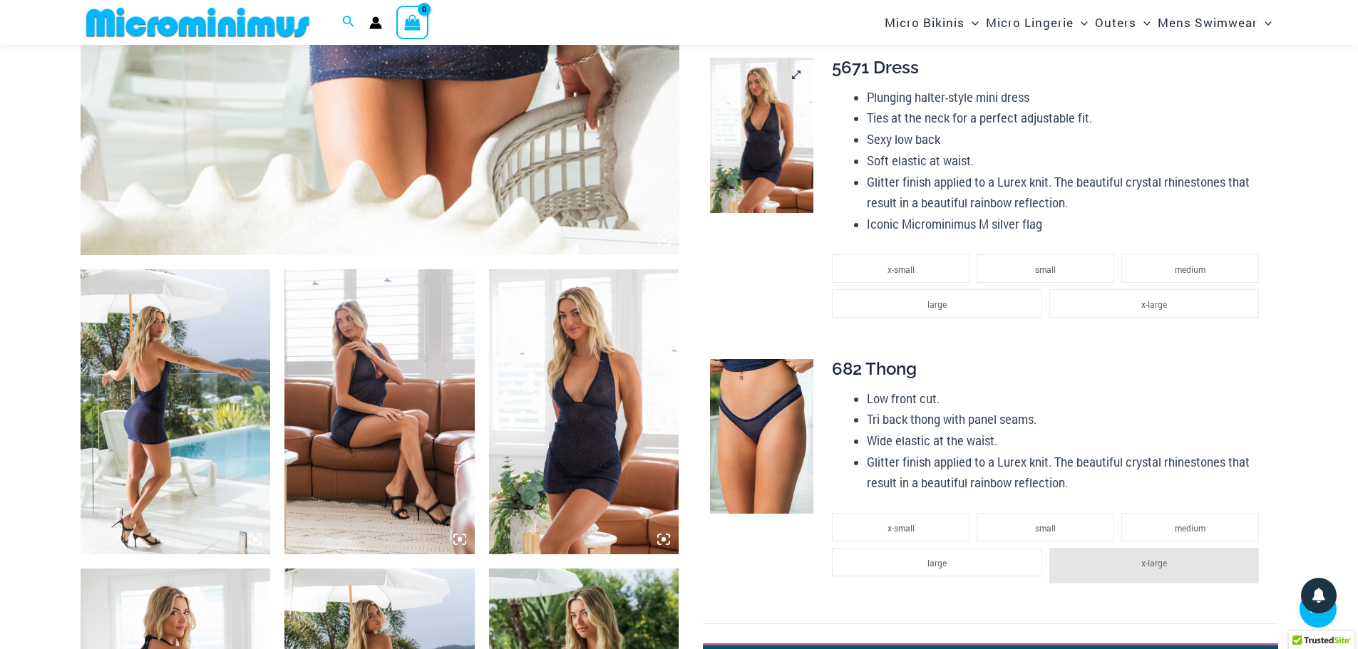
click at [785, 166] on img at bounding box center [761, 135] width 103 height 155
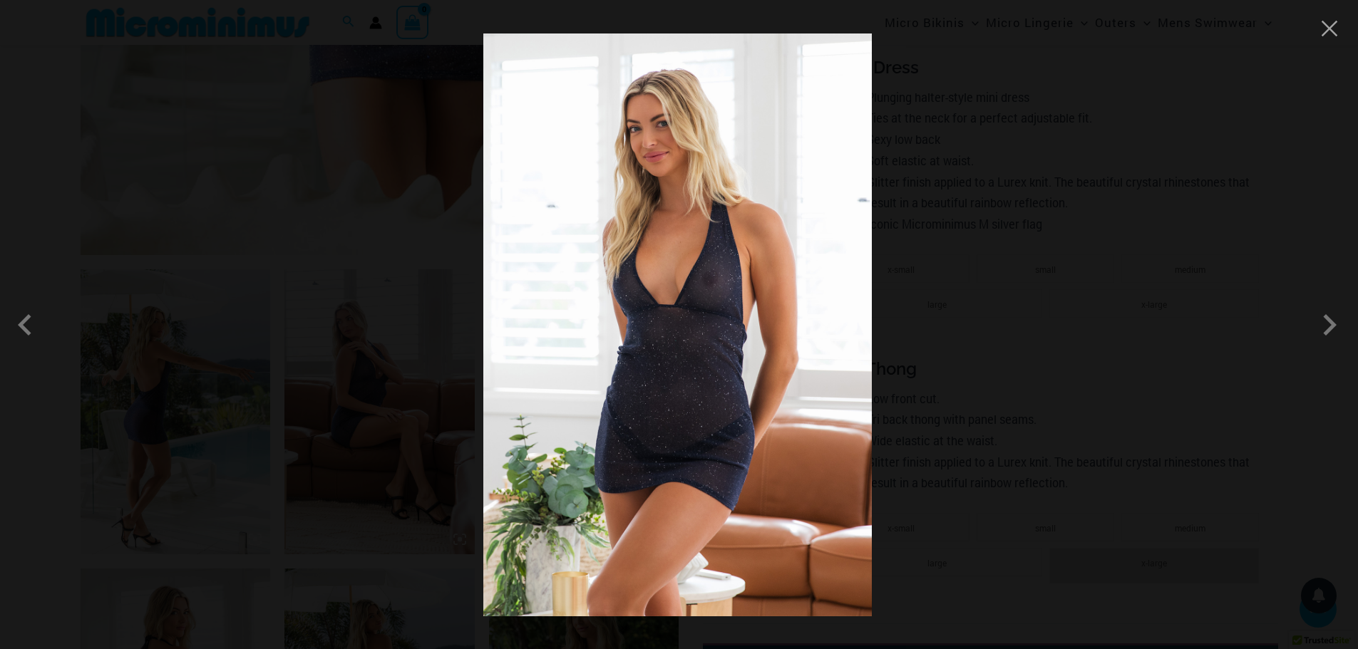
click at [1328, 41] on div at bounding box center [679, 324] width 1358 height 649
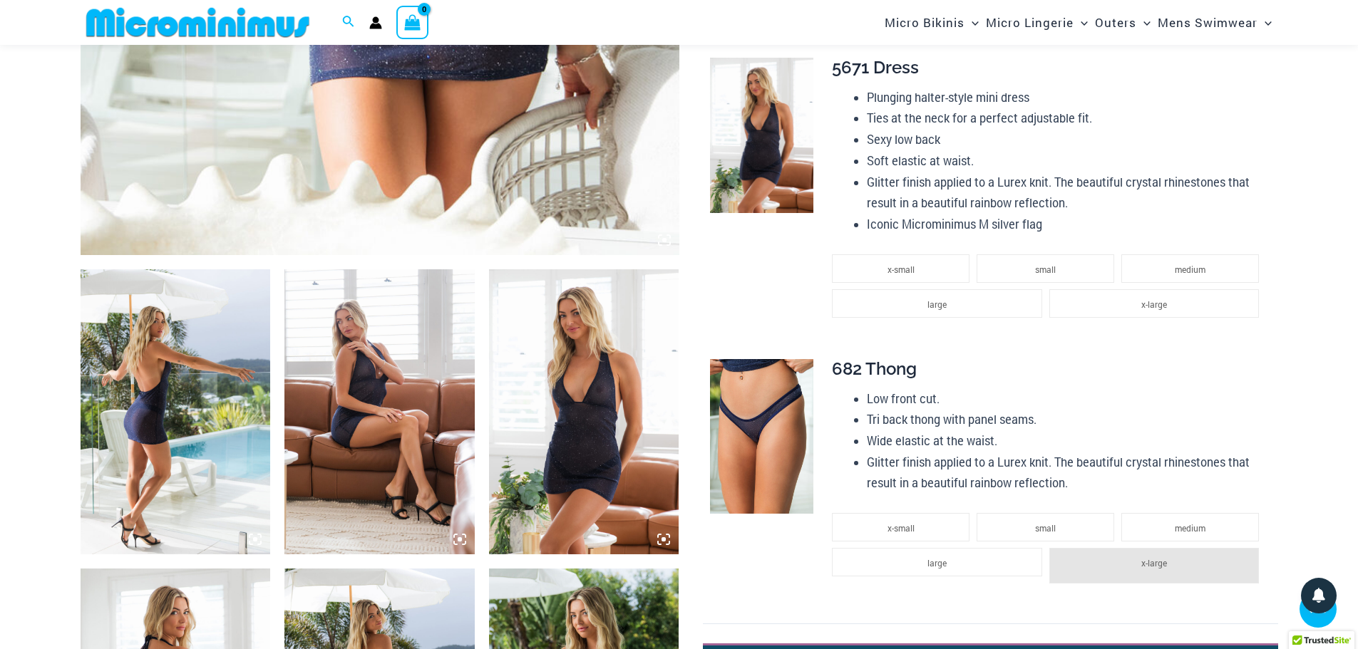
click at [1329, 31] on div "Search for: Search Search No products in the cart. No products in the cart. Con…" at bounding box center [679, 22] width 1358 height 45
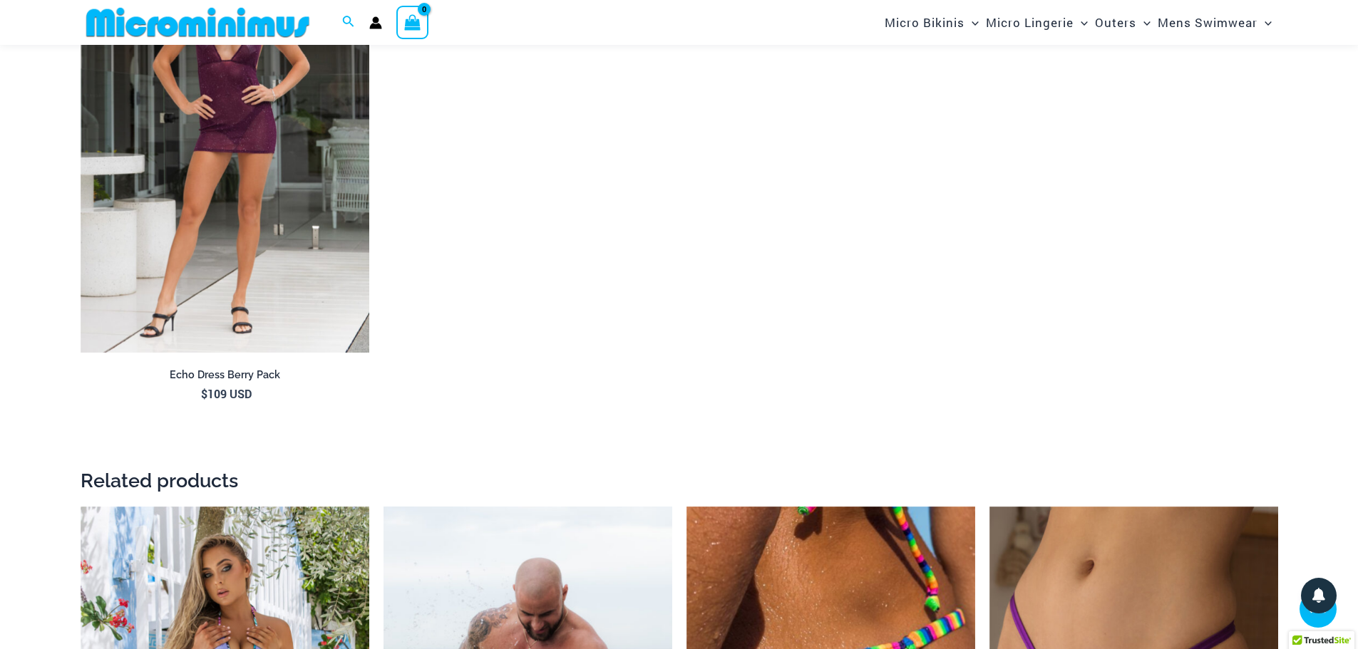
scroll to position [1842, 0]
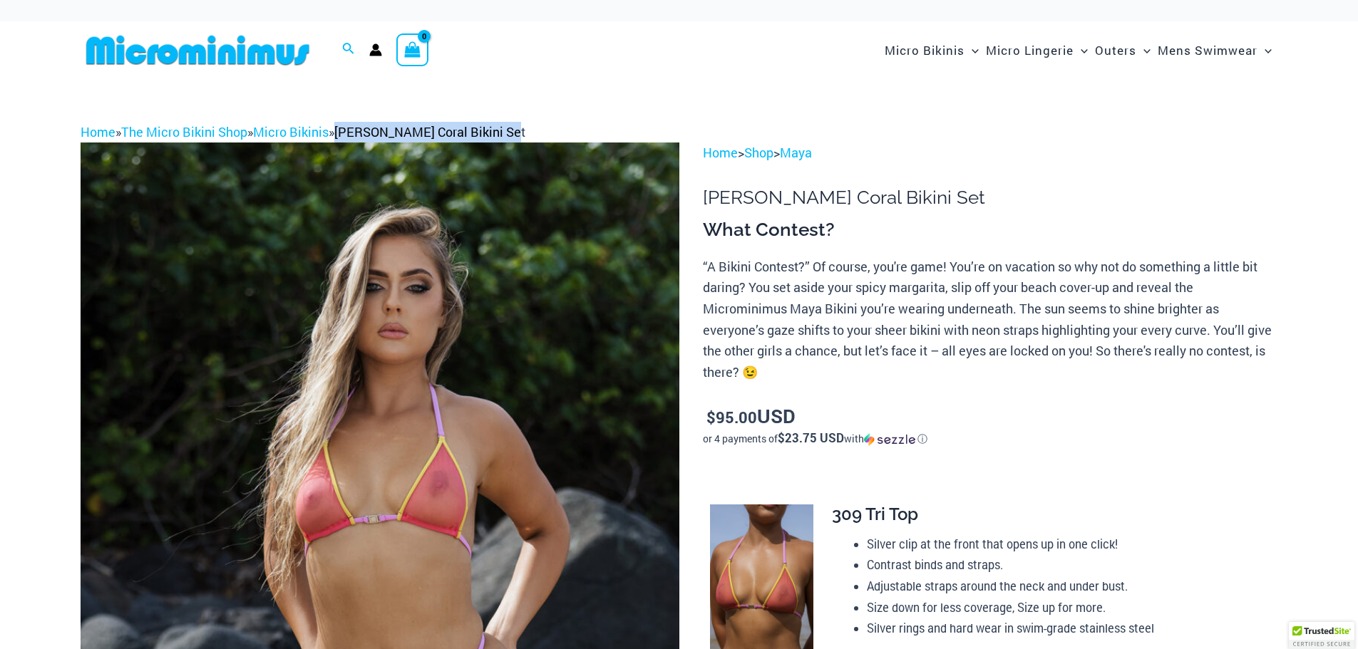
drag, startPoint x: 529, startPoint y: 135, endPoint x: 352, endPoint y: 138, distance: 176.8
click at [352, 138] on div "Home » The Micro Bikini Shop » Micro Bikinis » Maya Sunkist Coral Bikini Set" at bounding box center [679, 132] width 1197 height 21
copy span "Maya Sunkist Coral Bikini Set"
click at [437, 334] on img at bounding box center [380, 592] width 599 height 898
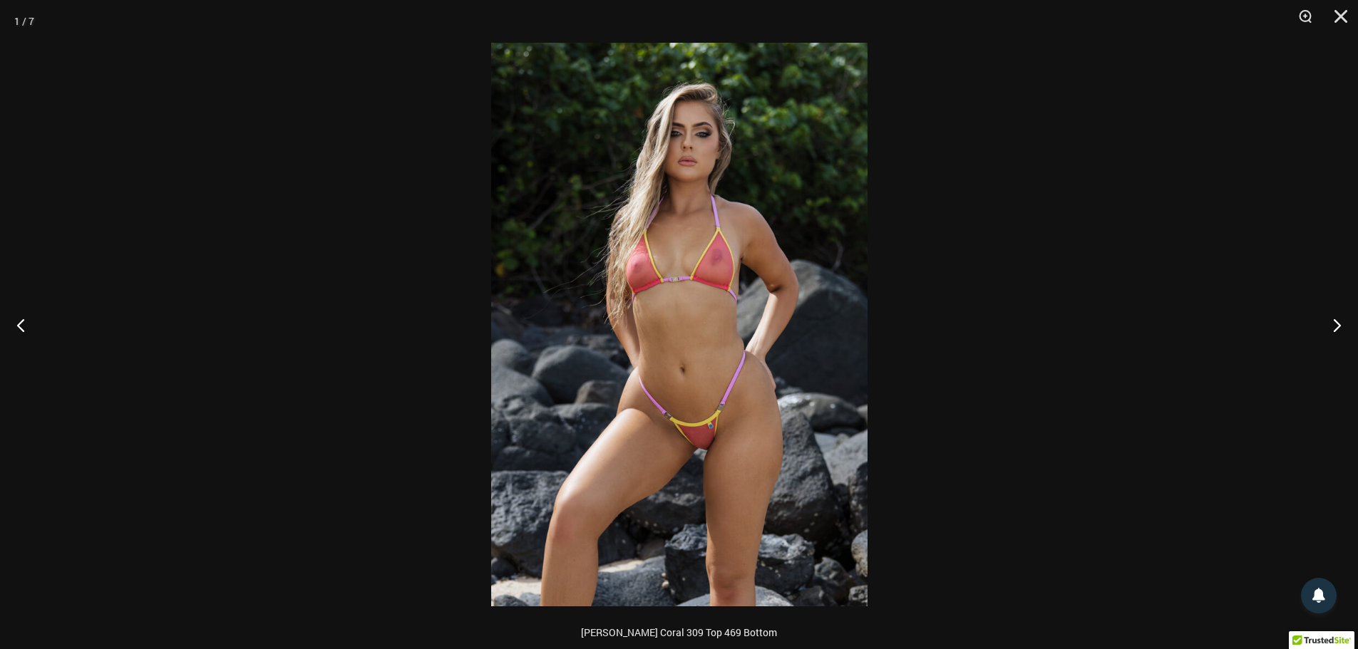
click at [777, 230] on img at bounding box center [679, 325] width 376 height 564
click at [1342, 11] on button "Close" at bounding box center [1336, 21] width 36 height 43
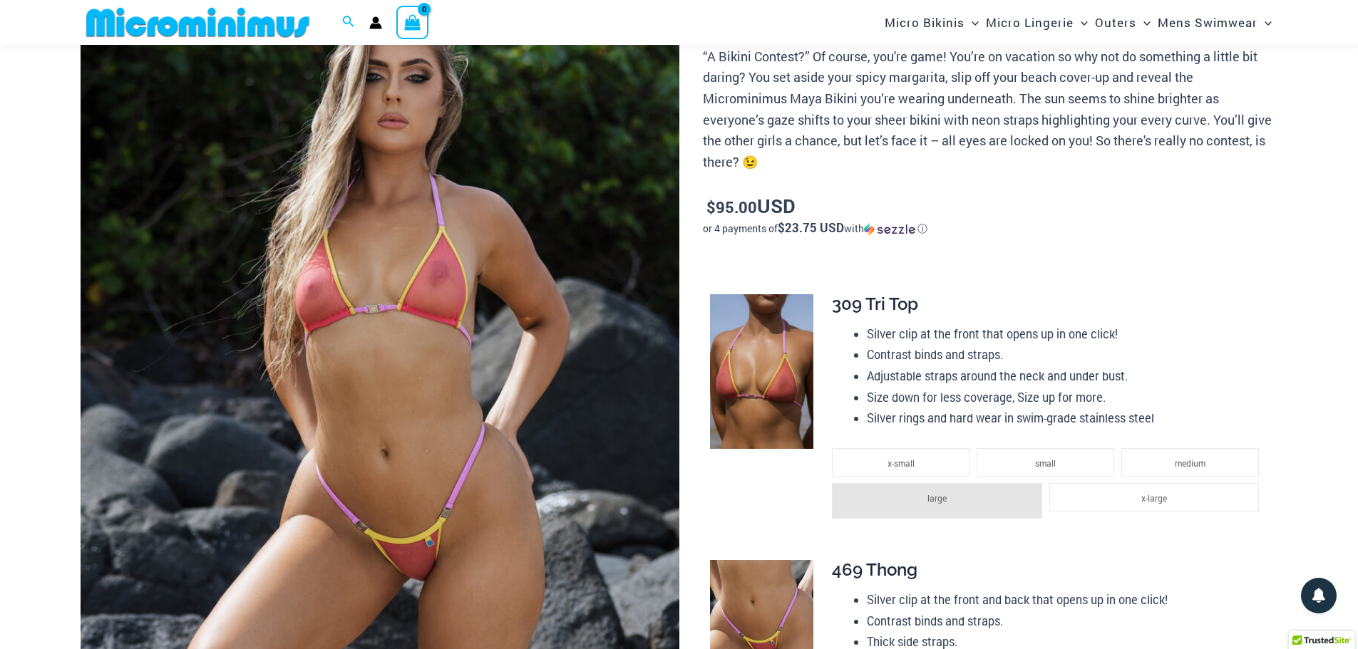
scroll to position [197, 0]
click at [760, 361] on img at bounding box center [761, 372] width 103 height 155
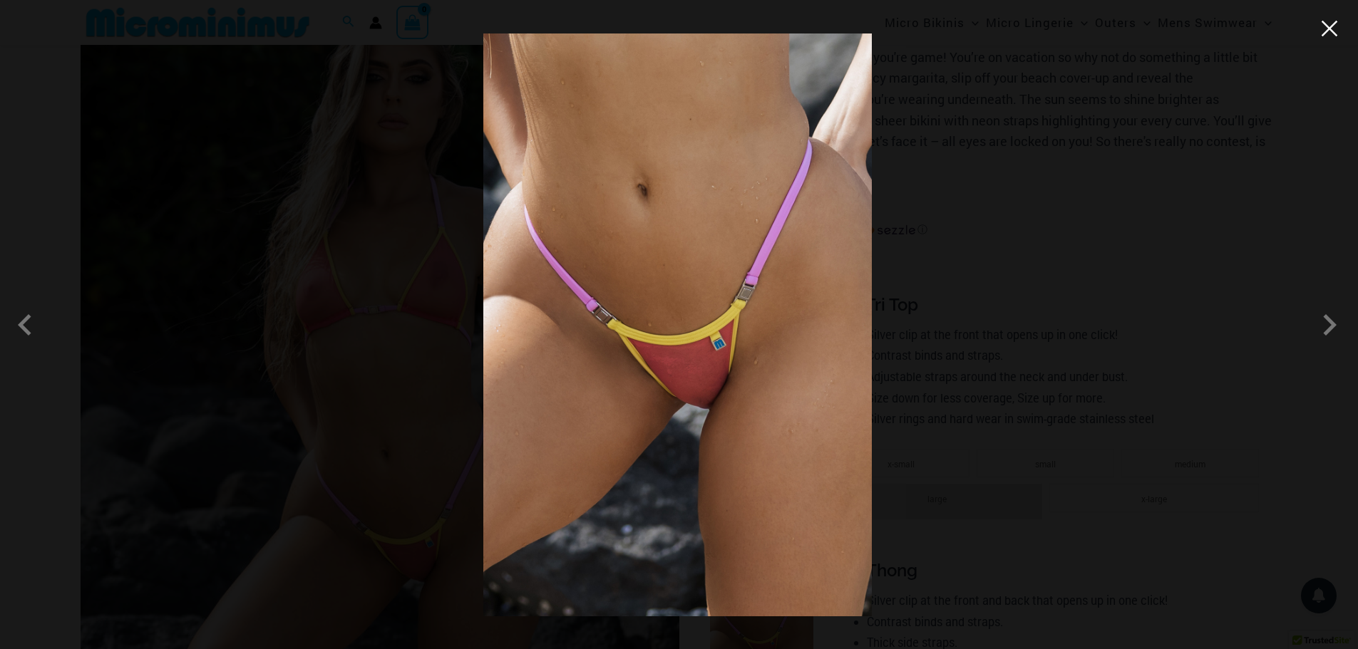
click at [1329, 36] on button "Close" at bounding box center [1329, 28] width 21 height 21
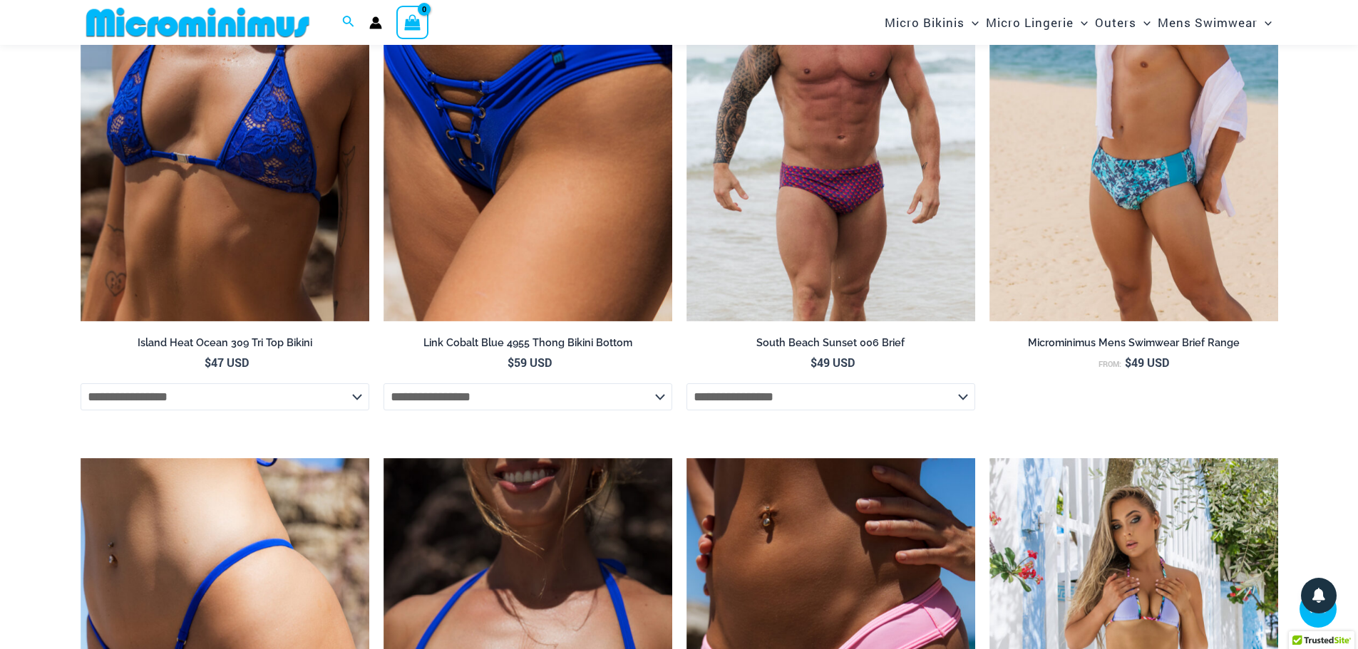
scroll to position [3618, 0]
